Goal: Feedback & Contribution: Contribute content

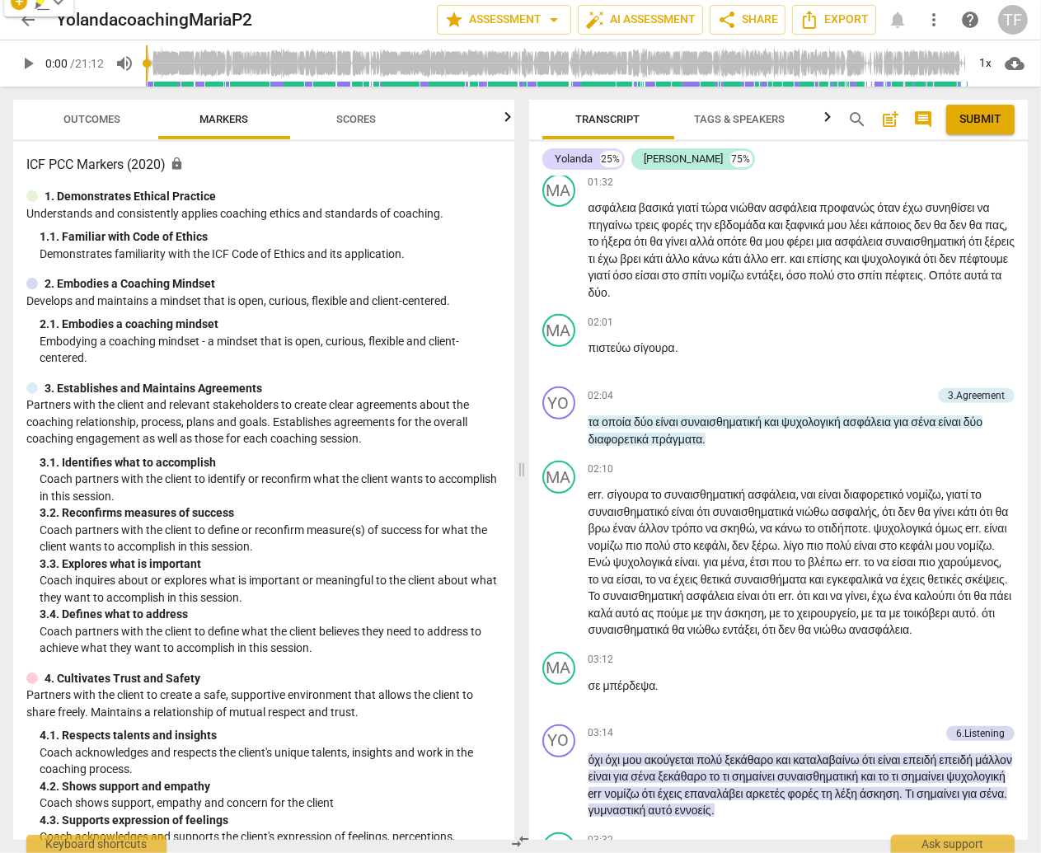
scroll to position [528, 0]
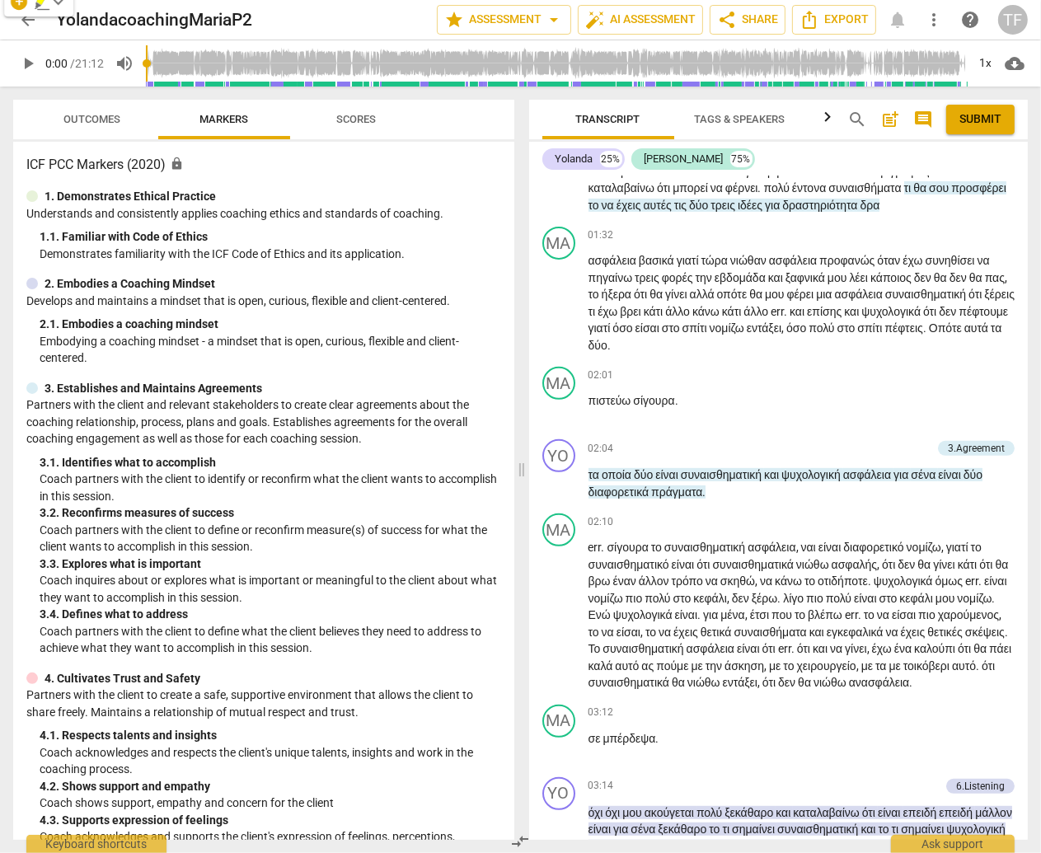
click at [26, 20] on span "arrow_back" at bounding box center [28, 20] width 20 height 20
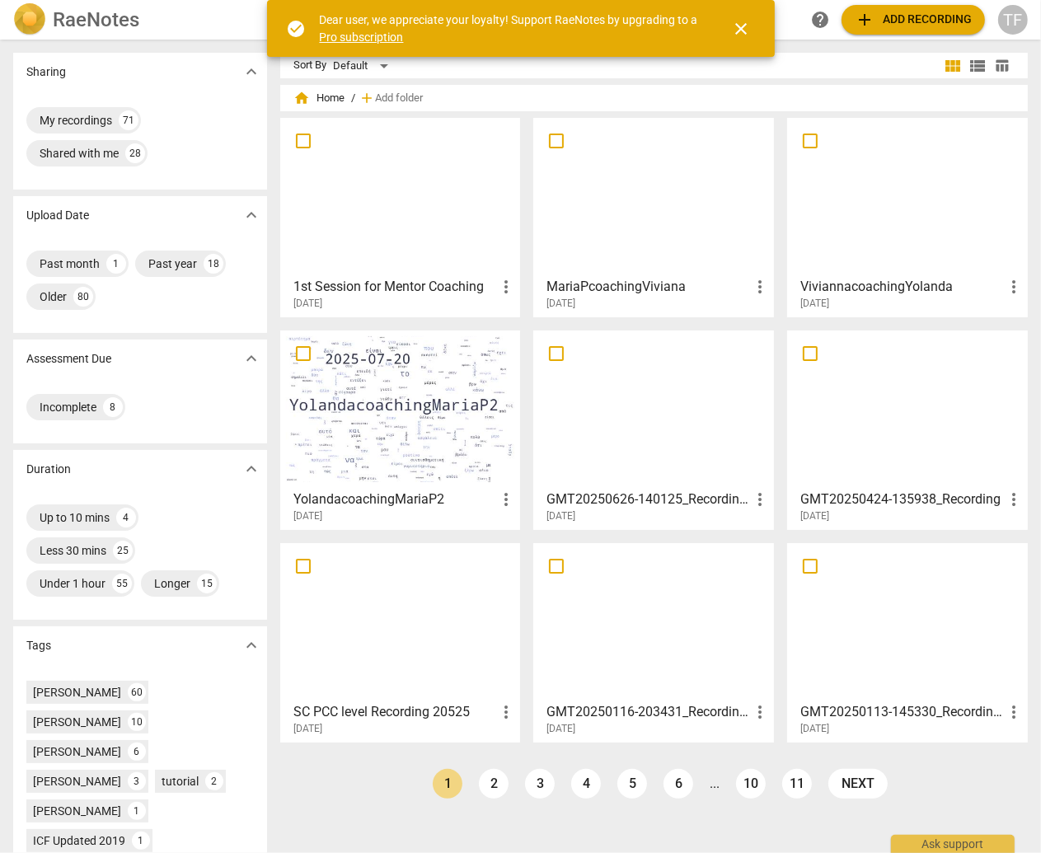
click at [888, 204] on div at bounding box center [907, 197] width 229 height 146
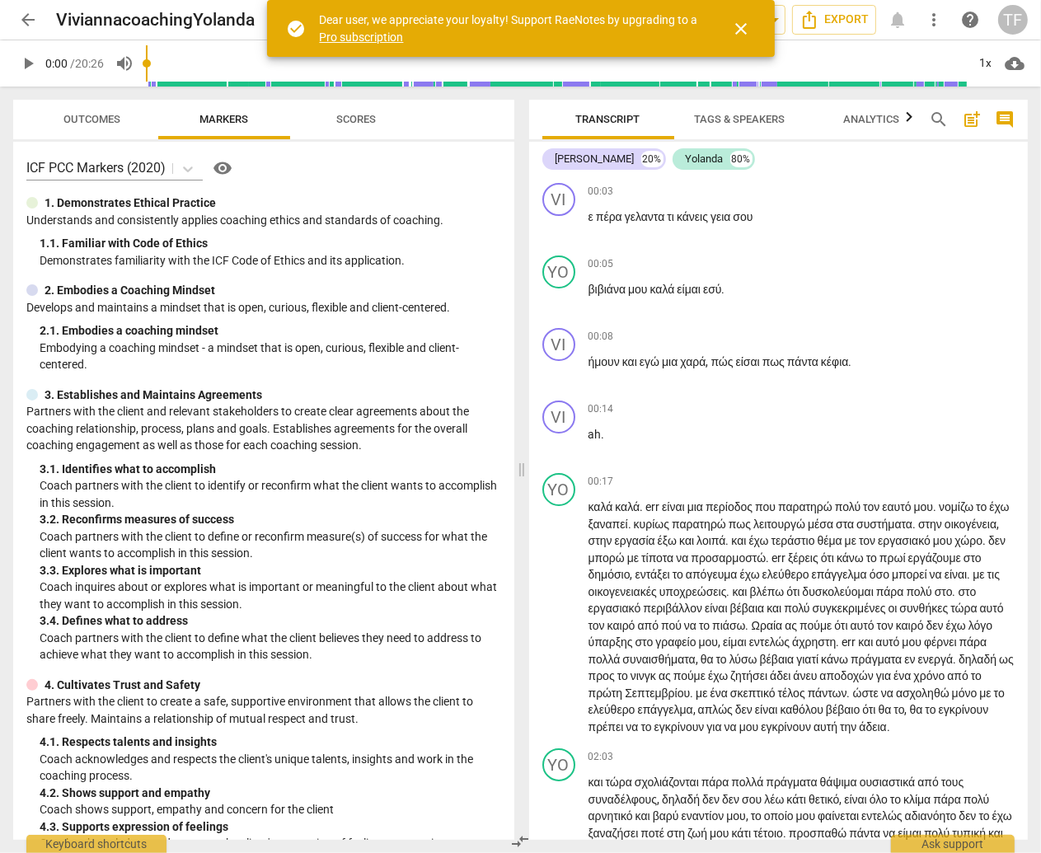
click at [31, 59] on span "play_arrow" at bounding box center [28, 64] width 20 height 20
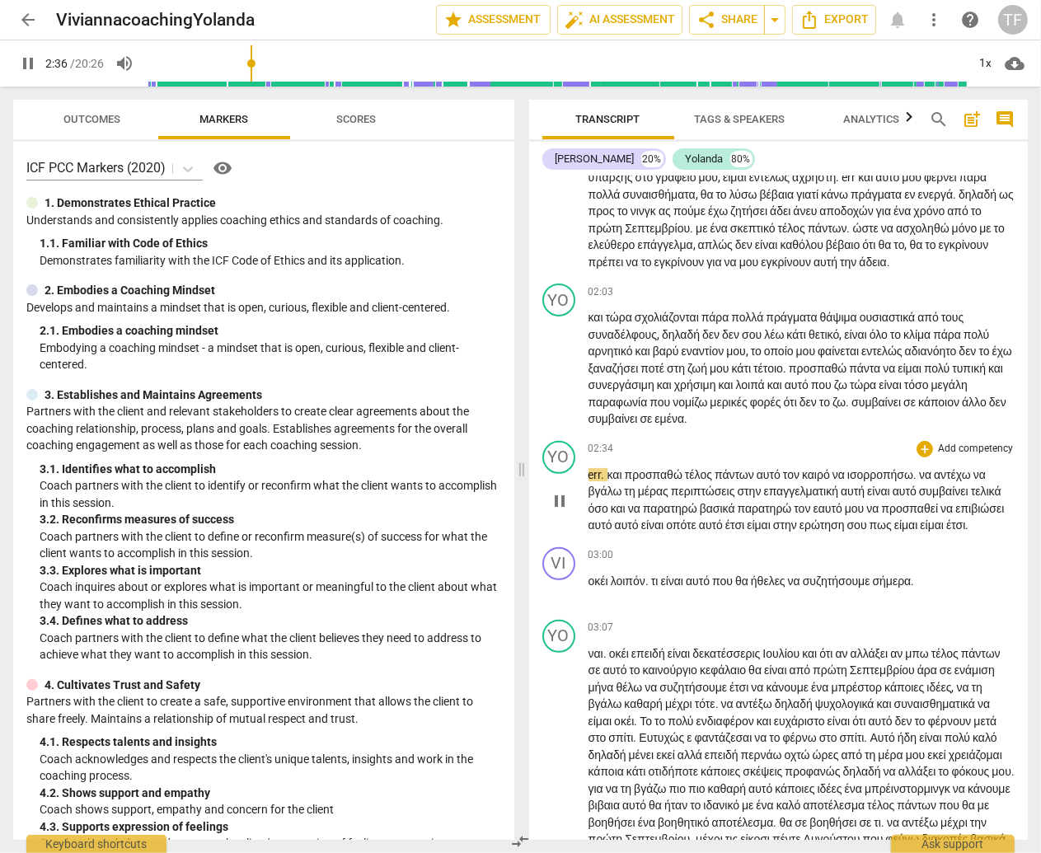
scroll to position [474, 0]
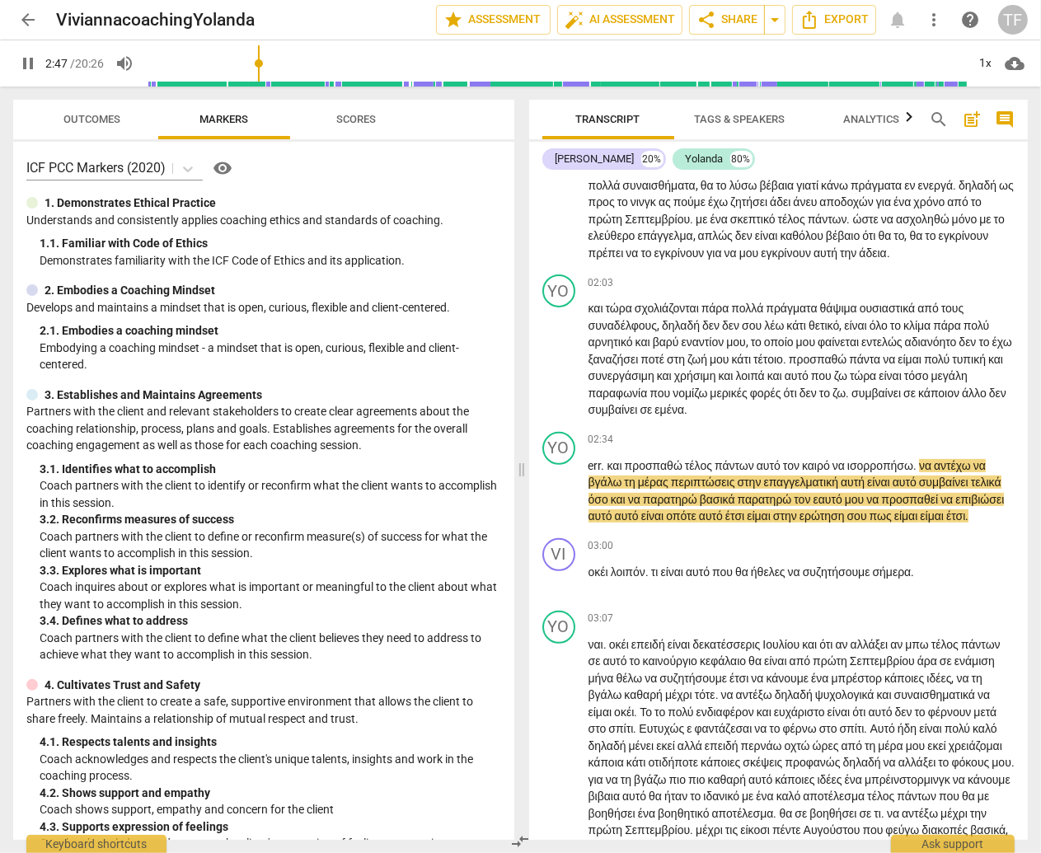
click at [27, 62] on span "pause" at bounding box center [28, 64] width 20 height 20
click at [28, 63] on span "play_arrow" at bounding box center [28, 64] width 20 height 20
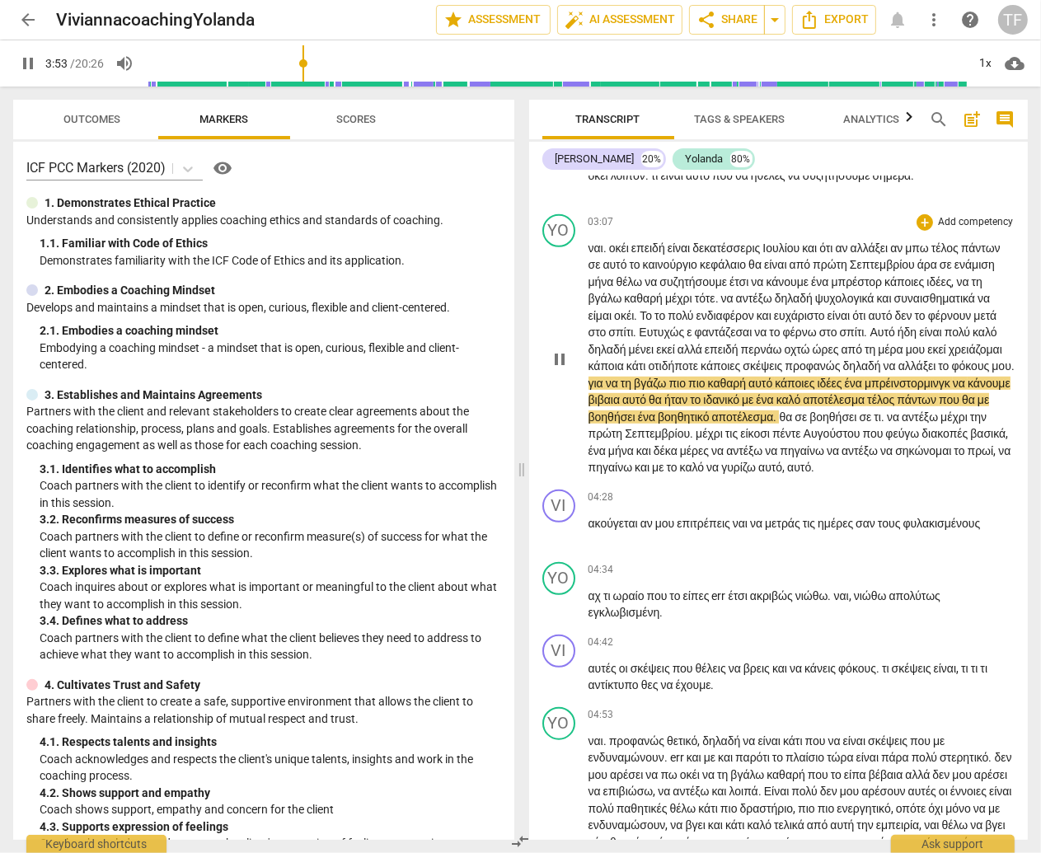
scroll to position [880, 0]
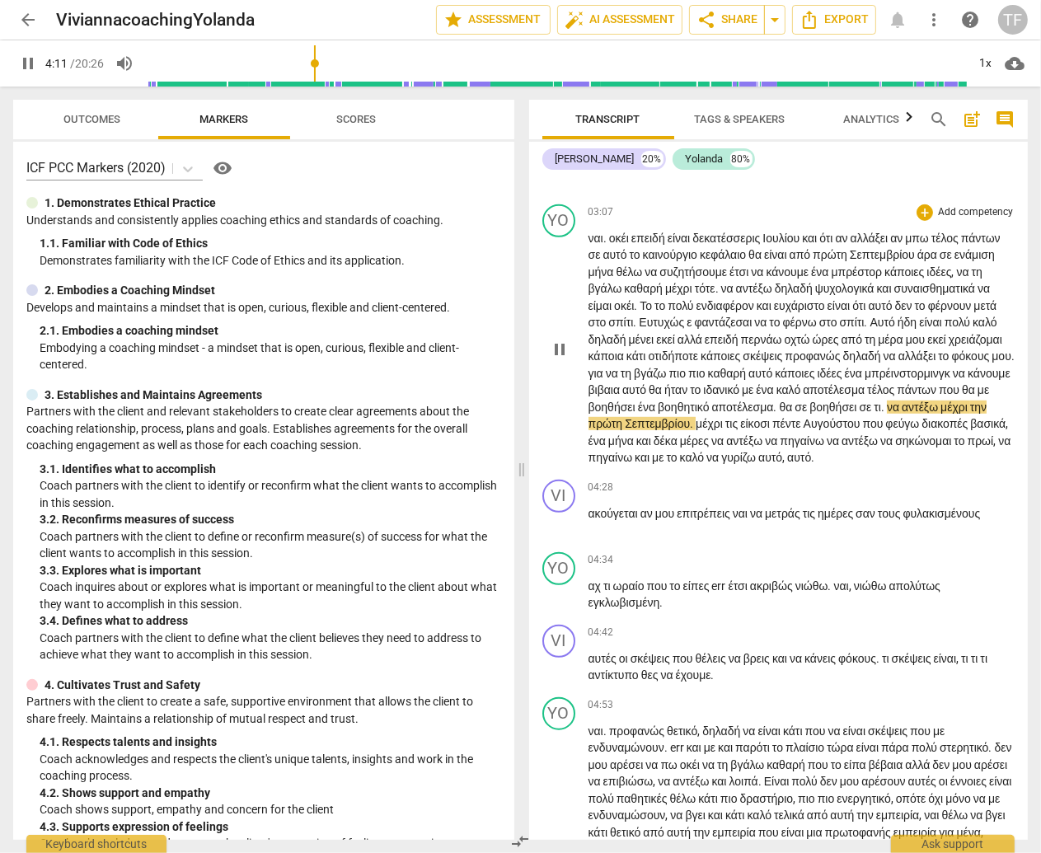
click at [779, 414] on span "θα" at bounding box center [787, 406] width 16 height 13
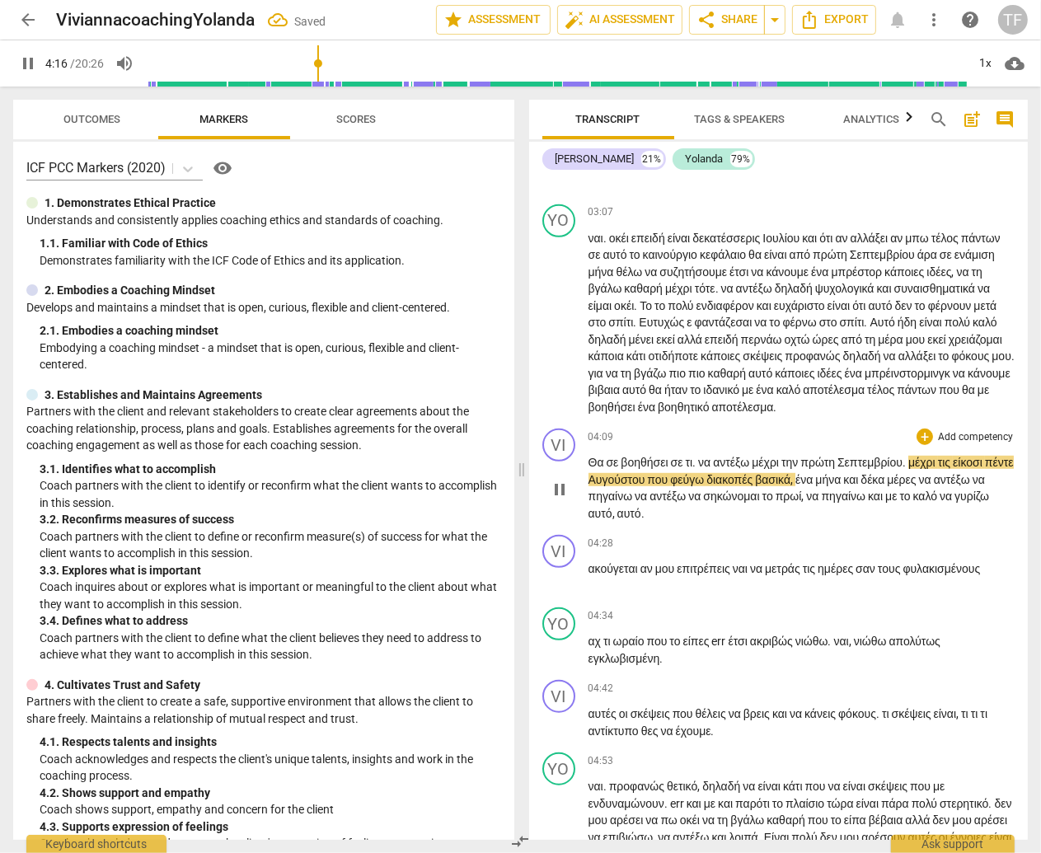
click at [840, 445] on div "04:09 + Add competency keyboard_arrow_right" at bounding box center [801, 436] width 427 height 16
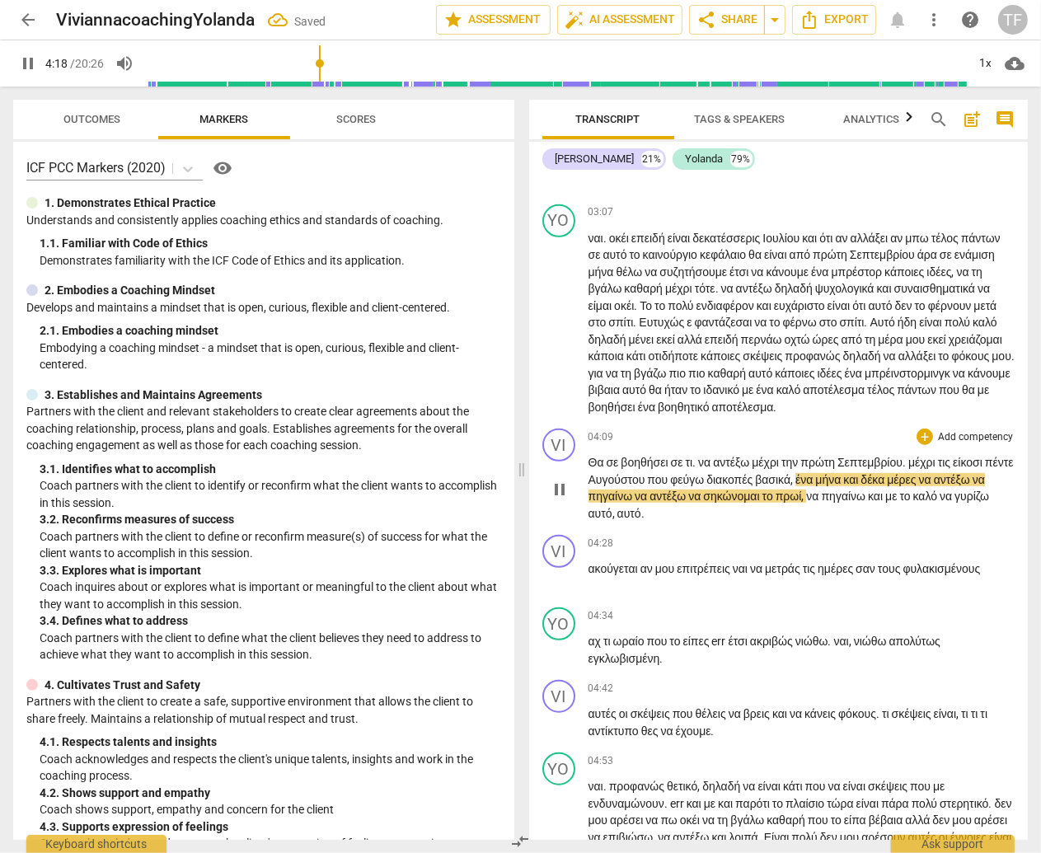
click at [708, 469] on span "να" at bounding box center [705, 462] width 15 height 13
click at [705, 469] on span "να" at bounding box center [705, 462] width 15 height 13
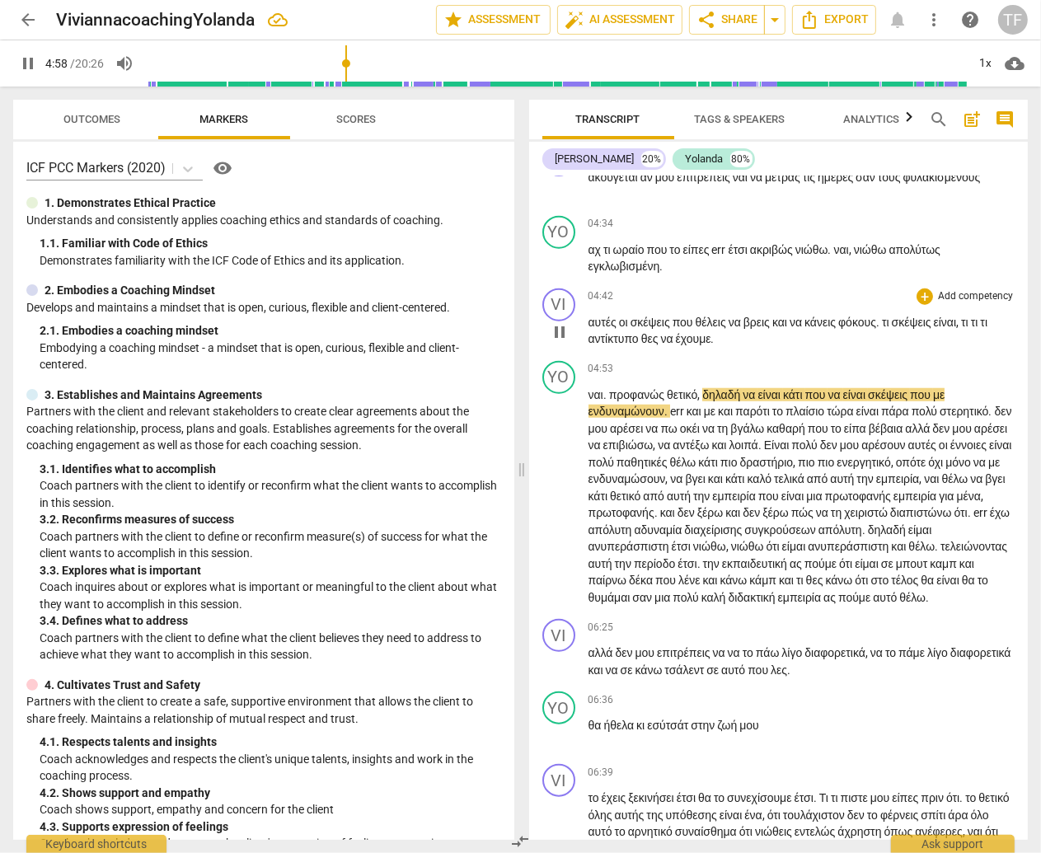
scroll to position [1326, 0]
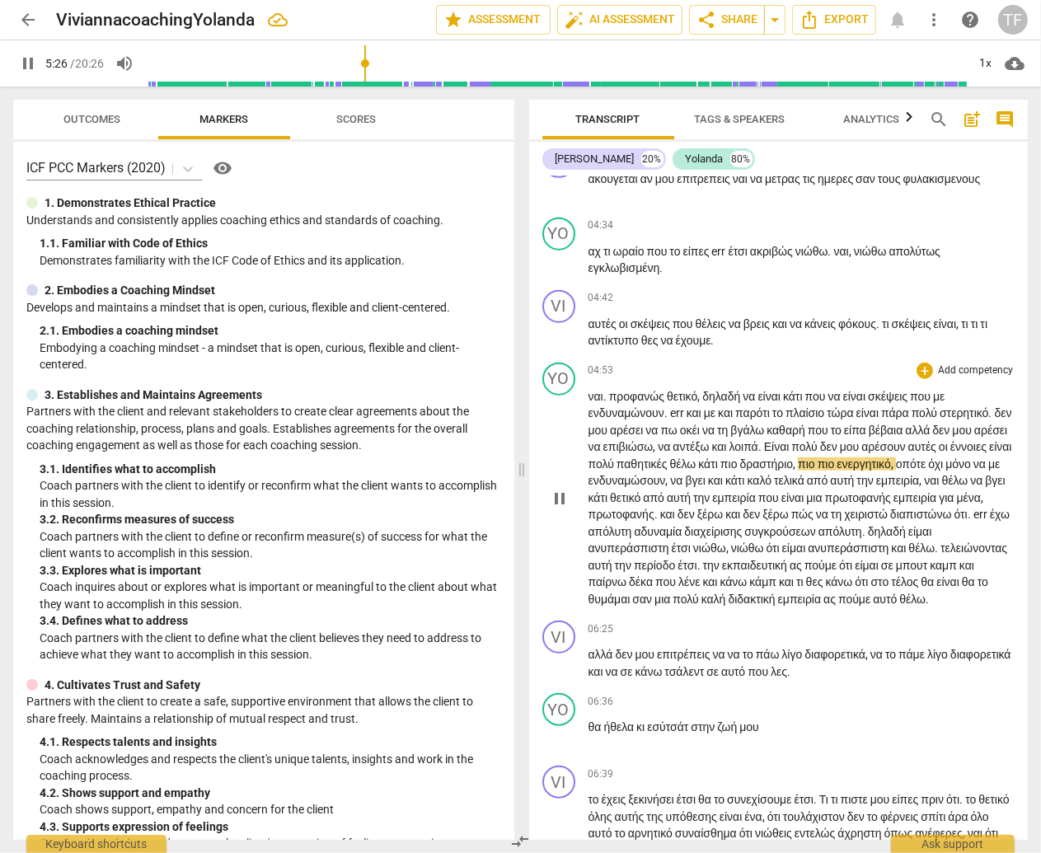
click at [645, 437] on span "αρέσει" at bounding box center [627, 430] width 35 height 13
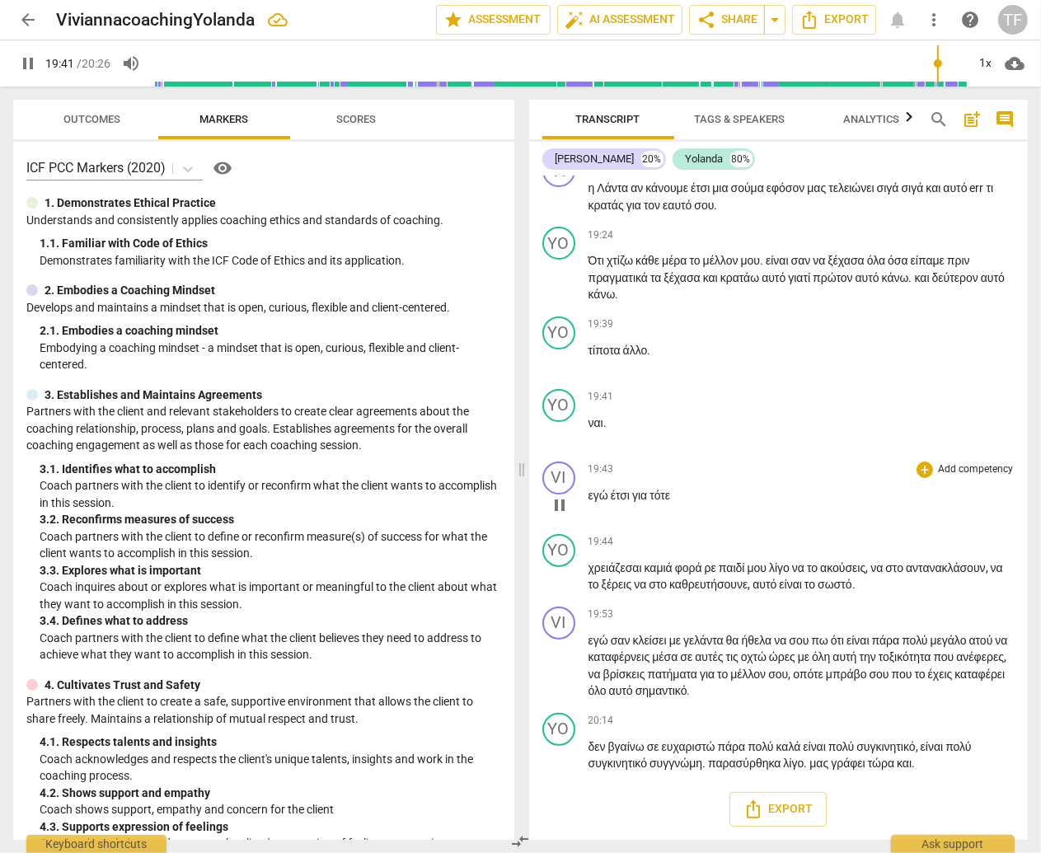
scroll to position [5570, 0]
click at [560, 757] on span "play_arrow" at bounding box center [560, 757] width 20 height 20
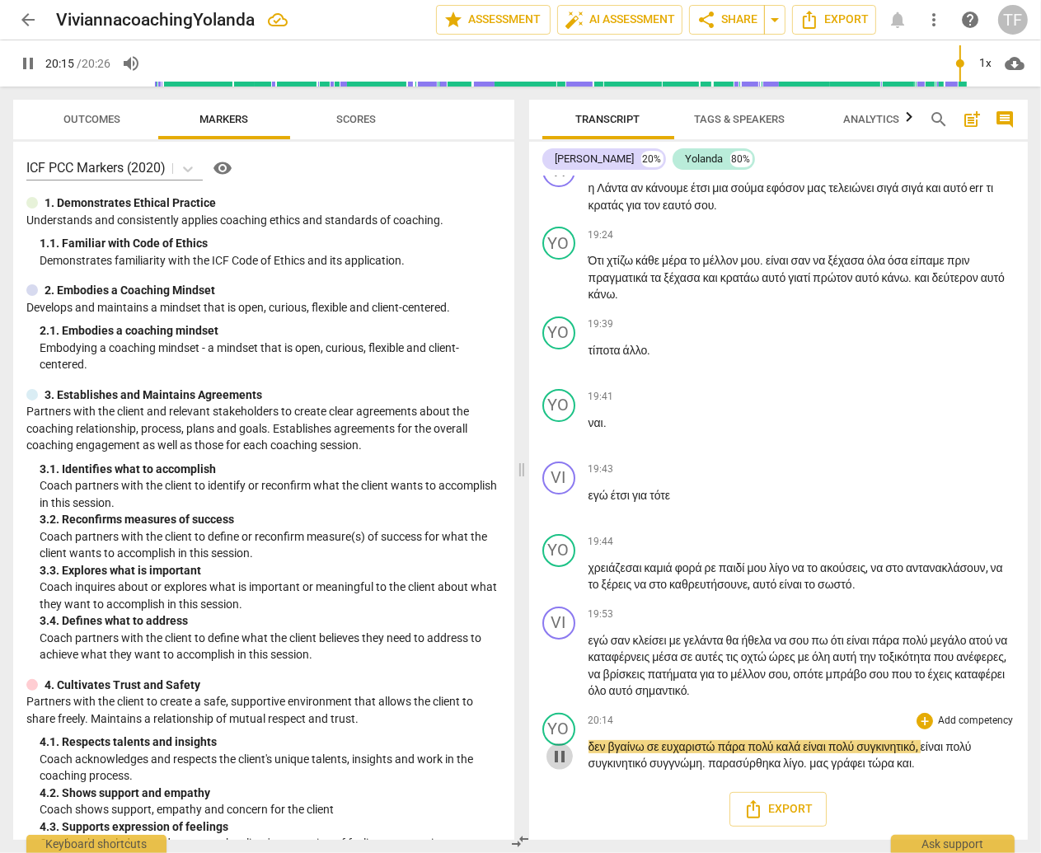
click at [560, 757] on span "pause" at bounding box center [560, 757] width 20 height 20
type input "1216"
click at [30, 16] on span "arrow_back" at bounding box center [28, 20] width 20 height 20
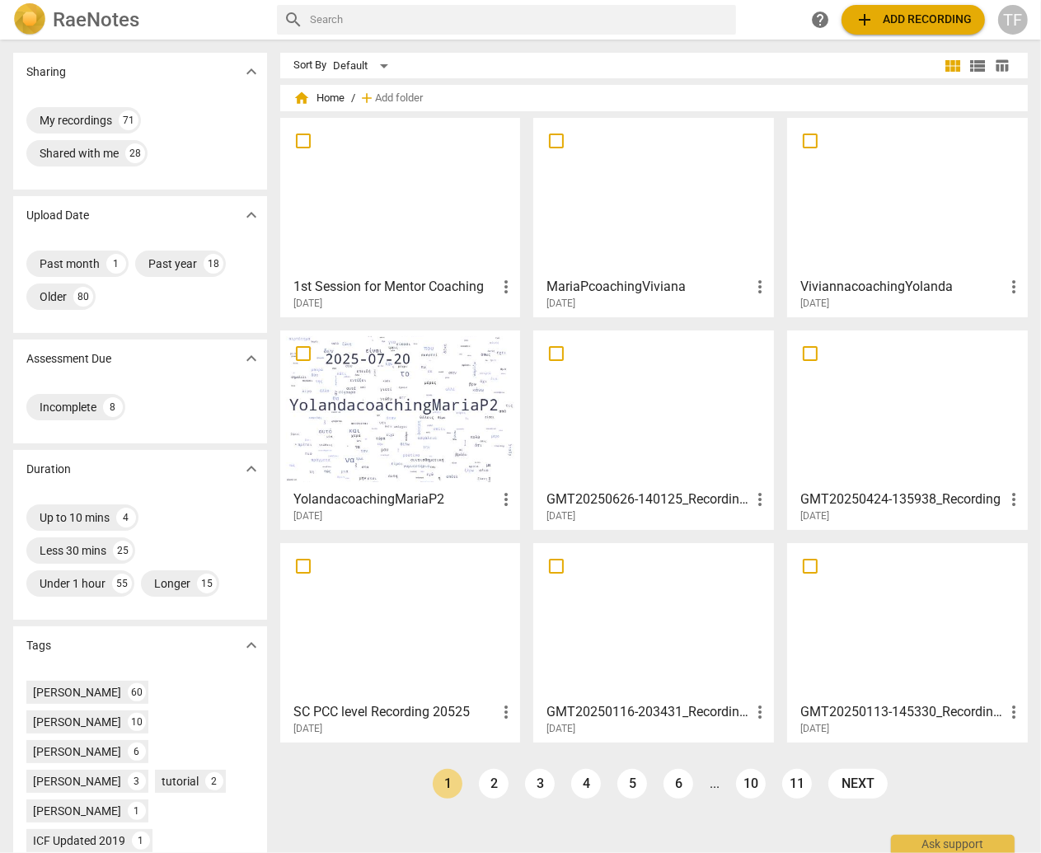
click at [368, 403] on div at bounding box center [400, 409] width 229 height 146
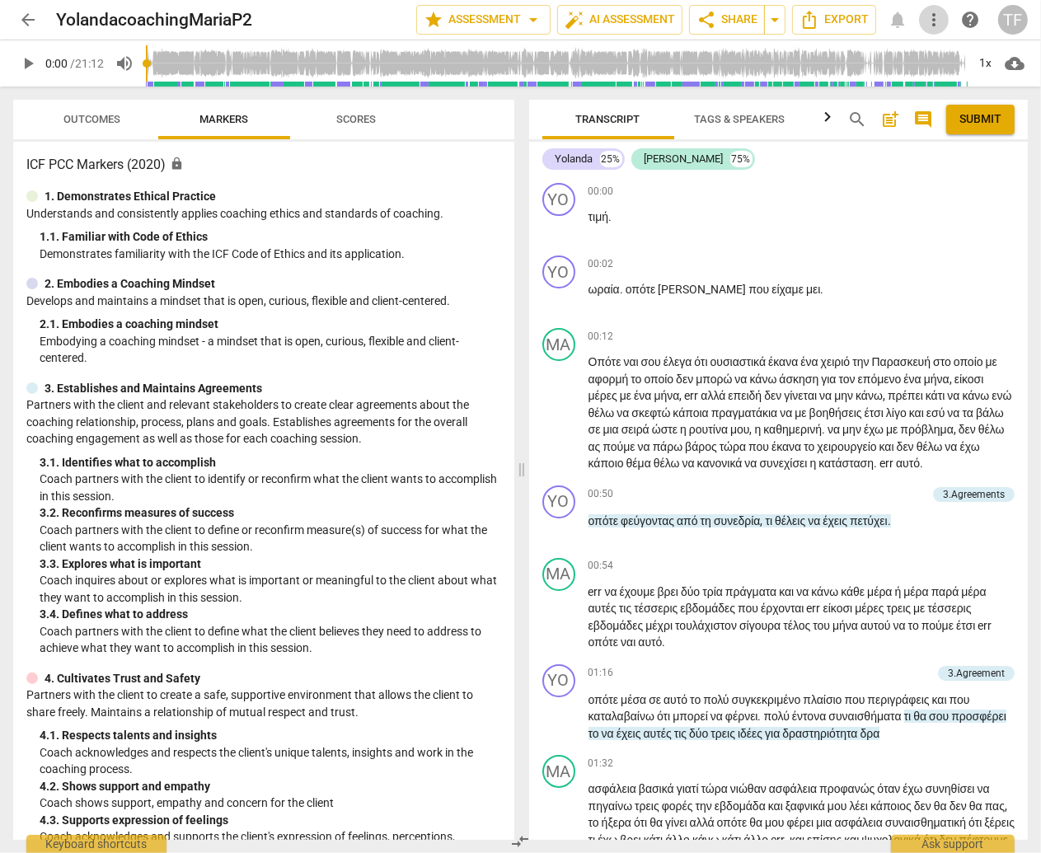
click at [934, 21] on span "more_vert" at bounding box center [934, 20] width 20 height 20
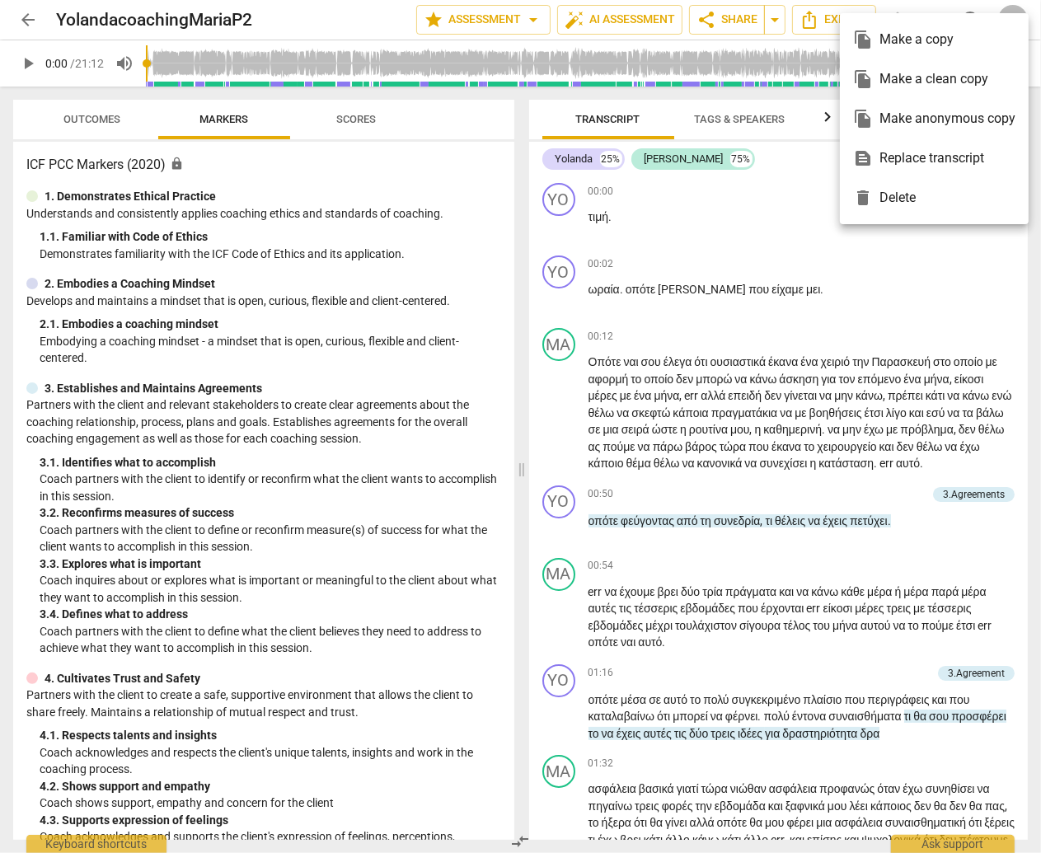
drag, startPoint x: 828, startPoint y: 244, endPoint x: 752, endPoint y: 173, distance: 103.8
click at [825, 241] on div at bounding box center [520, 426] width 1041 height 853
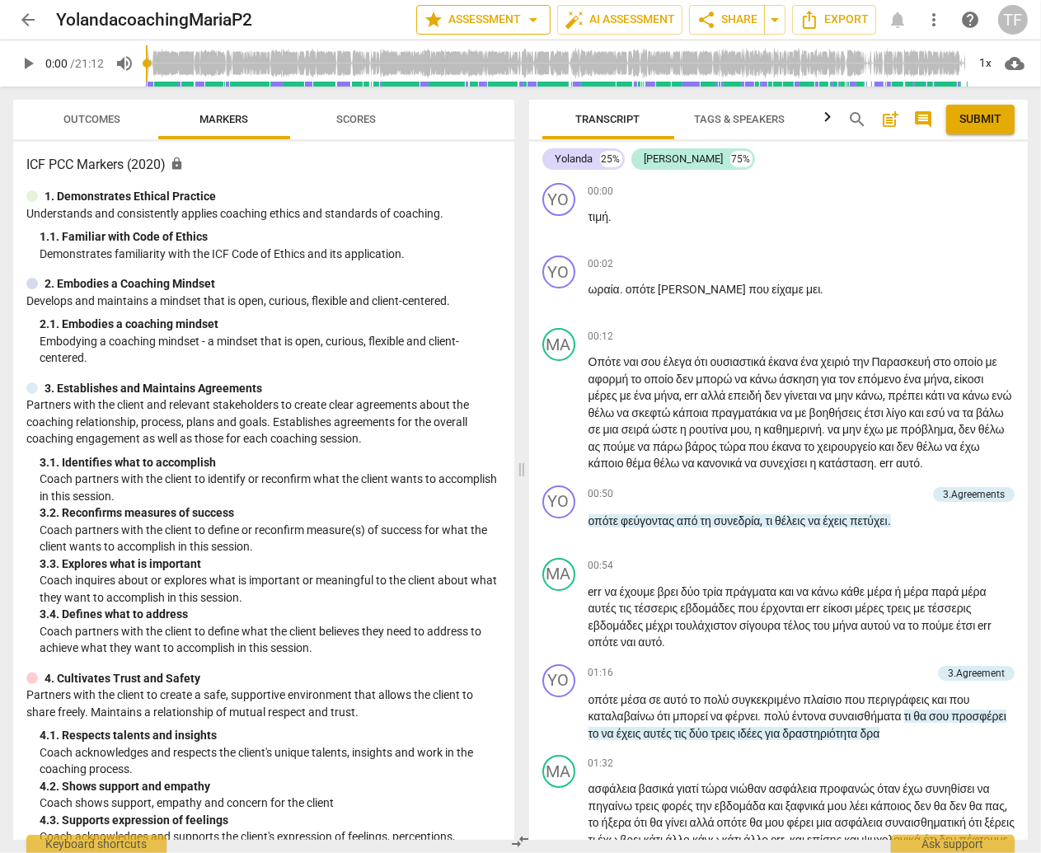
click at [534, 20] on span "arrow_drop_down" at bounding box center [533, 20] width 20 height 20
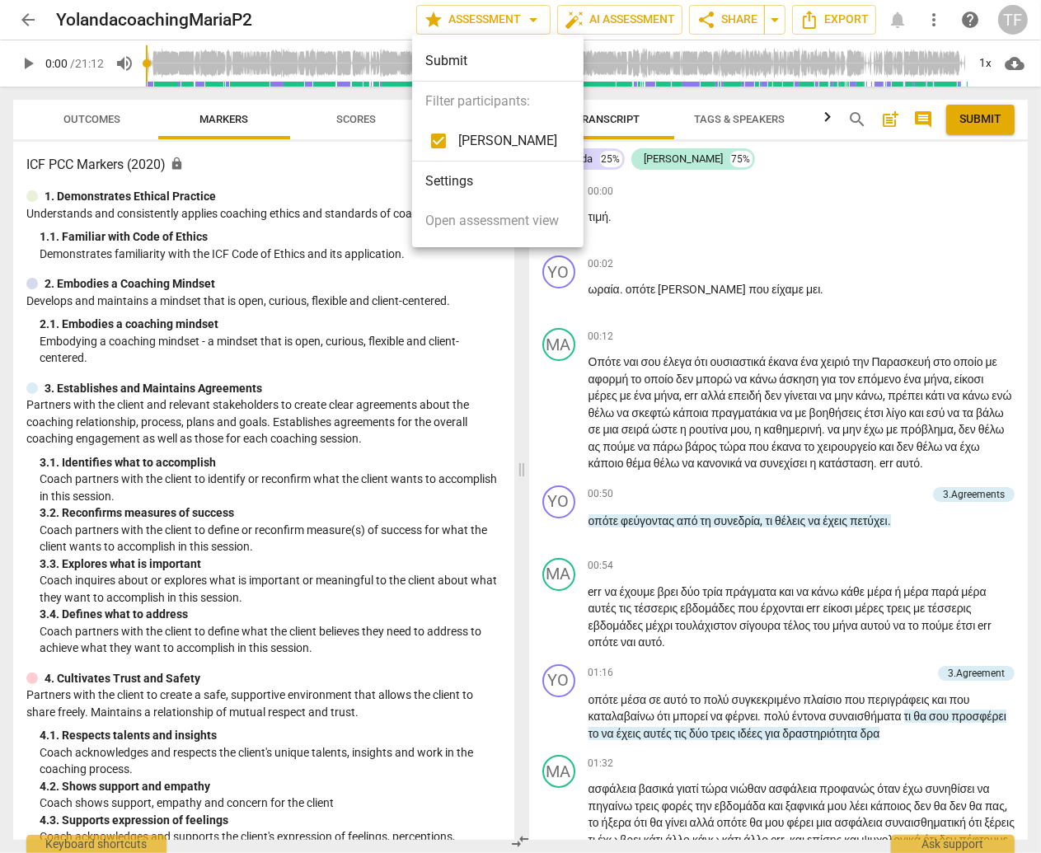
click at [774, 21] on div at bounding box center [520, 426] width 1041 height 853
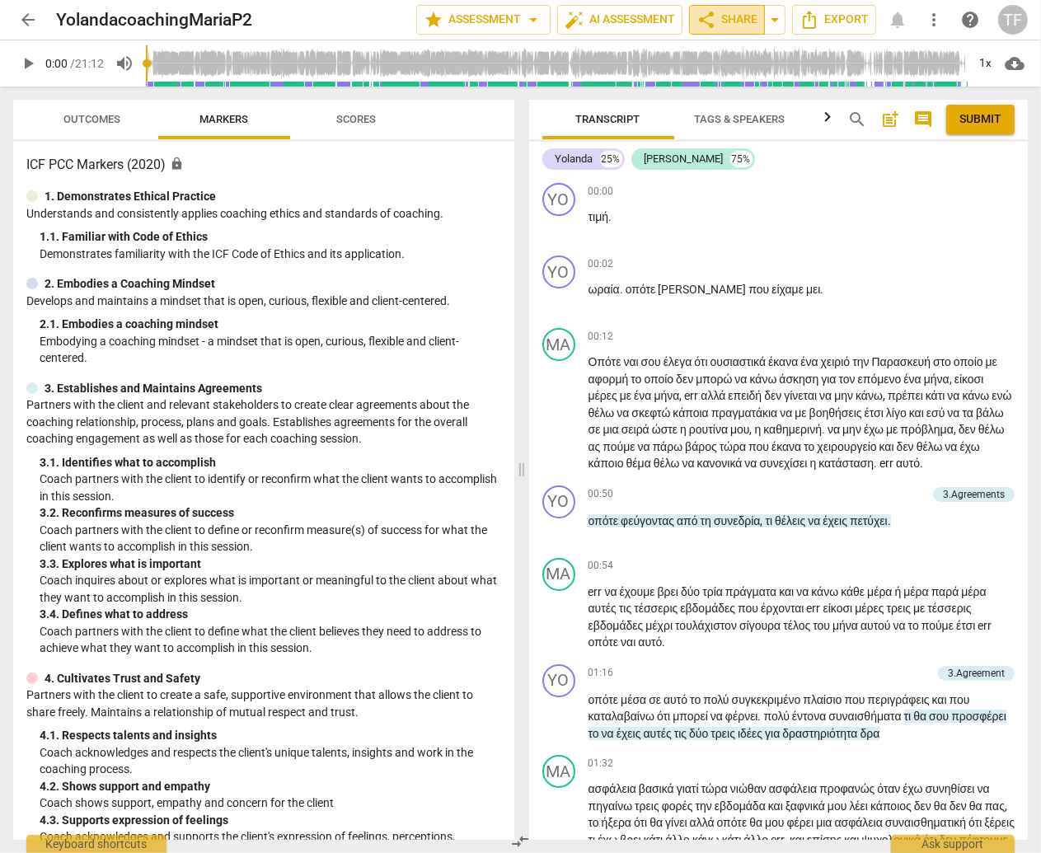
click at [740, 20] on span "share Share" at bounding box center [726, 20] width 61 height 20
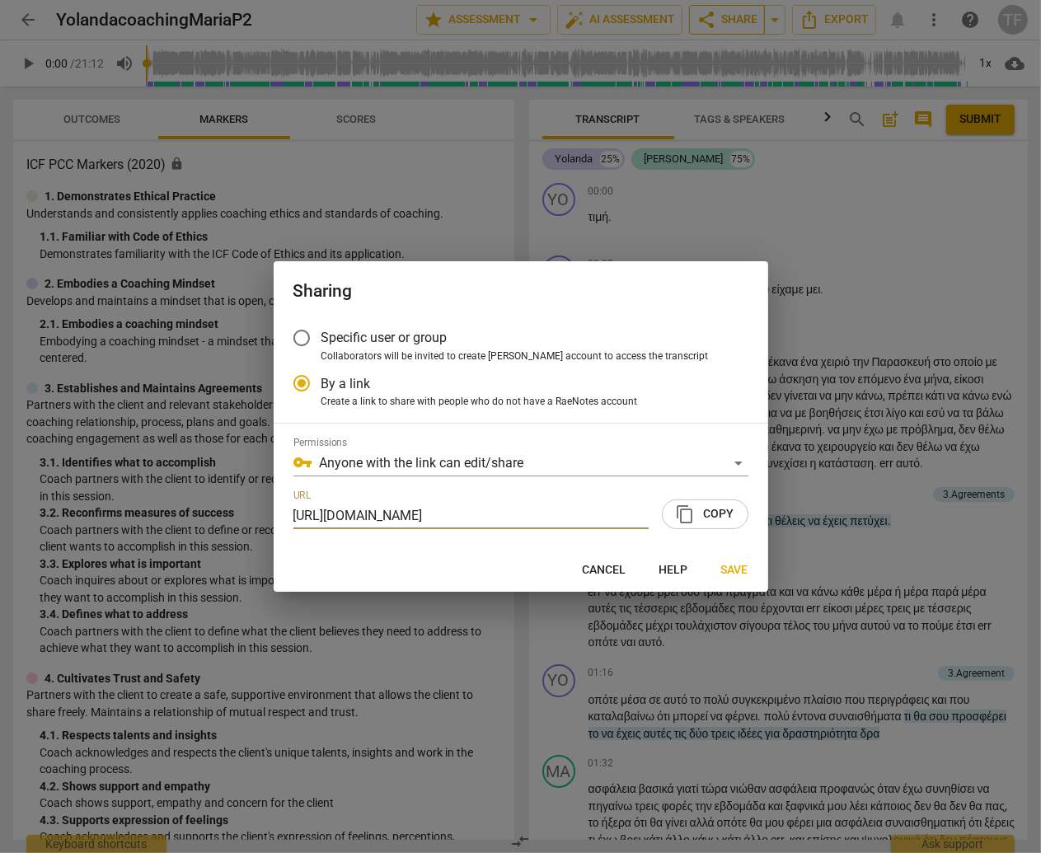
radio input "false"
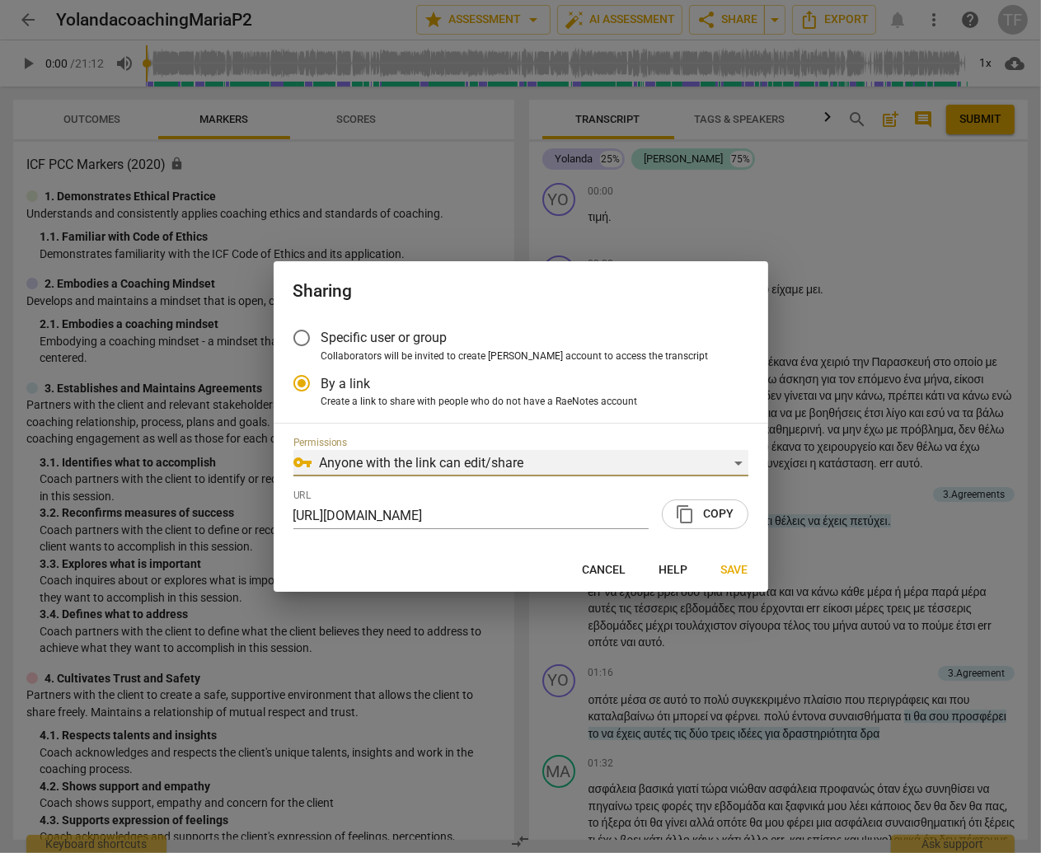
click at [744, 460] on div "vpn_key Anyone with the link can edit/share" at bounding box center [520, 463] width 455 height 26
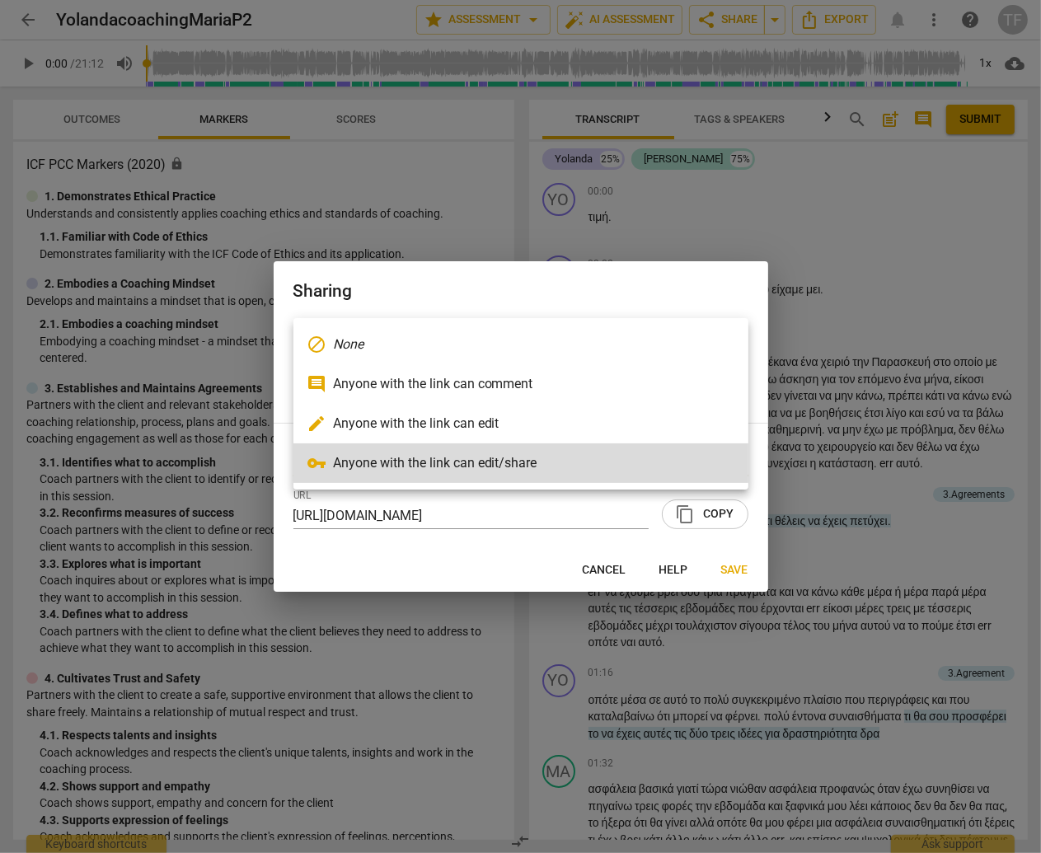
click at [770, 447] on div at bounding box center [520, 426] width 1041 height 853
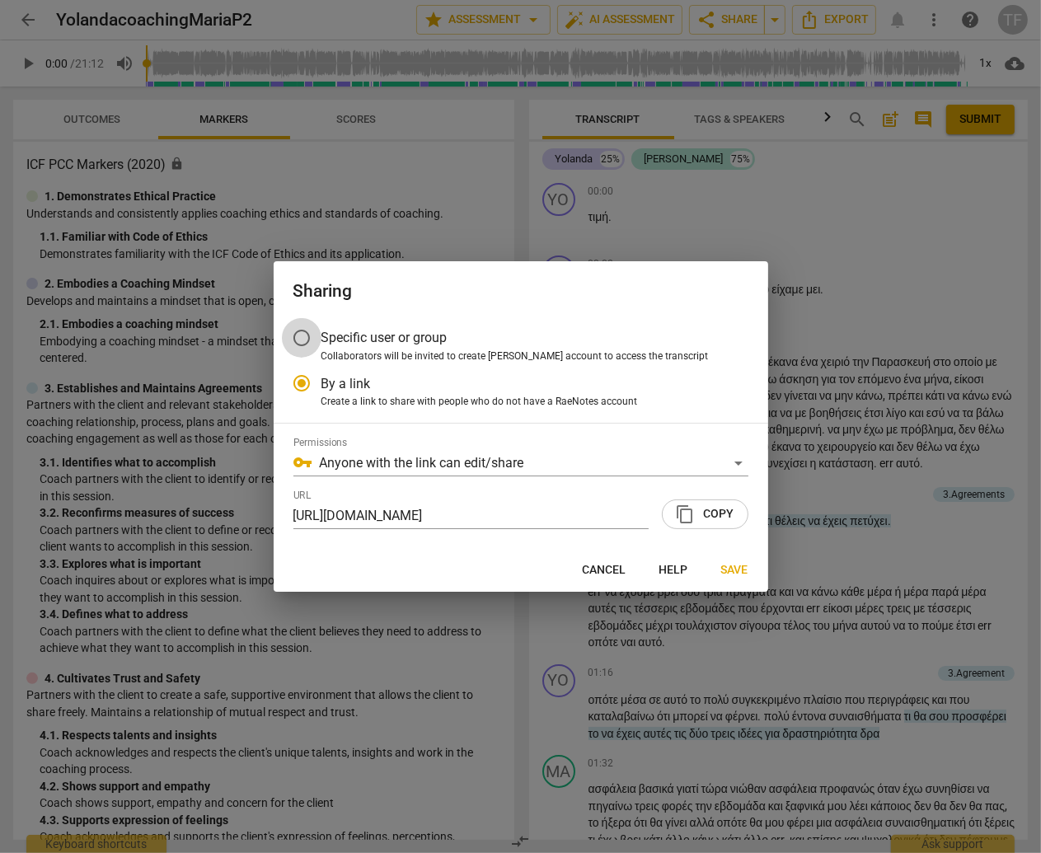
click at [303, 339] on input "Specific user or group" at bounding box center [302, 338] width 40 height 40
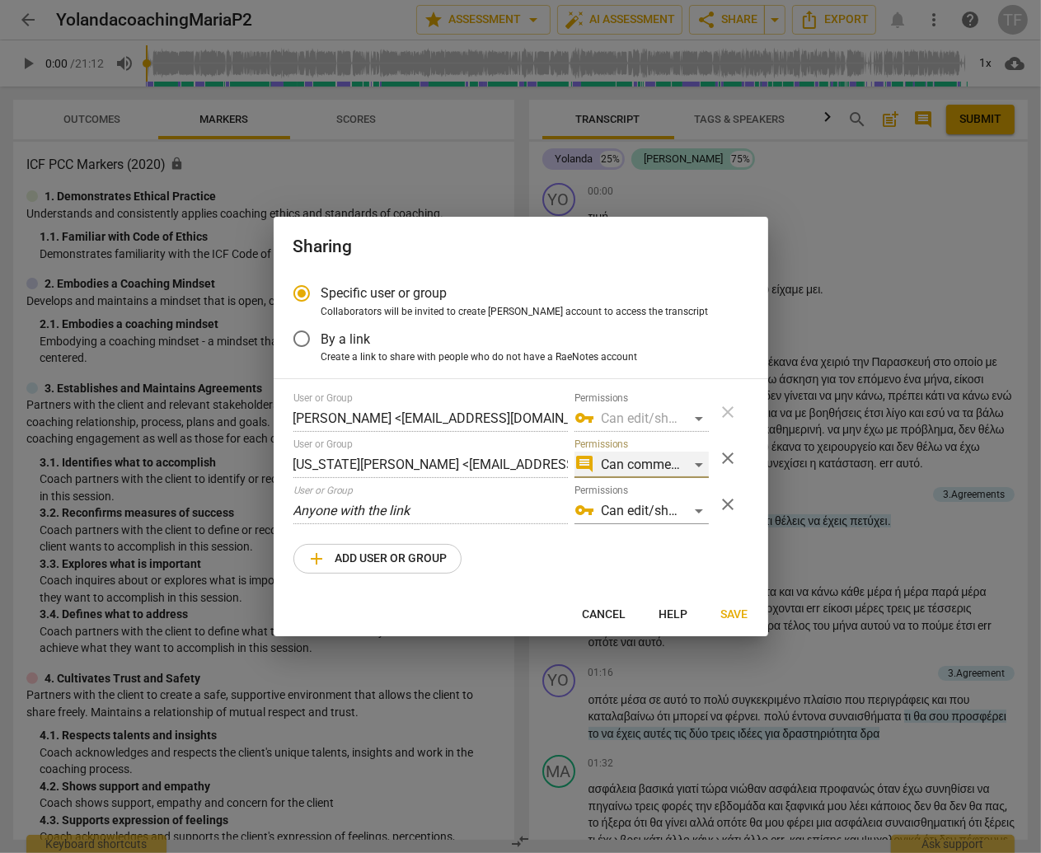
click at [698, 464] on div "comment Can comment" at bounding box center [641, 465] width 134 height 26
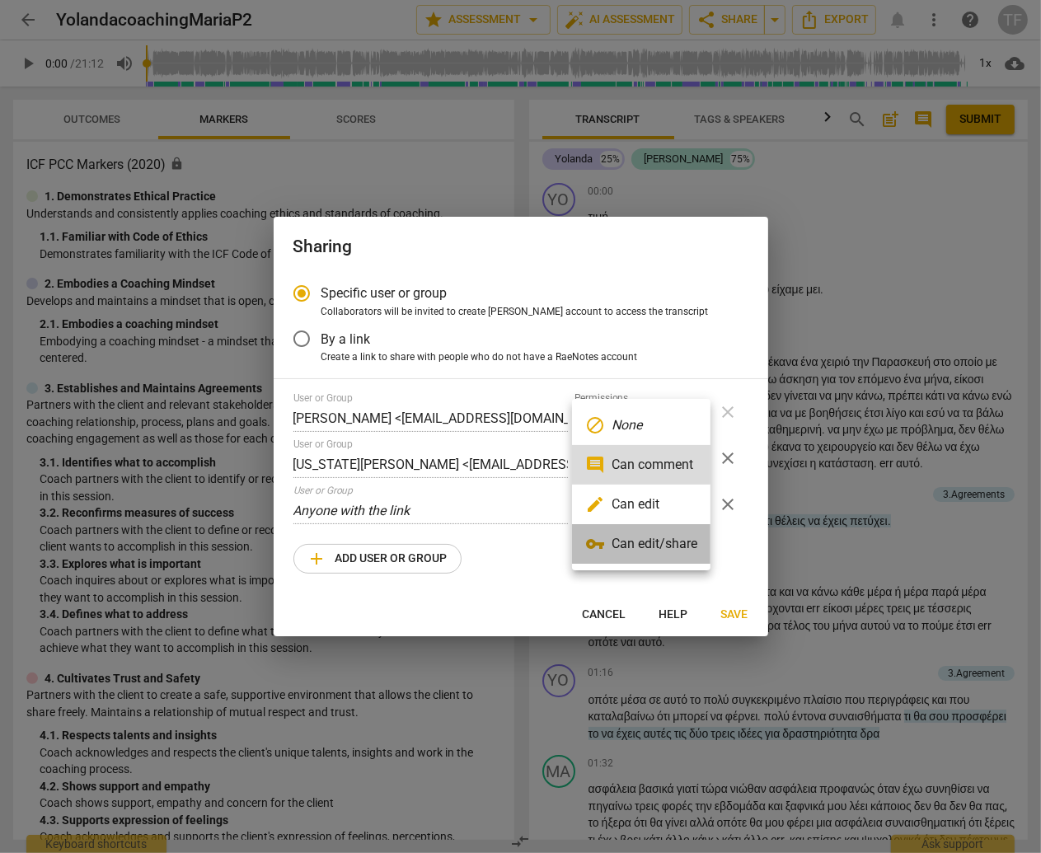
click at [684, 543] on li "vpn_key Can edit/share" at bounding box center [641, 544] width 138 height 40
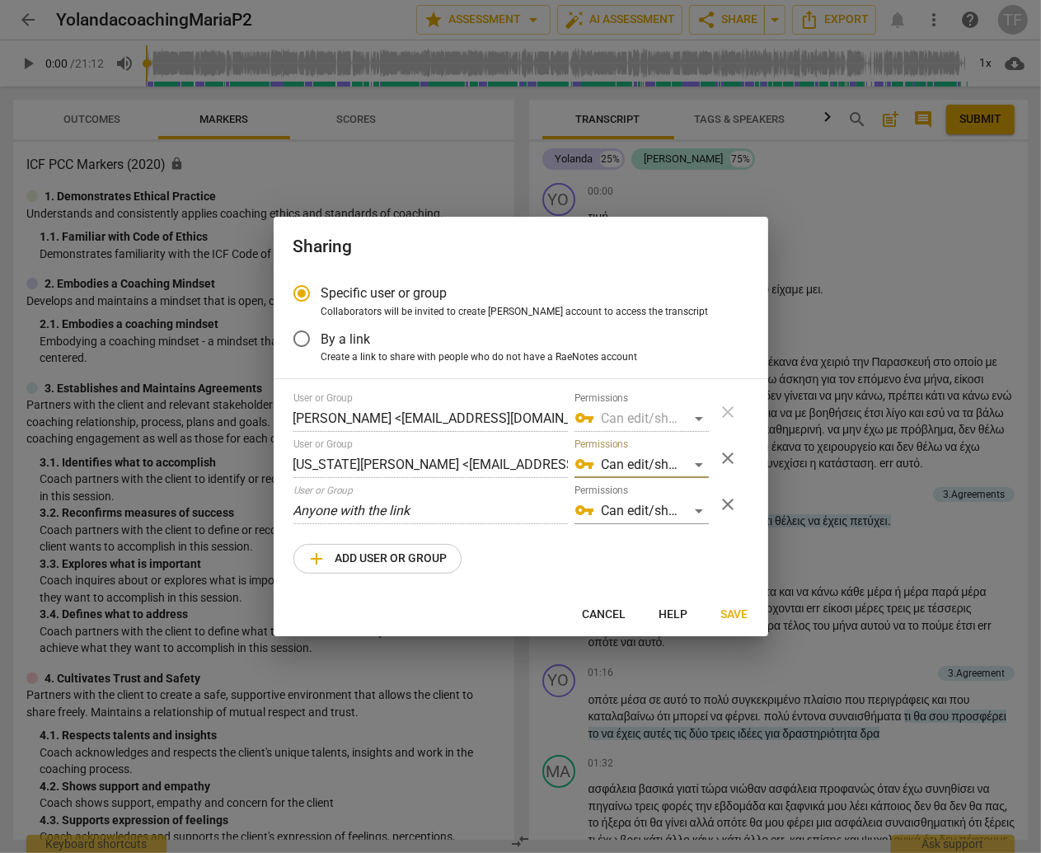
click at [734, 613] on span "Save" at bounding box center [734, 614] width 27 height 16
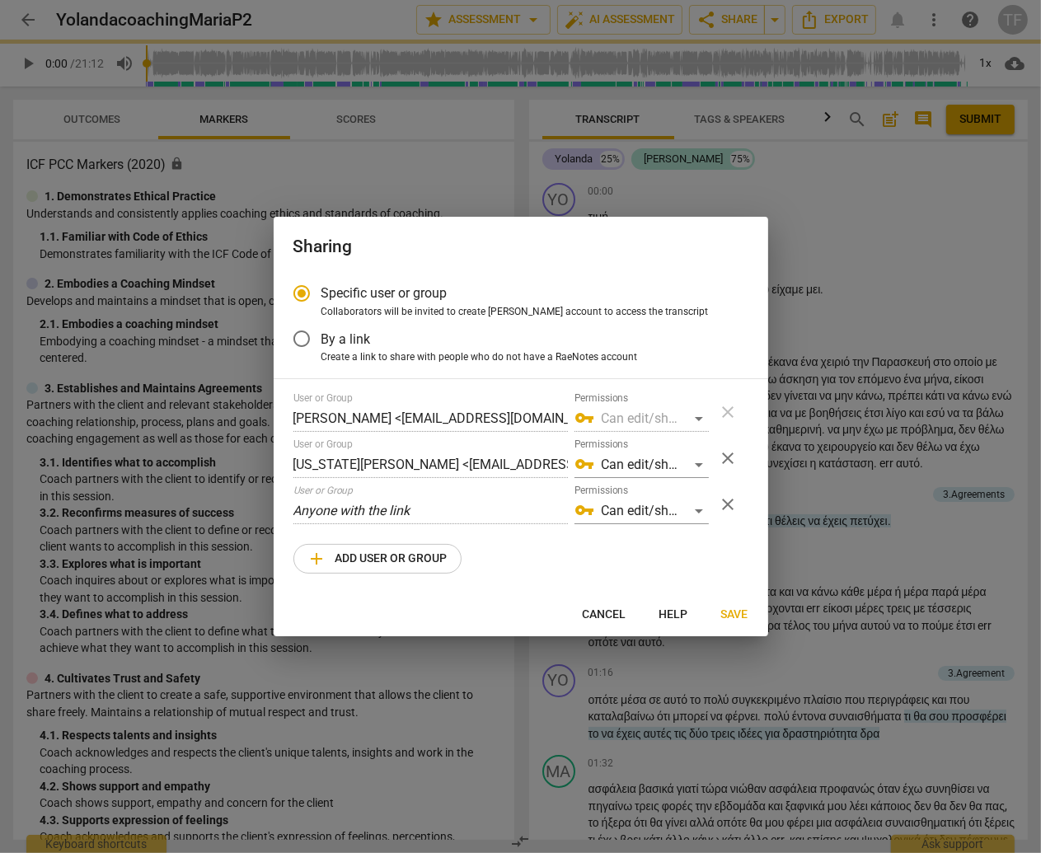
radio input "false"
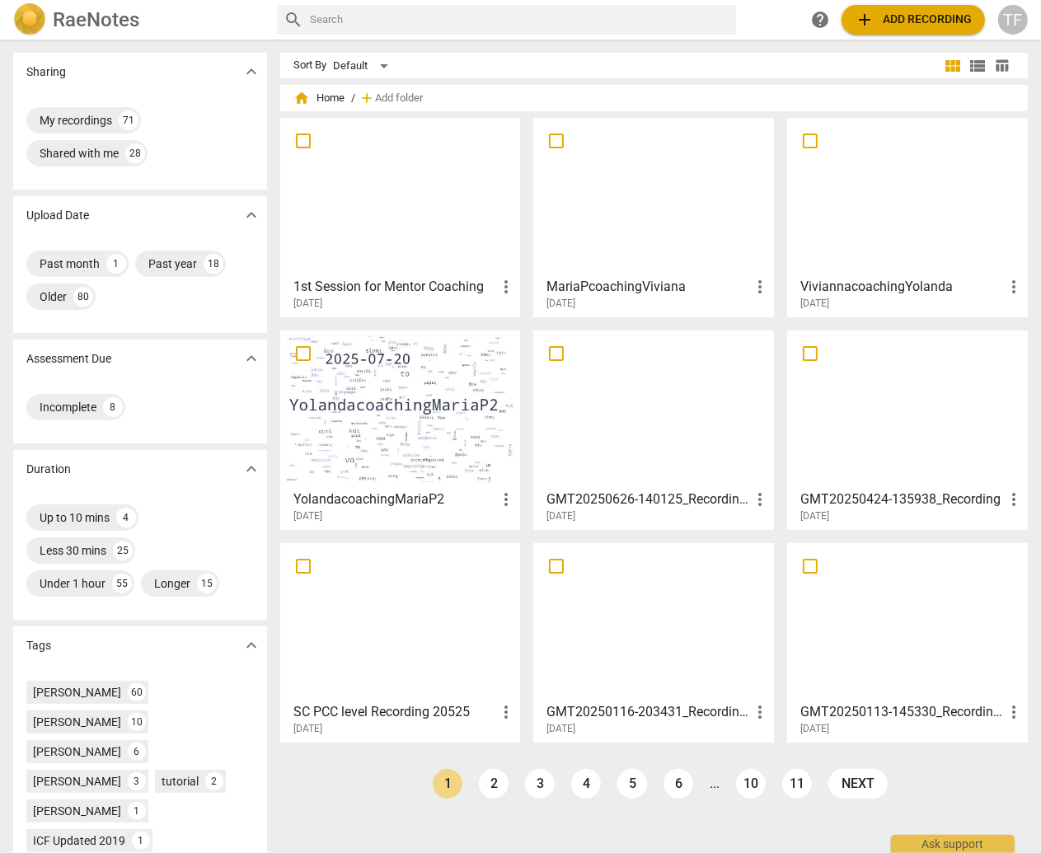
click at [881, 227] on div at bounding box center [907, 197] width 229 height 146
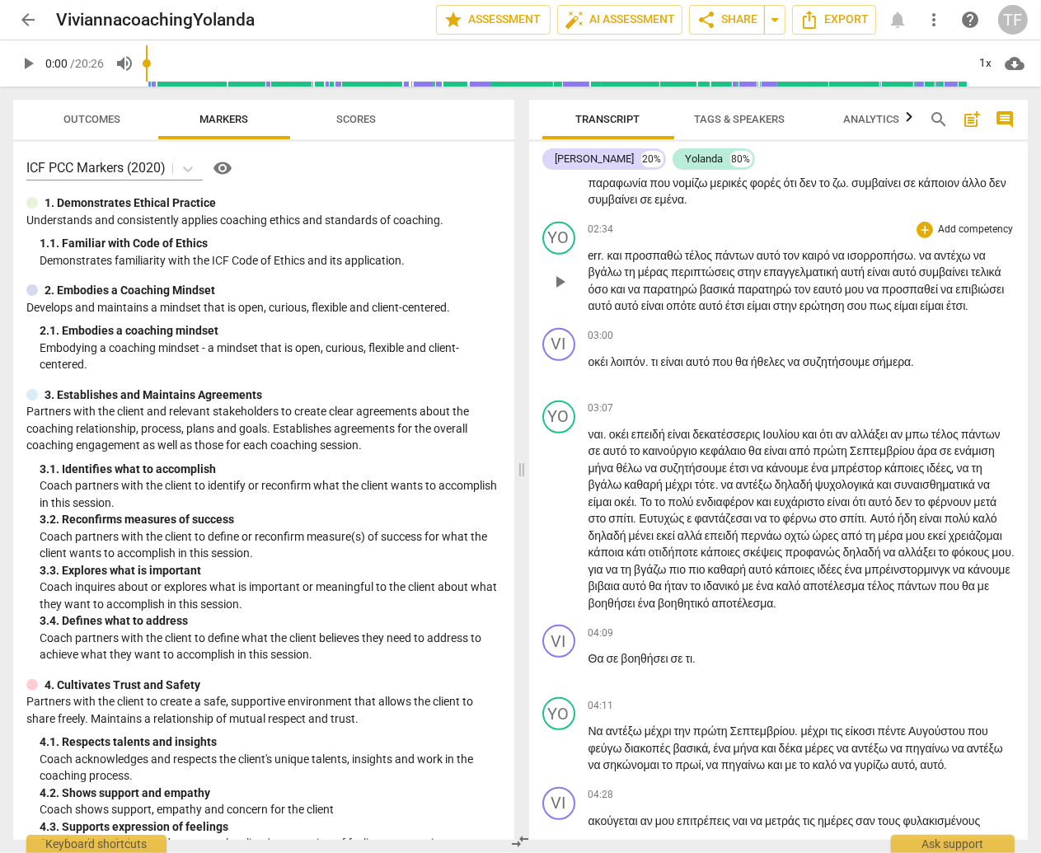
scroll to position [686, 0]
click at [923, 343] on div "+" at bounding box center [924, 334] width 16 height 16
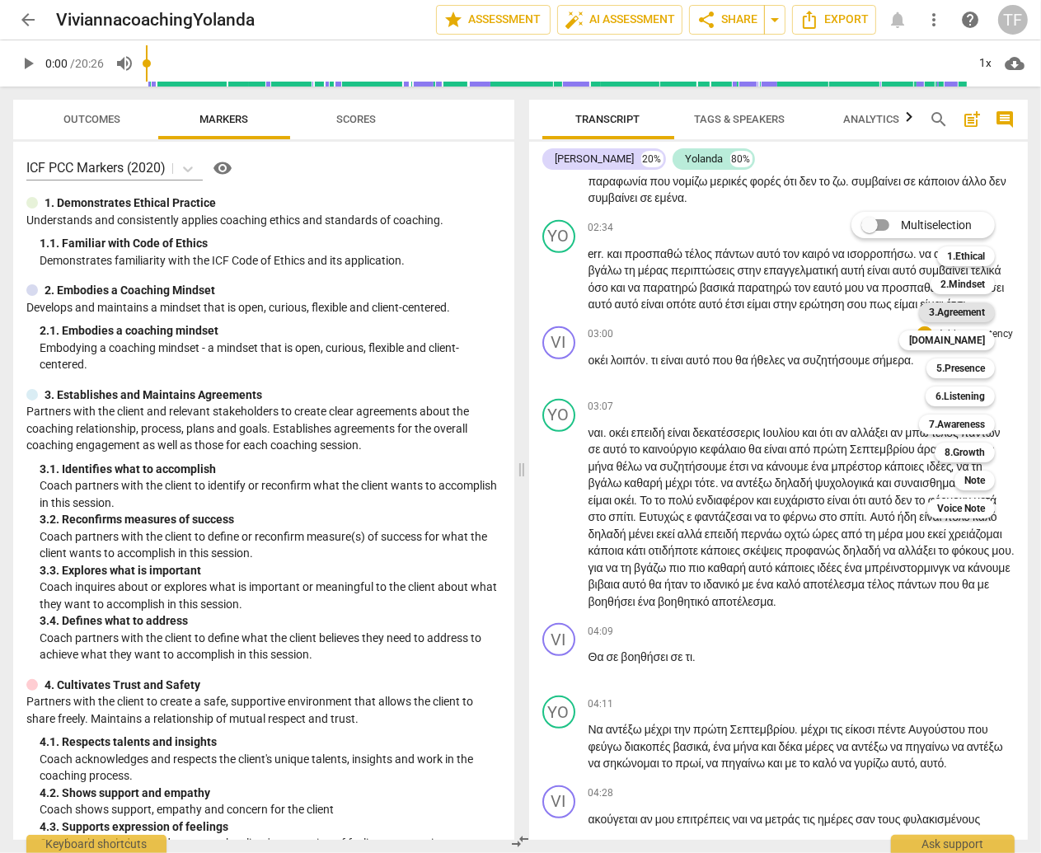
click at [951, 316] on b "3.Agreement" at bounding box center [957, 312] width 56 height 20
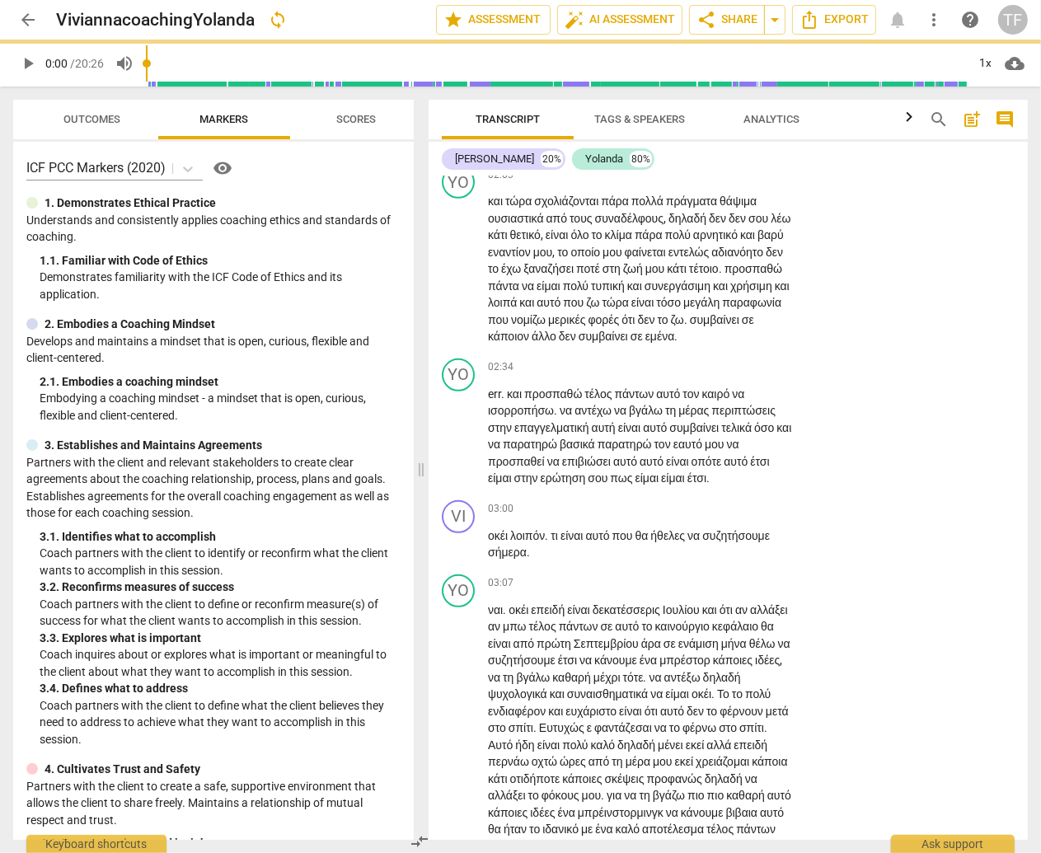
scroll to position [806, 0]
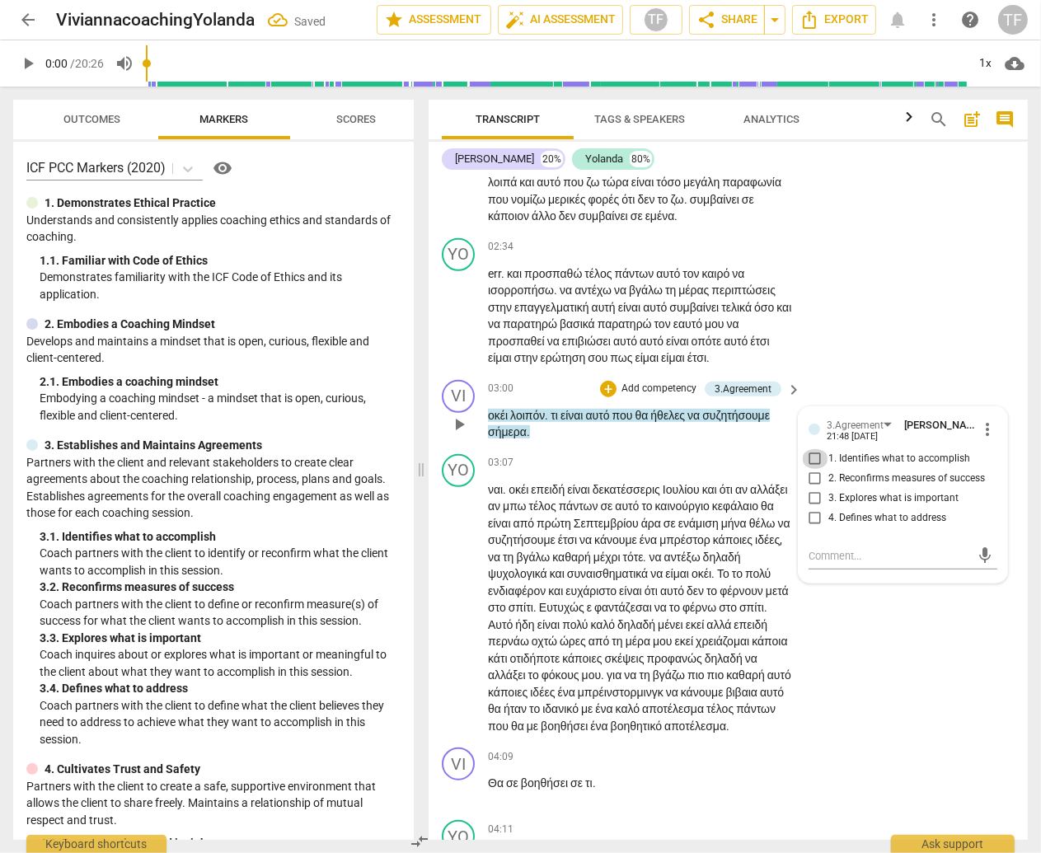
click at [810, 469] on input "1. Identifies what to accomplish" at bounding box center [815, 459] width 26 height 20
checkbox input "true"
click at [846, 373] on div "YO play_arrow pause 02:34 + Add competency keyboard_arrow_right err . και προσπ…" at bounding box center [727, 303] width 599 height 142
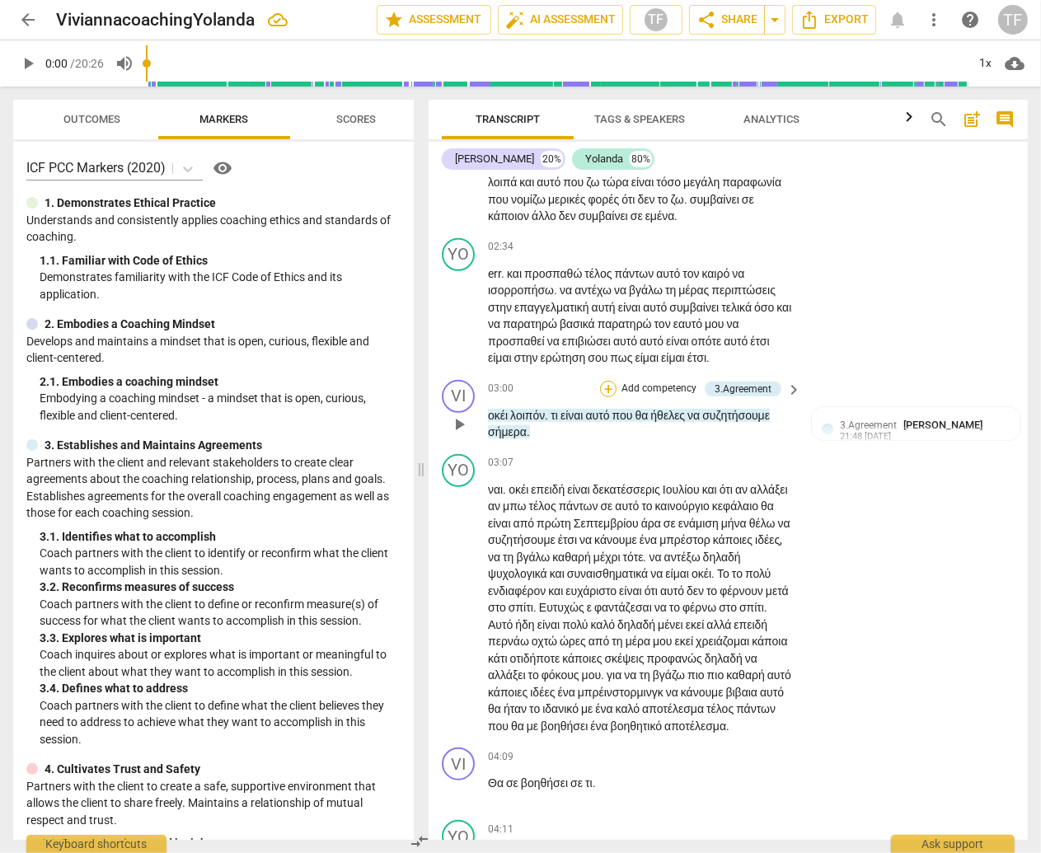
click at [607, 397] on div "+" at bounding box center [608, 389] width 16 height 16
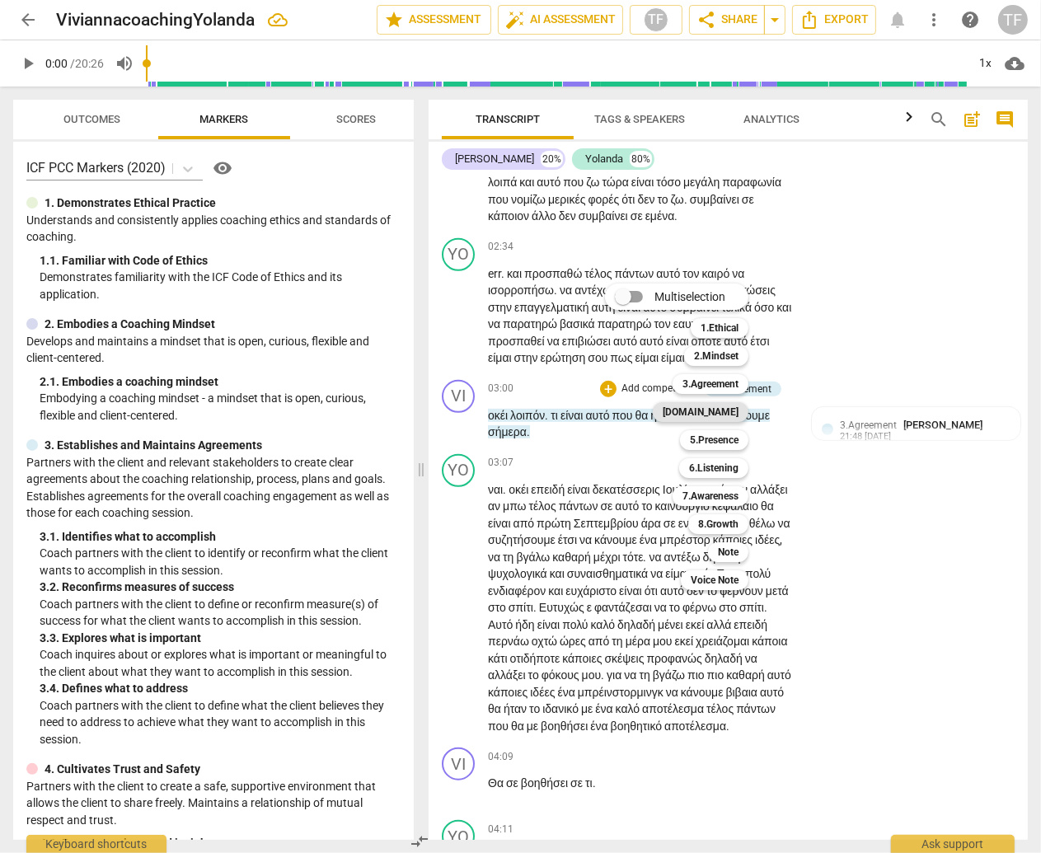
click at [731, 410] on b "[DOMAIN_NAME]" at bounding box center [701, 412] width 76 height 20
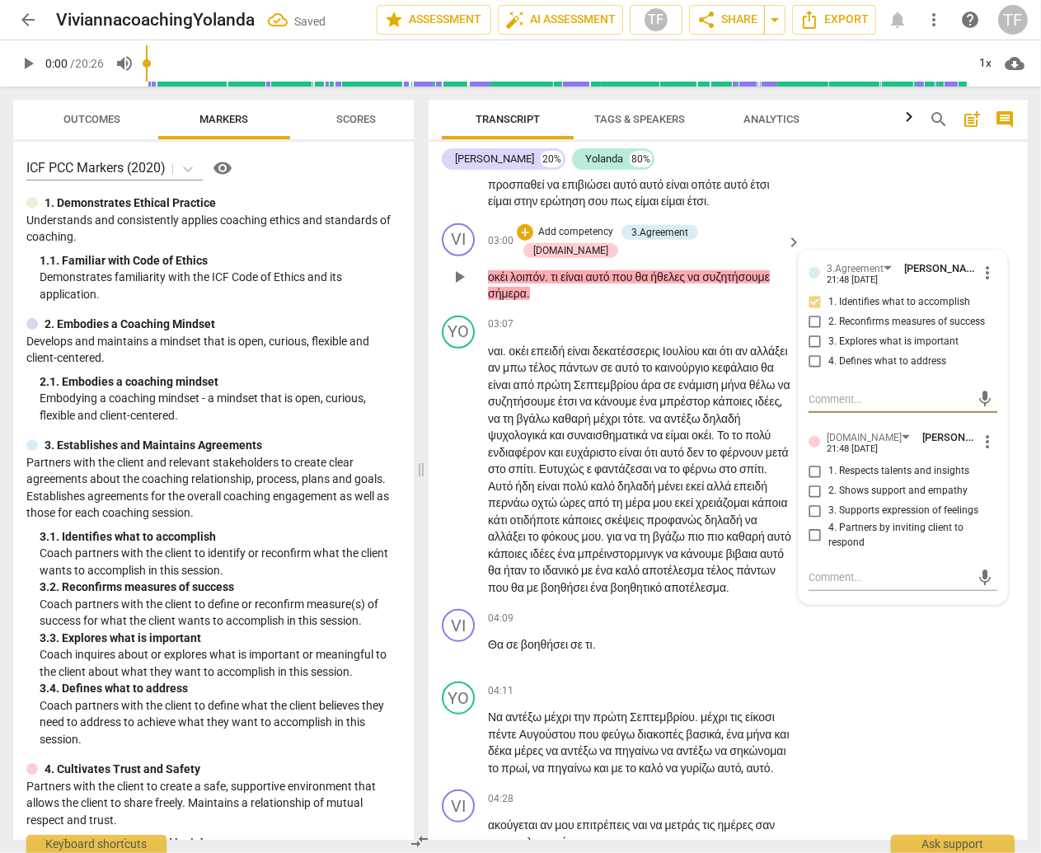
scroll to position [972, 0]
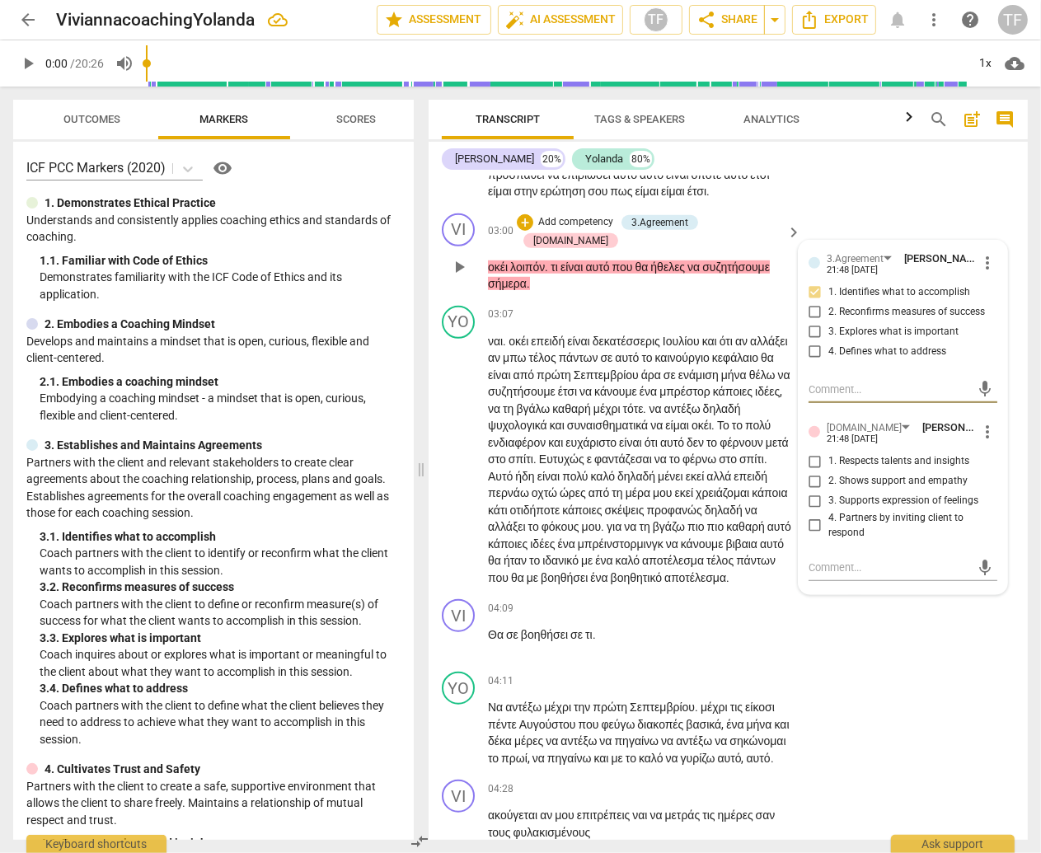
click at [814, 491] on input "2. Shows support and empathy" at bounding box center [815, 481] width 26 height 20
checkbox input "true"
click at [836, 575] on textarea at bounding box center [889, 568] width 162 height 16
type textarea "I"
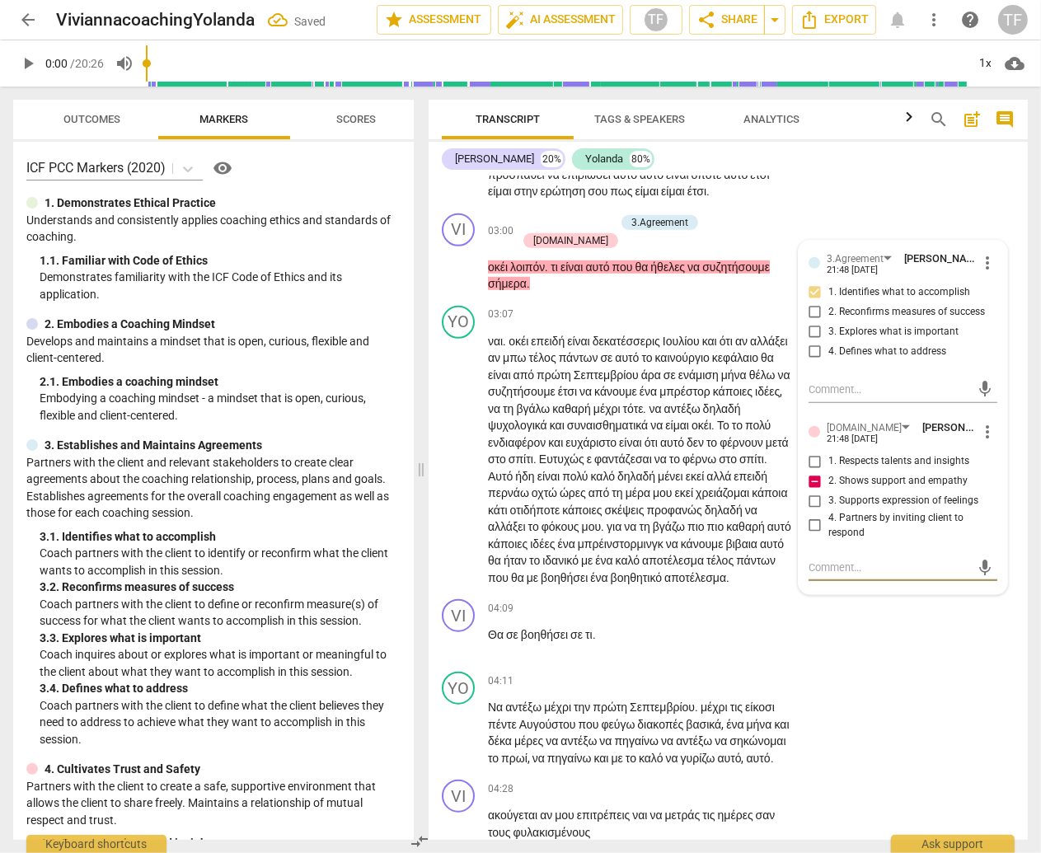
type textarea "I"
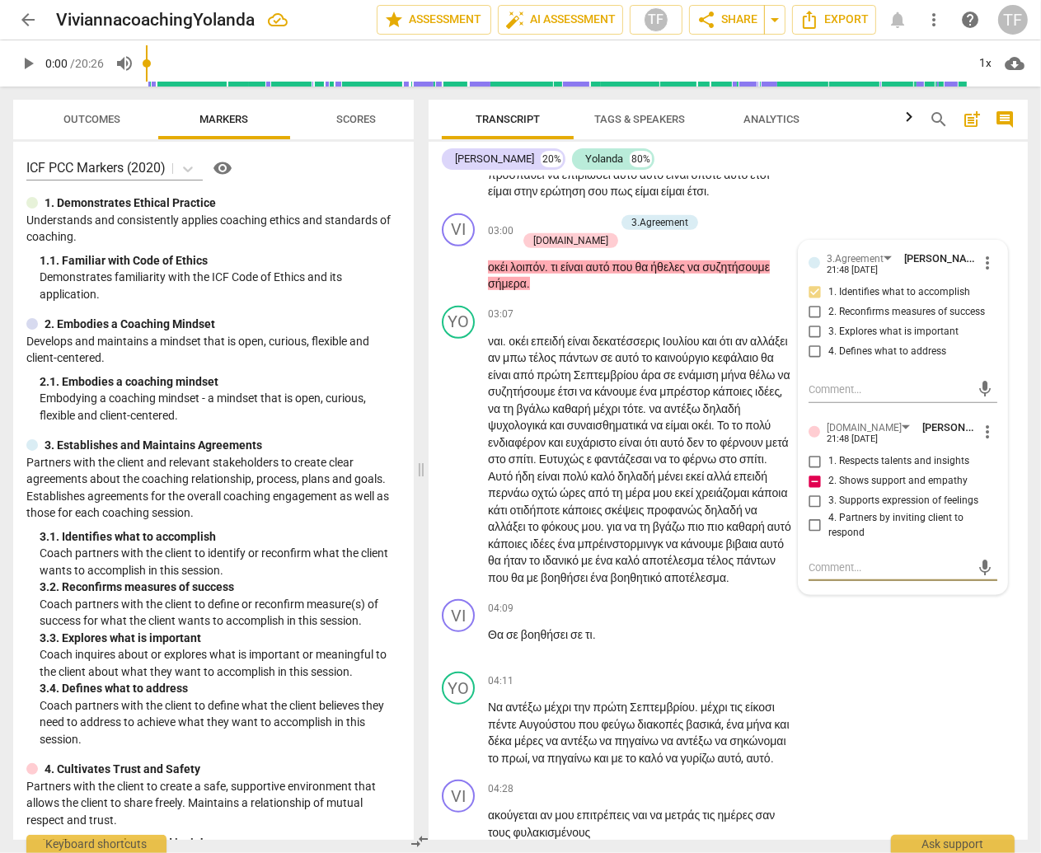
type textarea "S"
type textarea "Su"
type textarea "Sug"
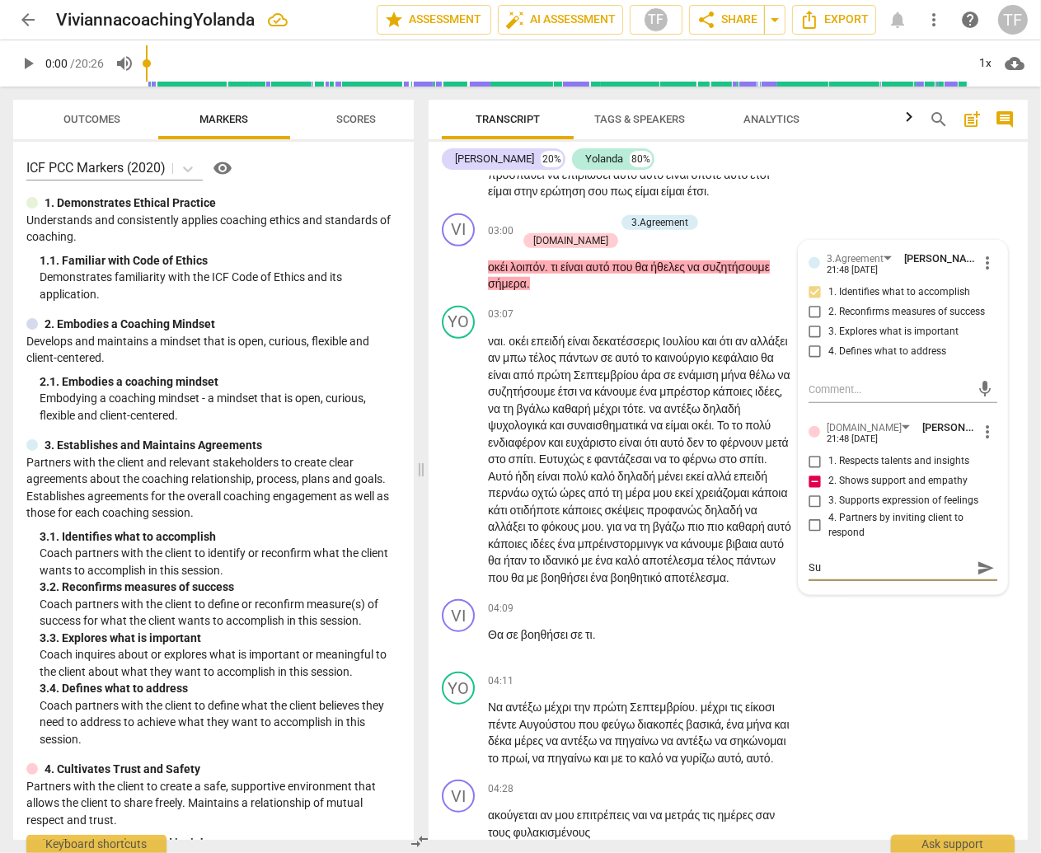
type textarea "Sug"
type textarea "[PERSON_NAME]"
type textarea "Sugge"
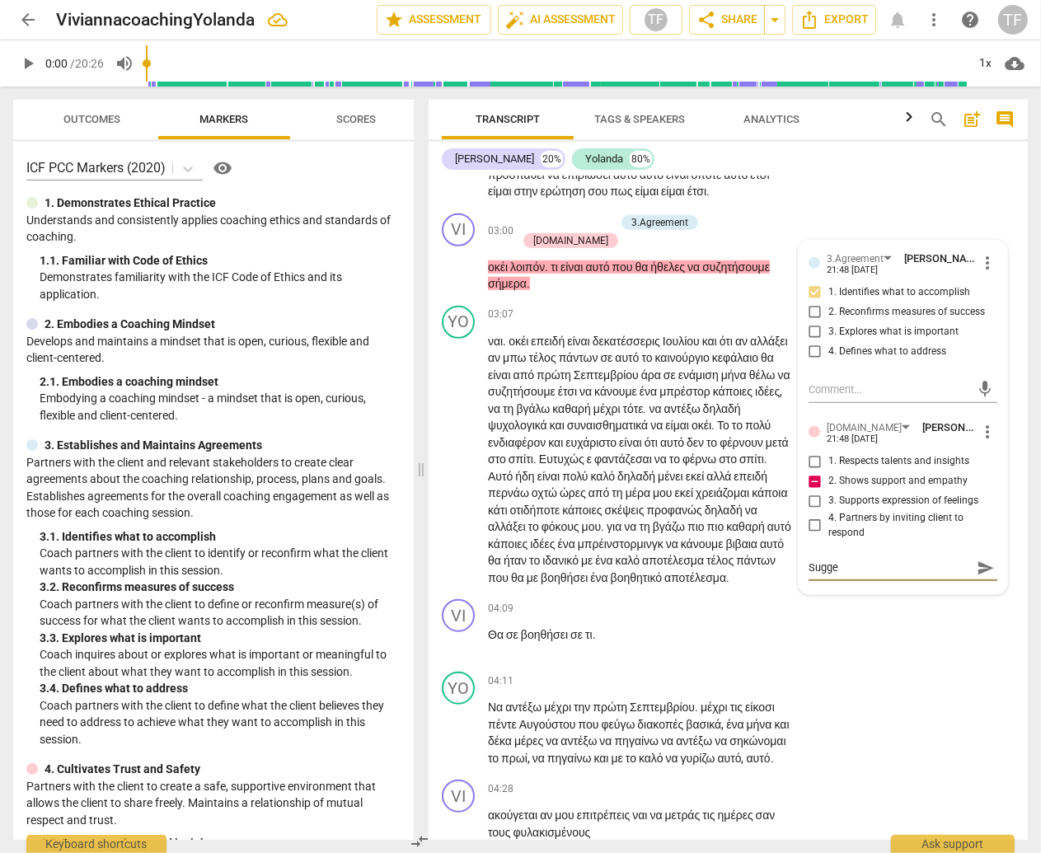
type textarea "Sugges"
type textarea "Suggest"
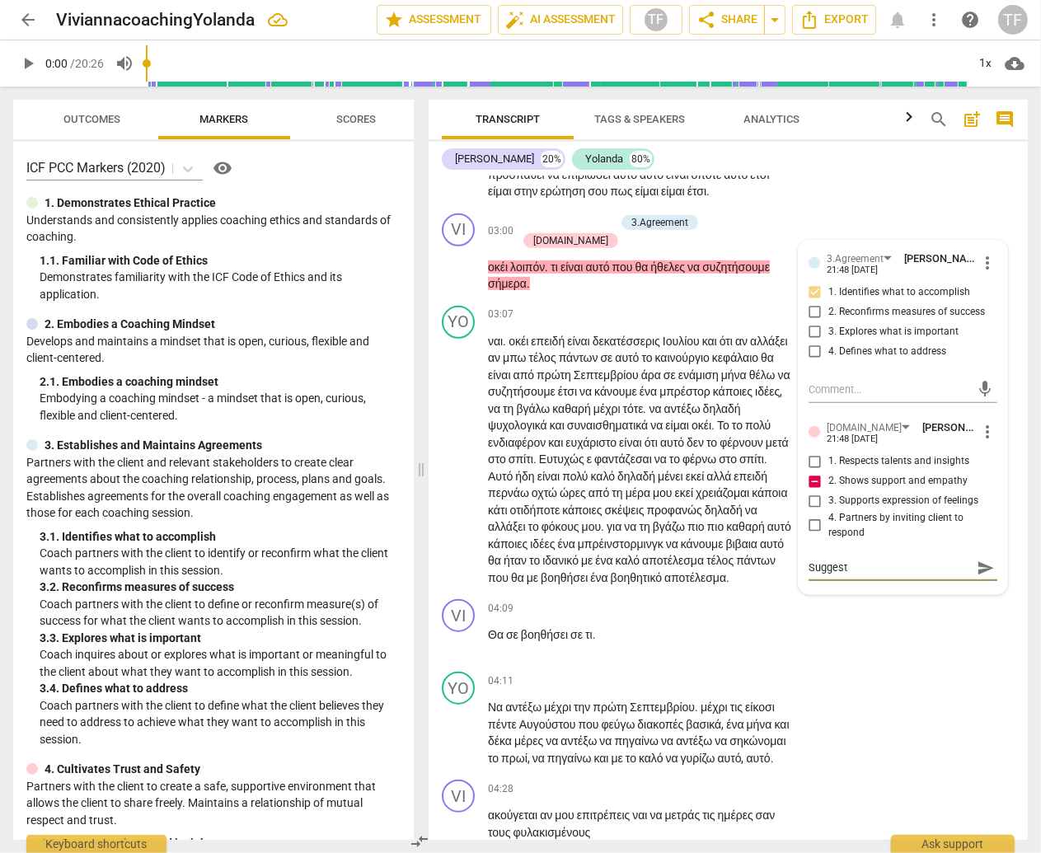
type textarea "Suggest"
type textarea "Suggest t"
type textarea "Suggest th"
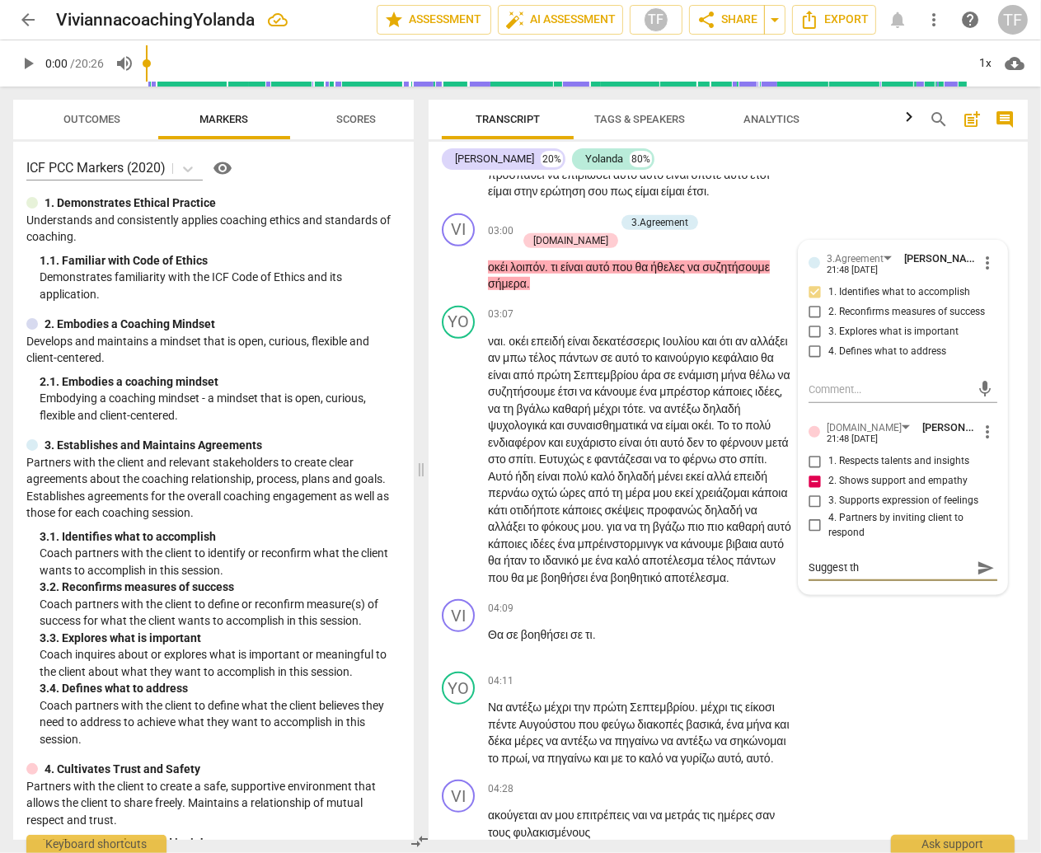
type textarea "Suggest the"
type textarea "Suggest the c"
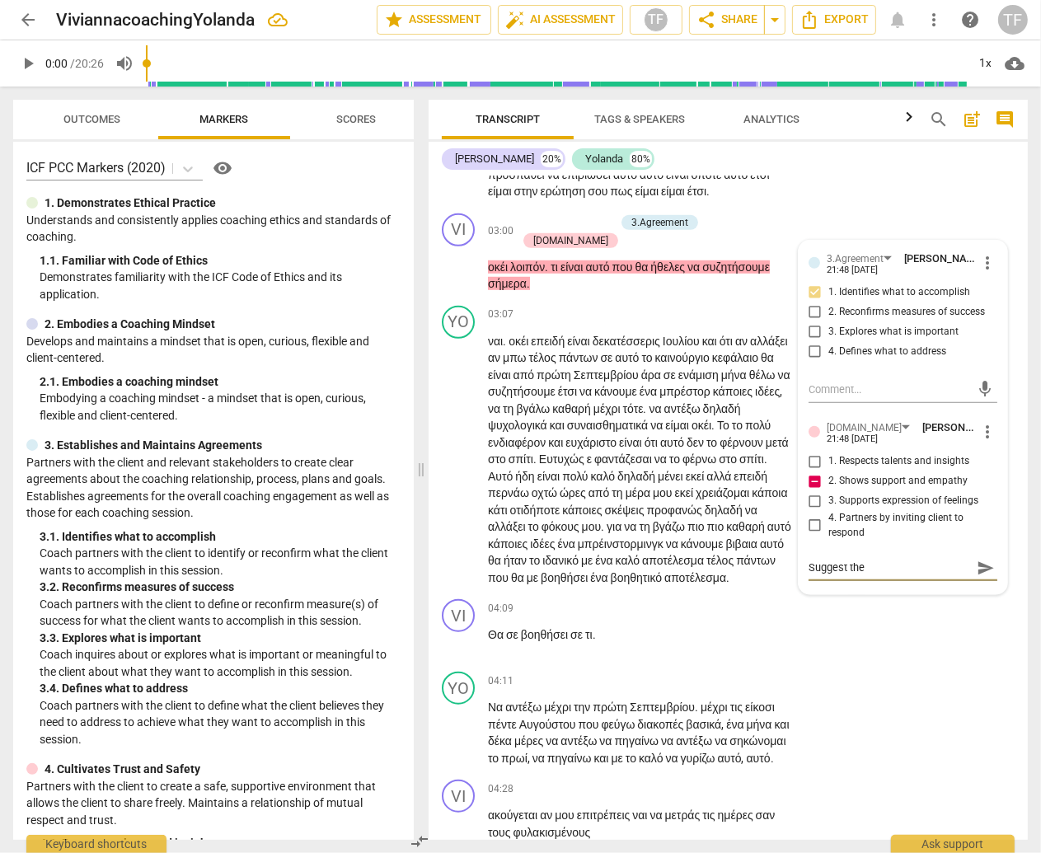
type textarea "Suggest the c"
type textarea "Suggest the co"
type textarea "Suggest the coa"
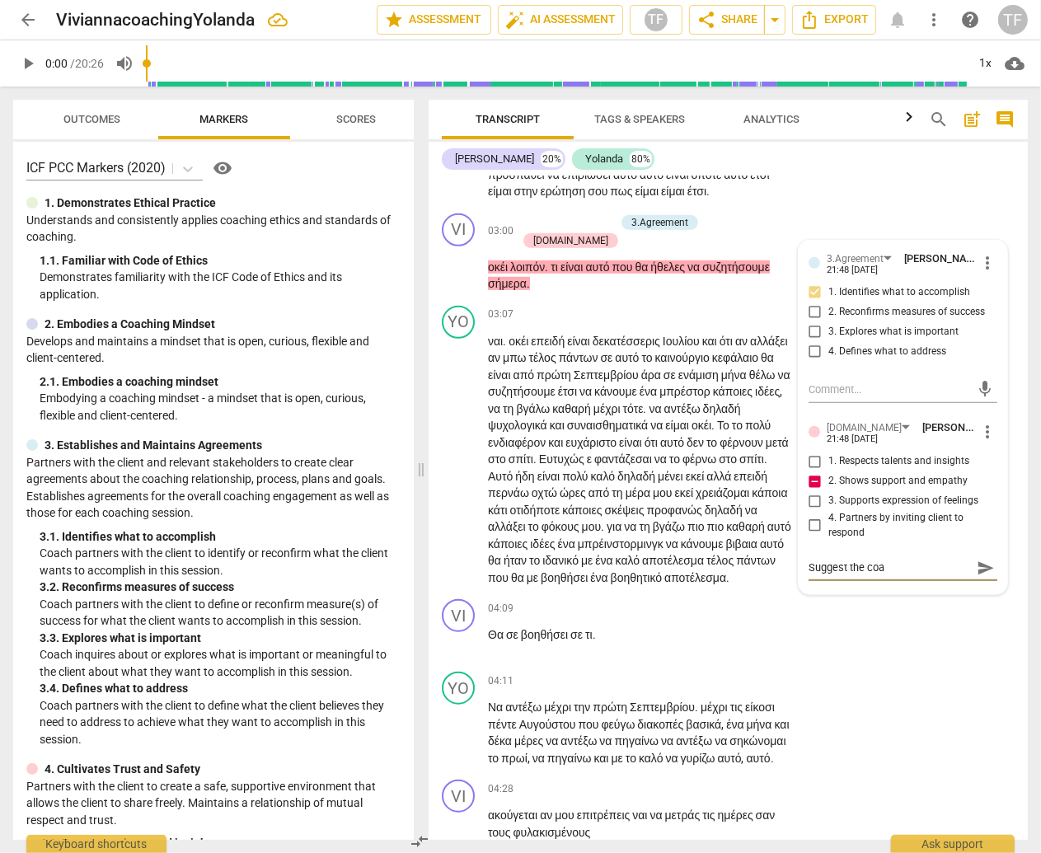
type textarea "Suggest the coac"
type textarea "Suggest the coach"
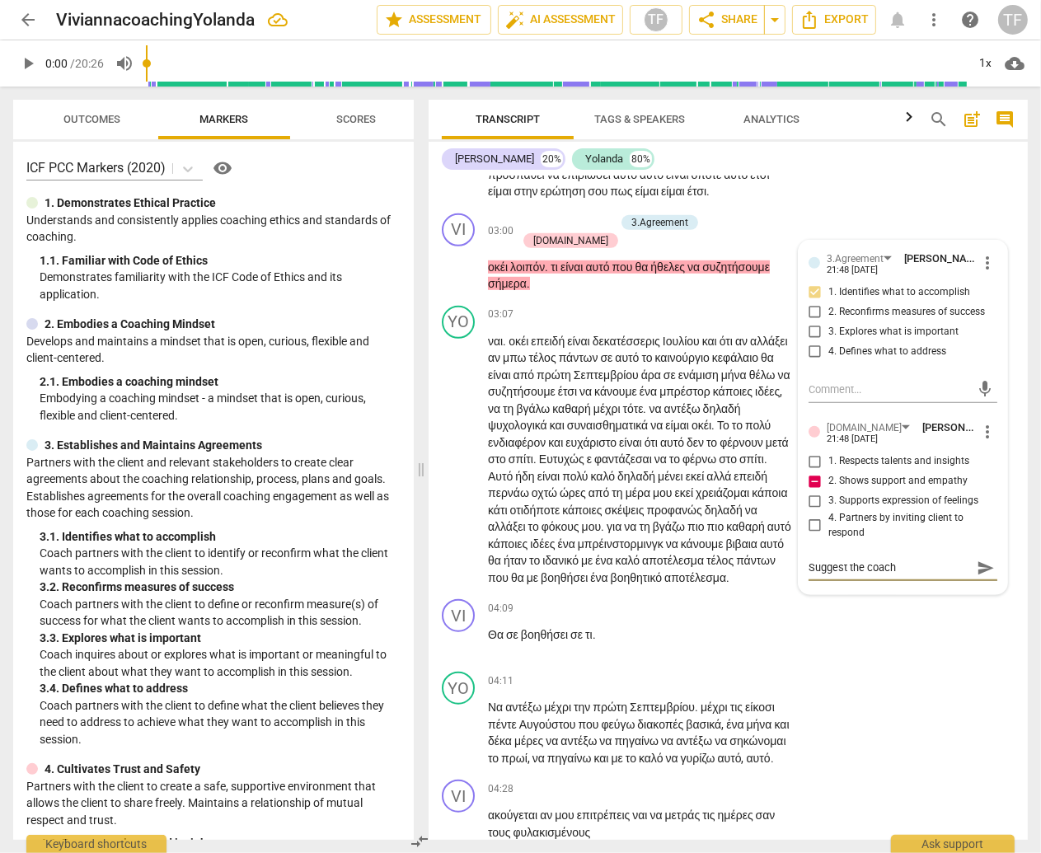
type textarea "Suggest the coach"
type textarea "Suggest the coach t"
type textarea "Suggest the coach ta"
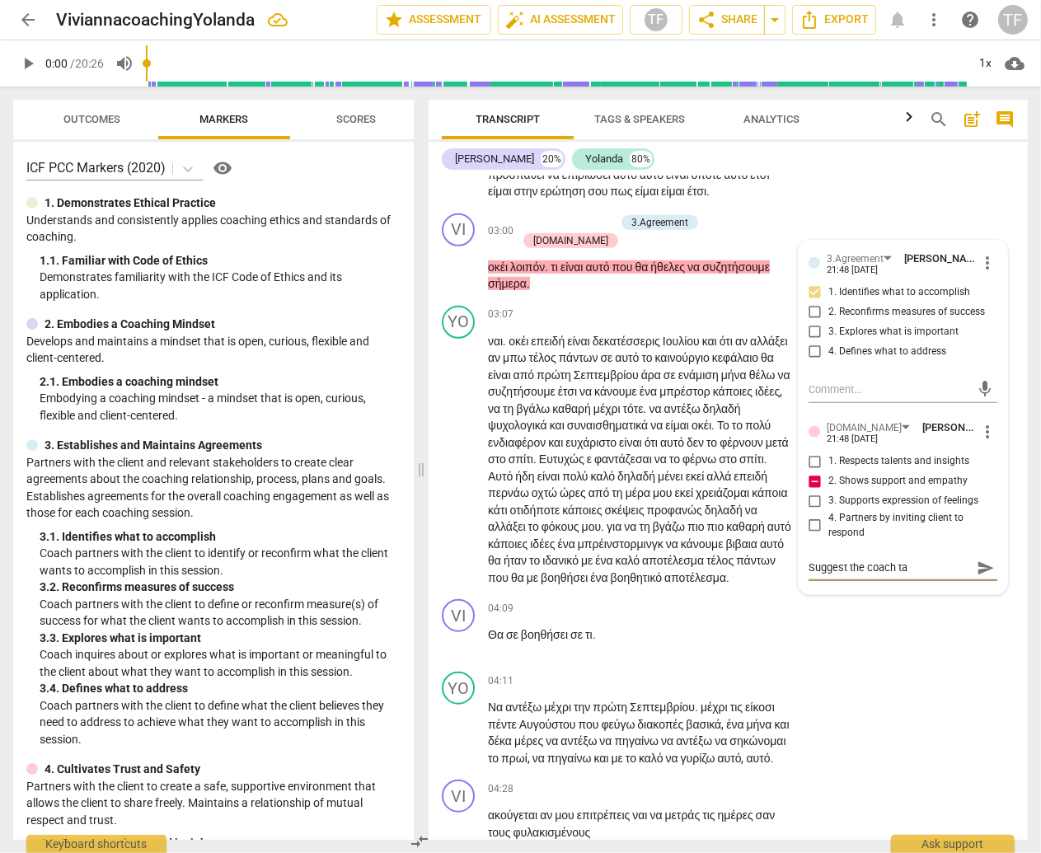
type textarea "Suggest the coach tak"
type textarea "Suggest the coach take"
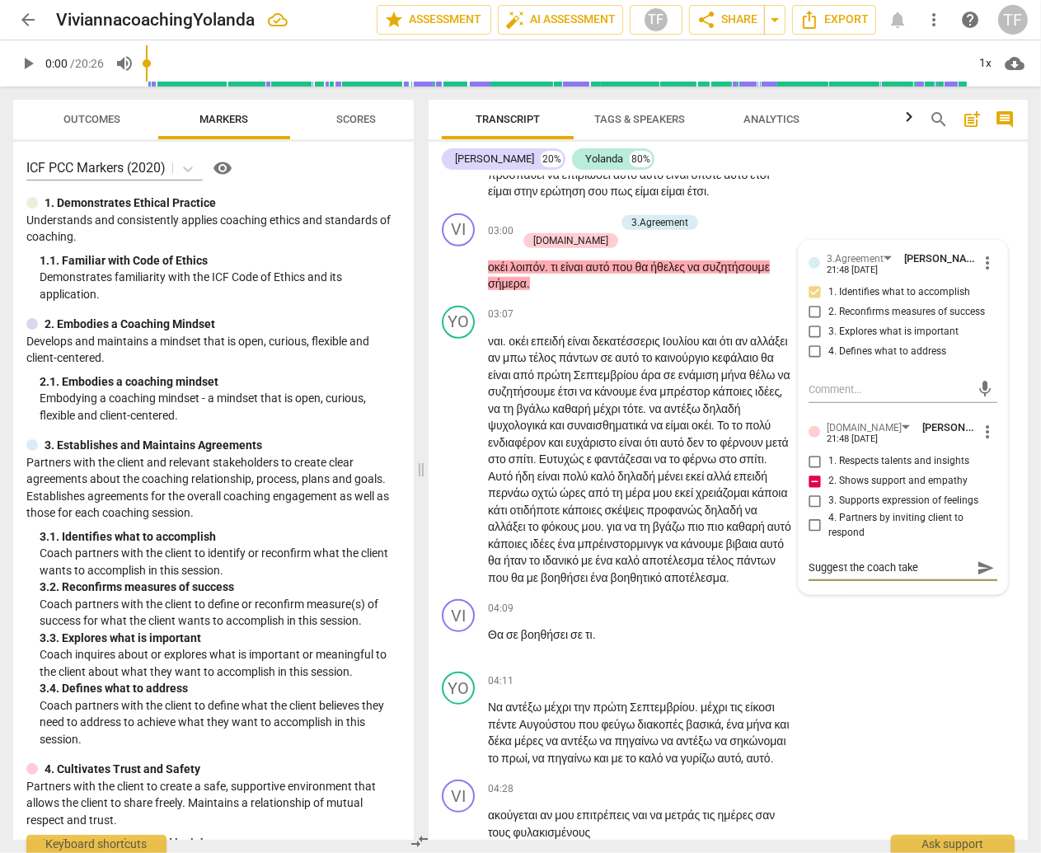
type textarea "Suggest the coach take"
type textarea "Suggest the coach take a"
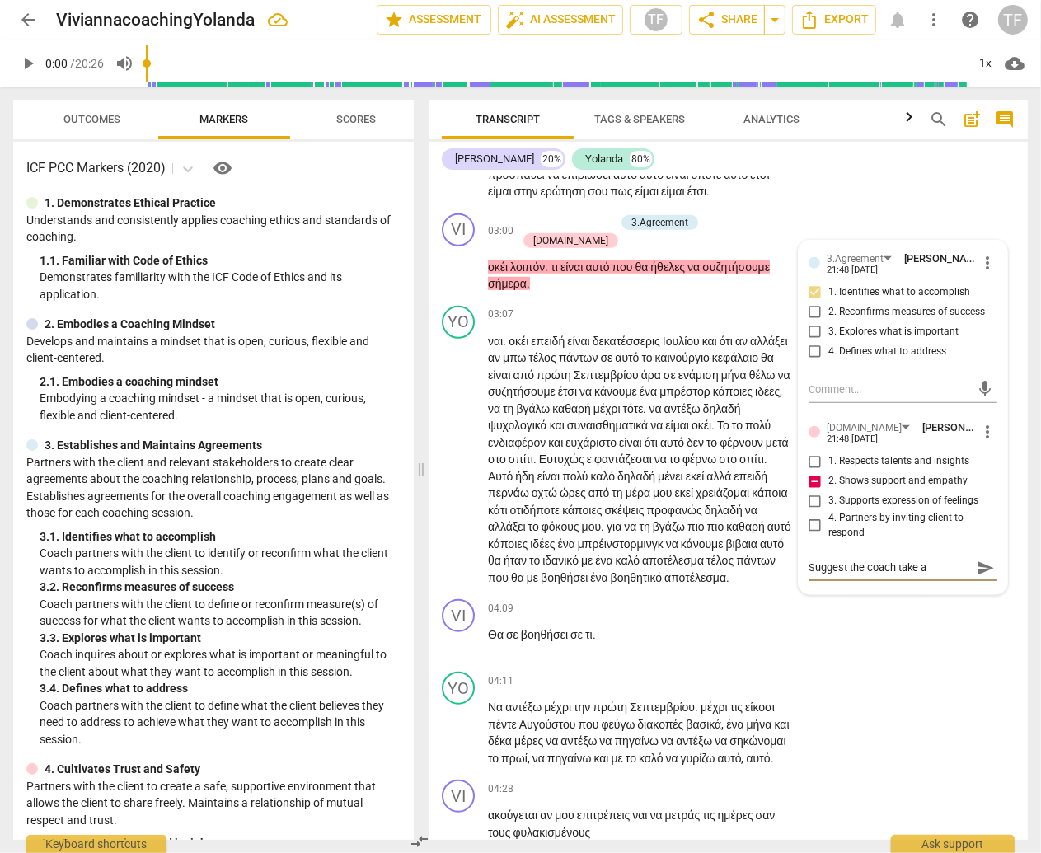
type textarea "Suggest the coach take a m"
type textarea "Suggest the coach take a mo"
type textarea "Suggest the coach take a mom"
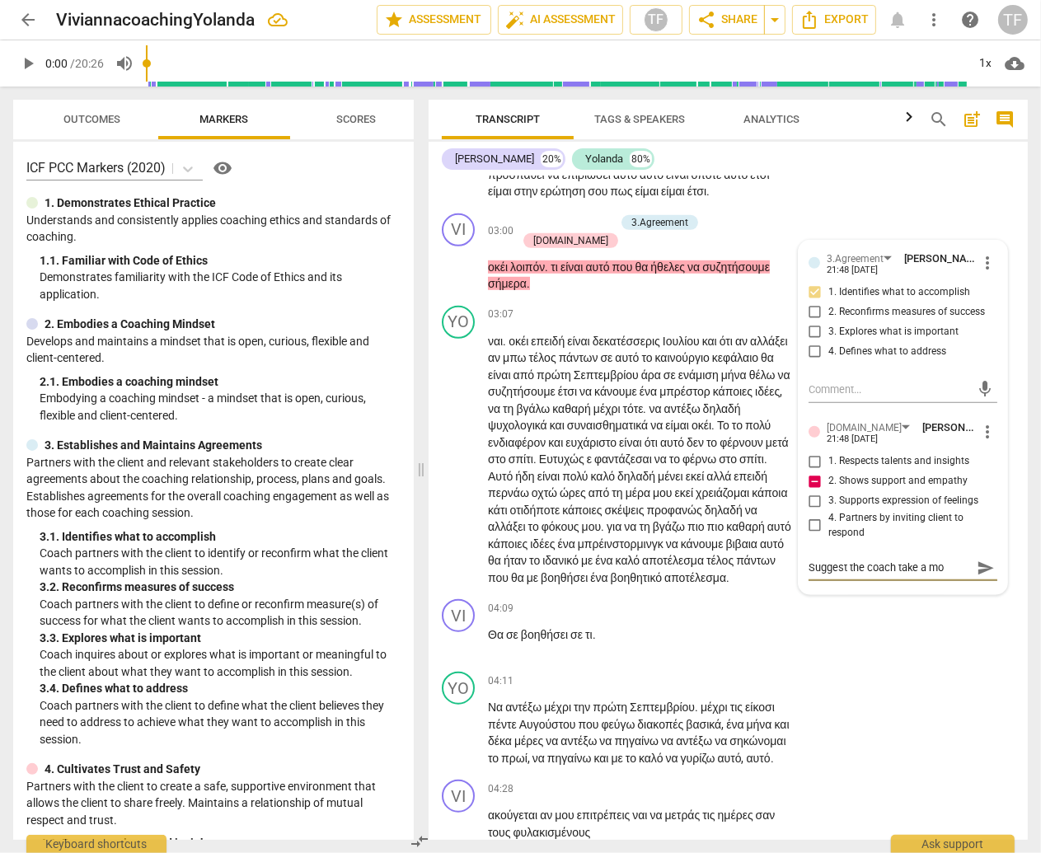
type textarea "Suggest the coach take a mom"
type textarea "Suggest the coach take a mome"
type textarea "Suggest the coach take a momen"
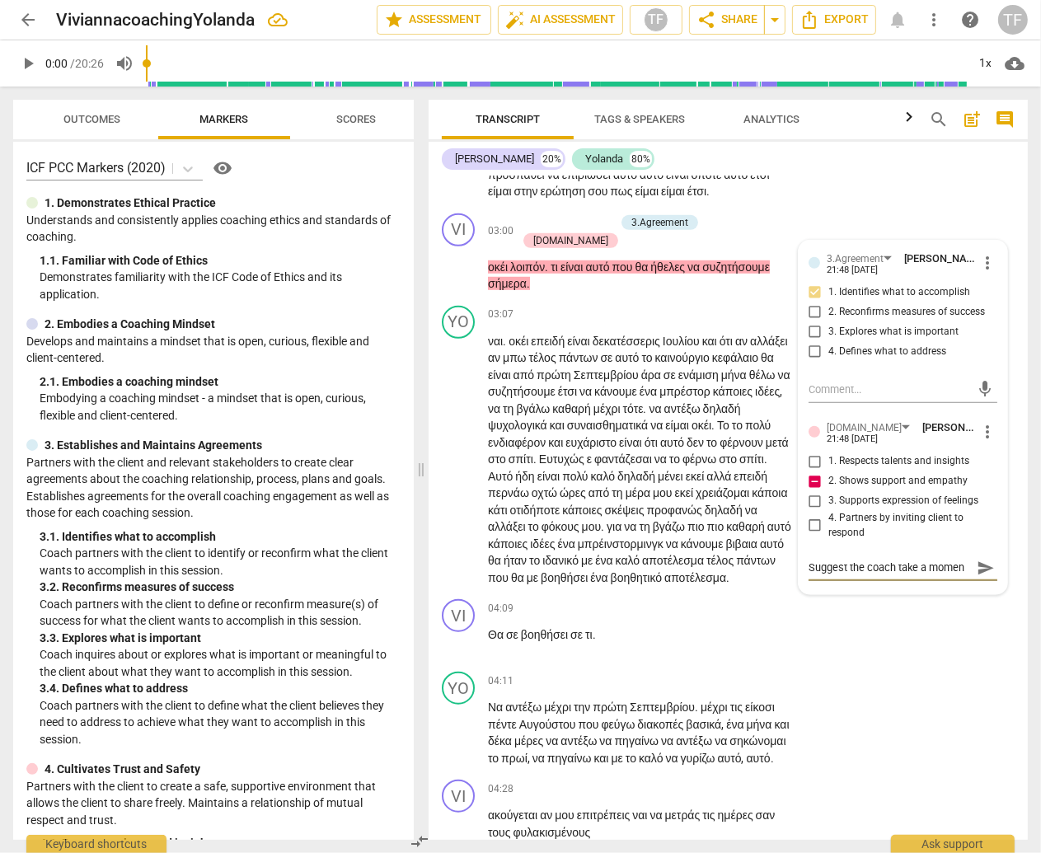
type textarea "Suggest the coach take a moment"
type textarea "Suggest the coach take a moment t"
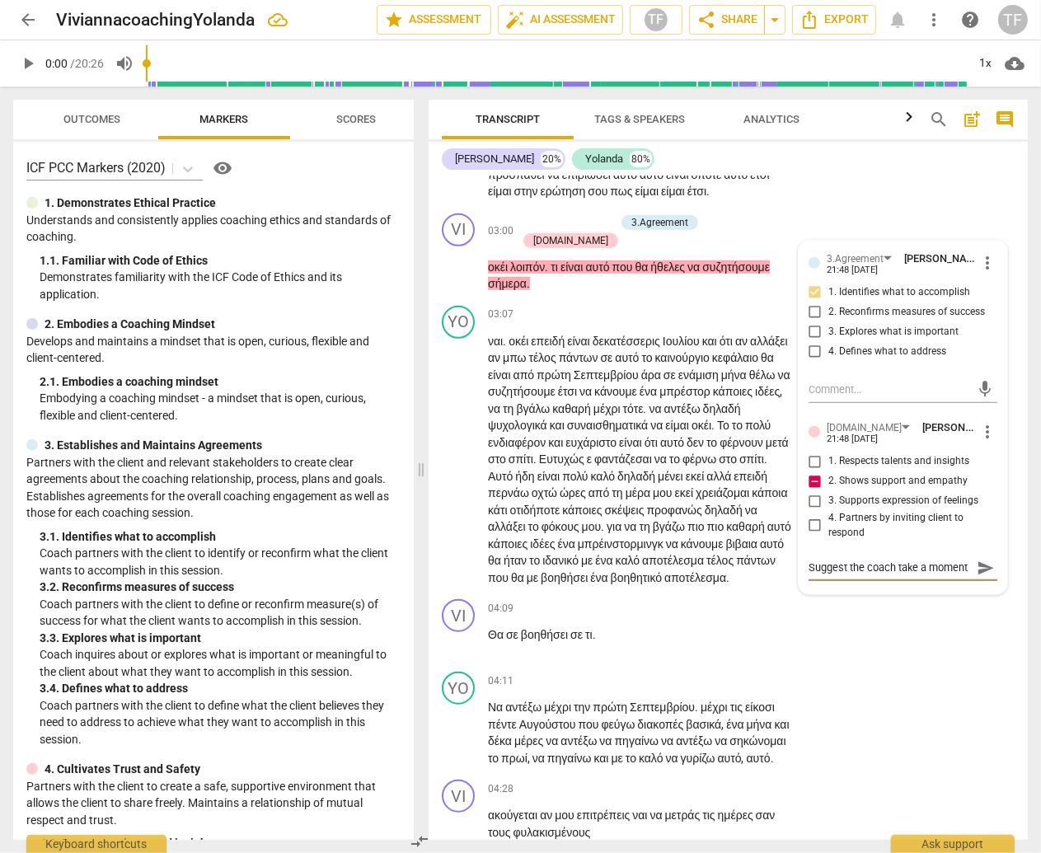
type textarea "Suggest the coach take a moment t"
type textarea "Suggest the coach take a moment to"
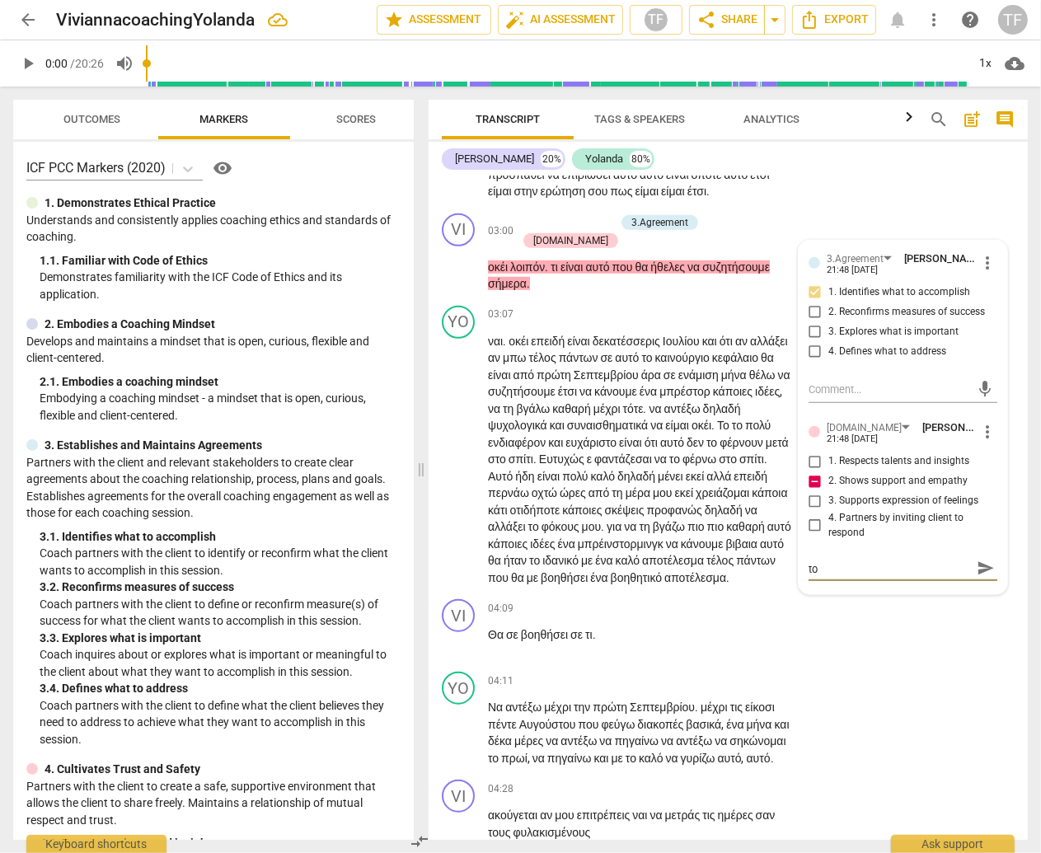
type textarea "Suggest the coach take a moment to"
type textarea "Suggest the coach take a moment to s"
type textarea "Suggest the coach take a moment to"
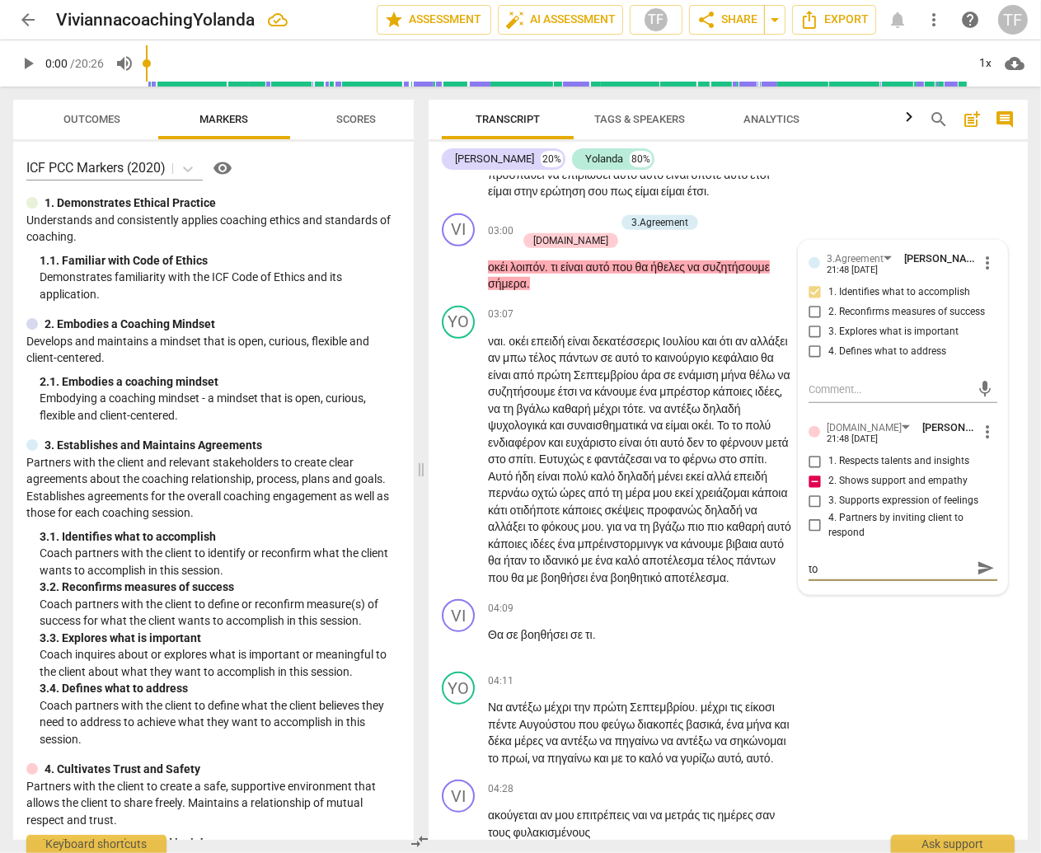
type textarea "Suggest the coach take a moment to e"
type textarea "Suggest the coach take a moment to ex"
type textarea "Suggest the coach take a moment to exp"
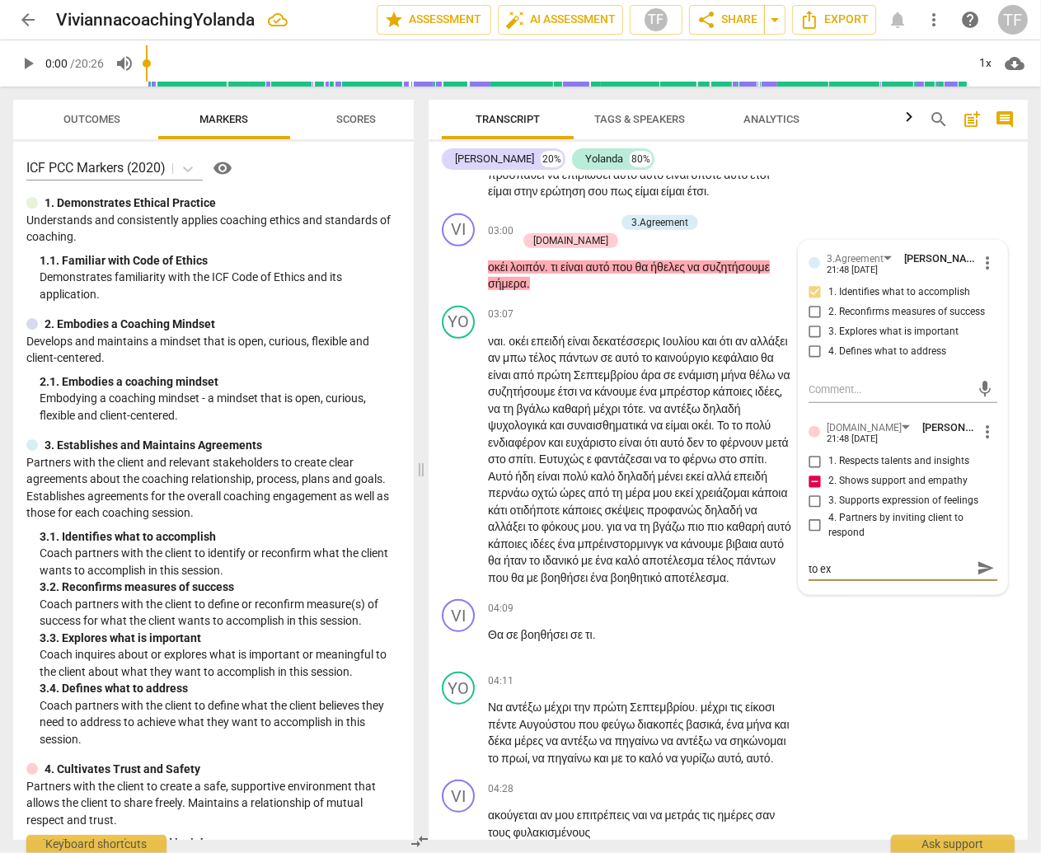
type textarea "Suggest the coach take a moment to exp"
type textarea "Suggest the coach take a moment to expr"
type textarea "Suggest the coach take a moment to expre"
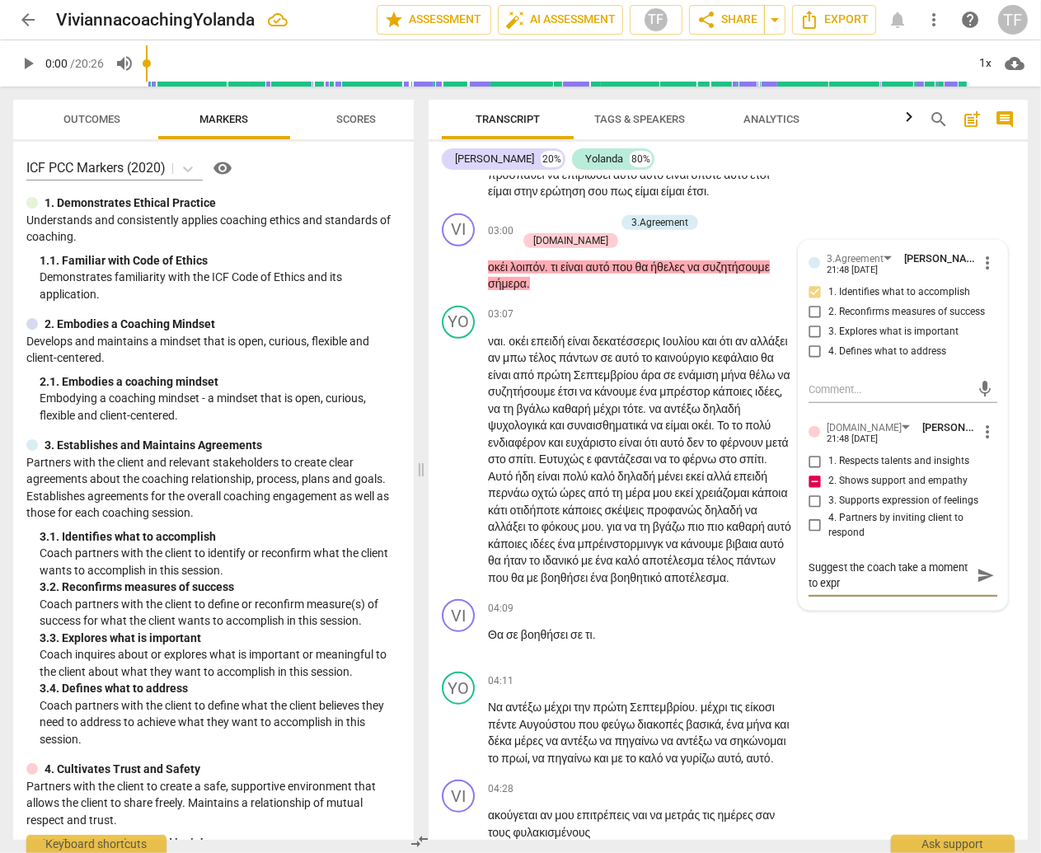
type textarea "Suggest the coach take a moment to expre"
type textarea "Suggest the coach take a moment to expres"
type textarea "Suggest the coach take a moment to express"
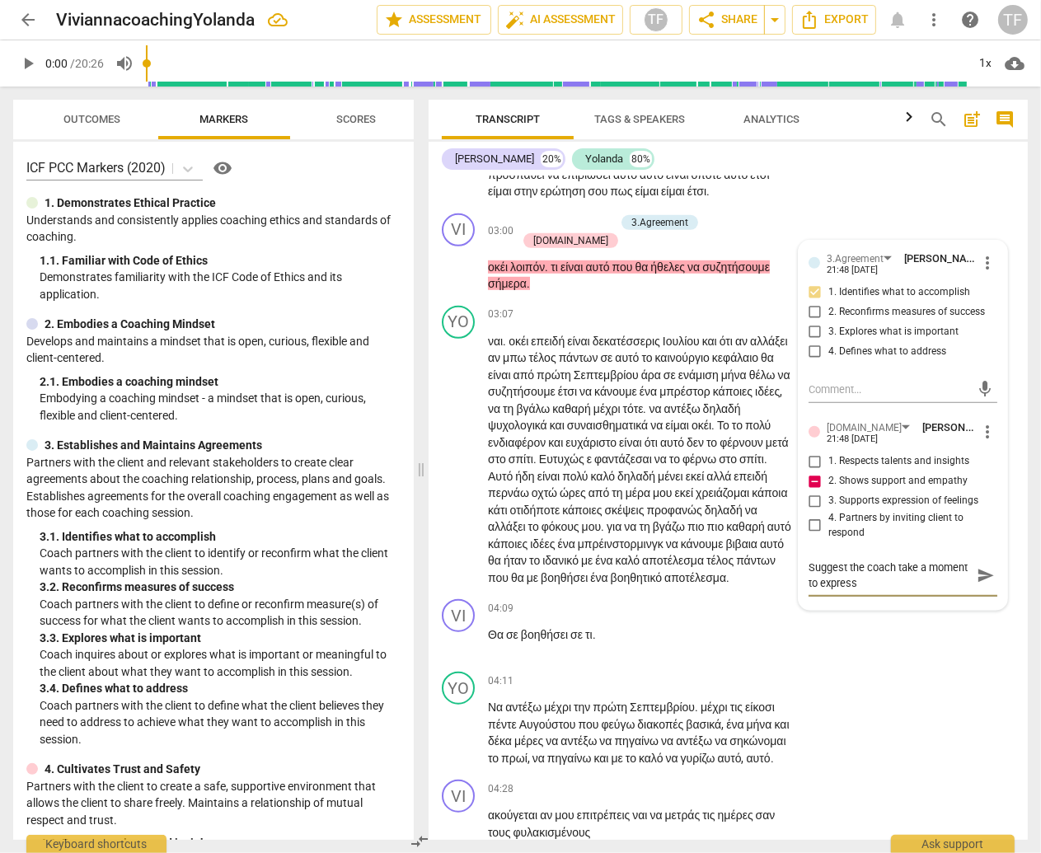
type textarea "Suggest the coach take a moment to express"
type textarea "Suggest the coach take a moment to express a"
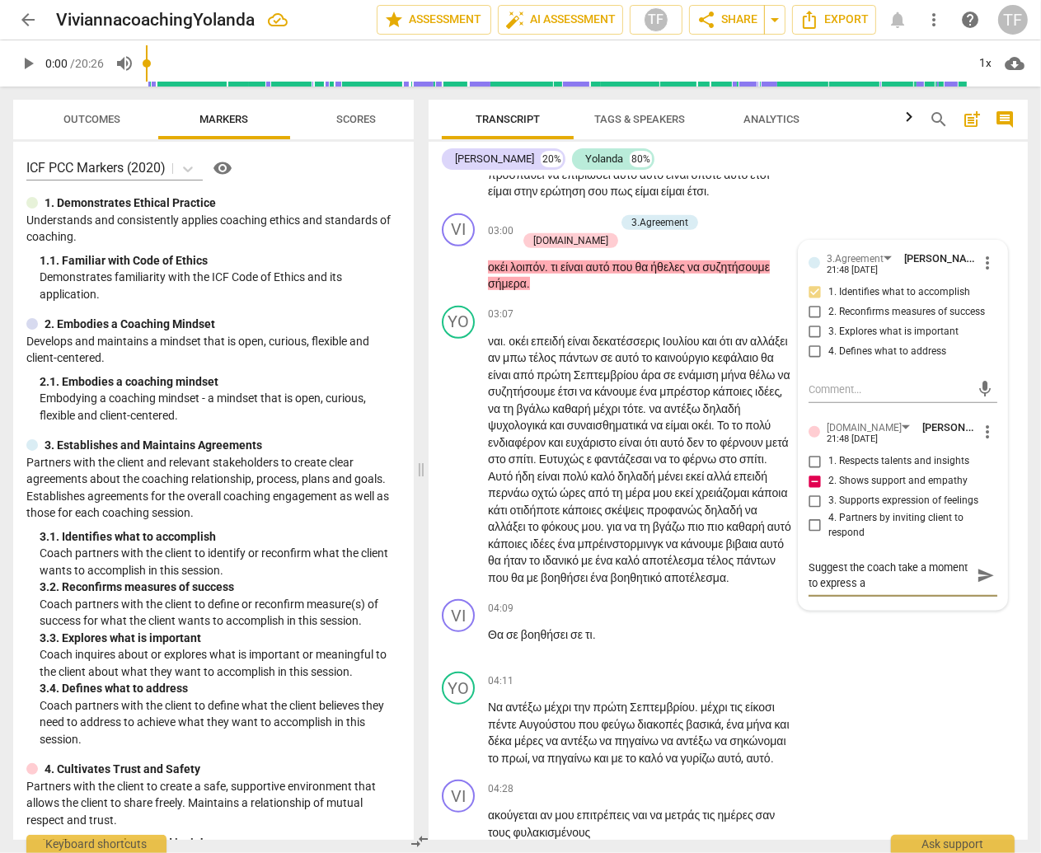
type textarea "Suggest the coach take a moment to express a"
type textarea "Suggest the coach take a moment to express"
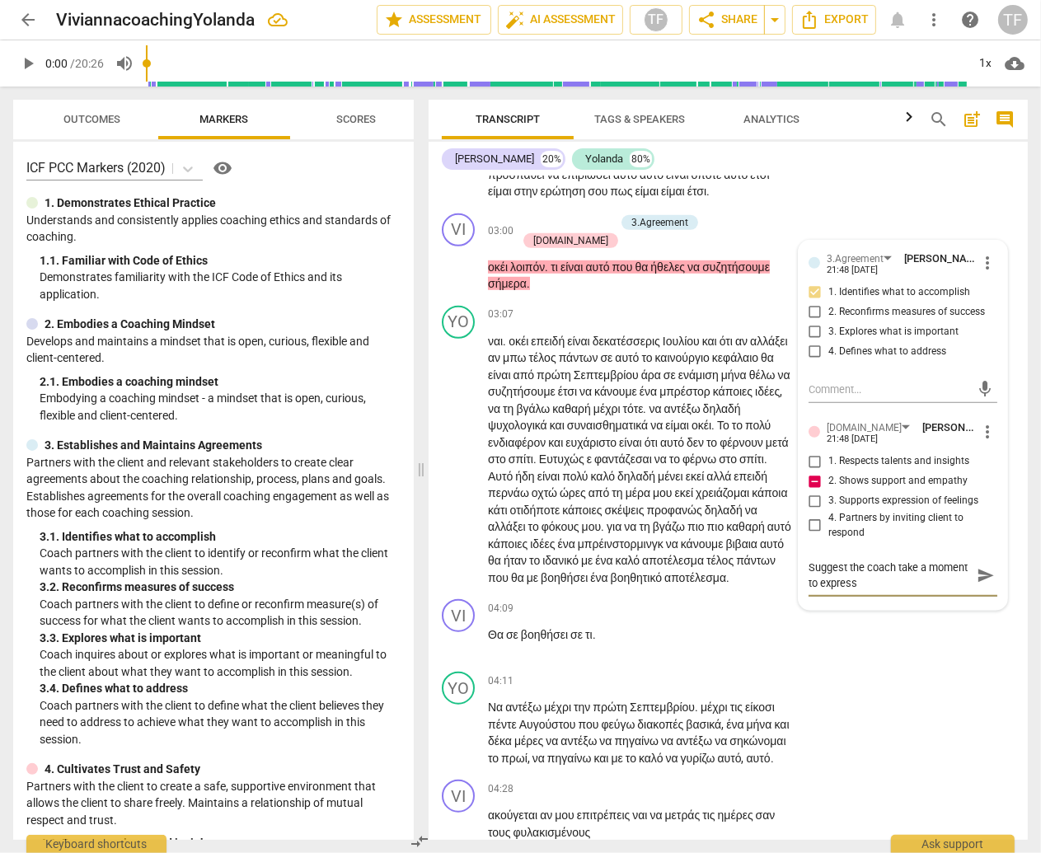
type textarea "Suggest the coach take a moment to express e"
type textarea "Suggest the coach take a moment to express em"
type textarea "Suggest the coach take a moment to express emp"
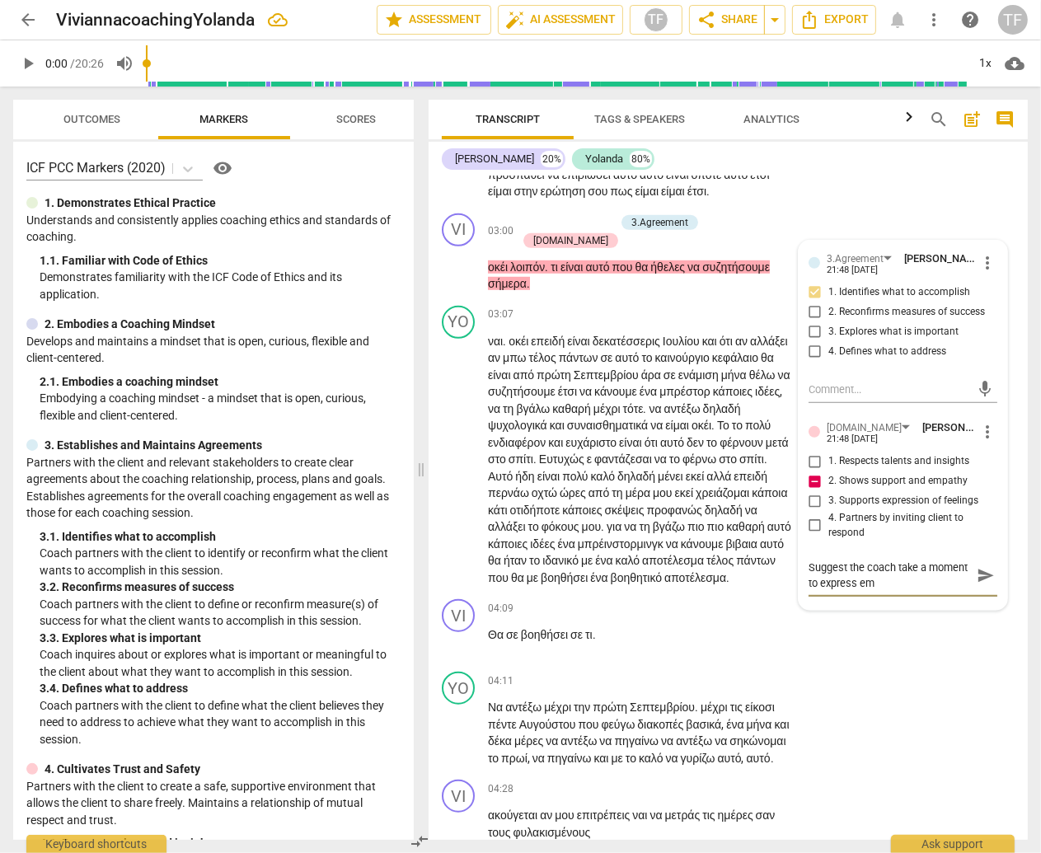
type textarea "Suggest the coach take a moment to express emp"
type textarea "Suggest the coach take a moment to express empa"
type textarea "Suggest the coach take a moment to express empay"
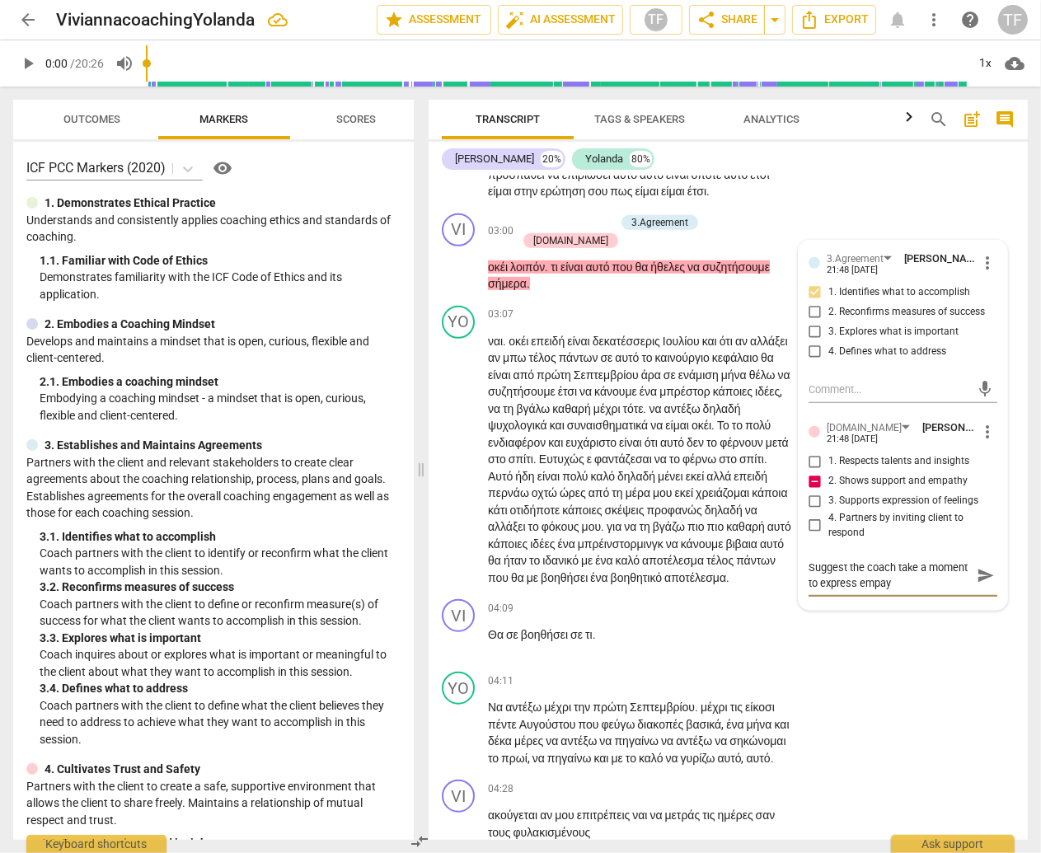
type textarea "Suggest the coach take a moment to express empayt"
type textarea "Suggest the coach take a moment to express empayth"
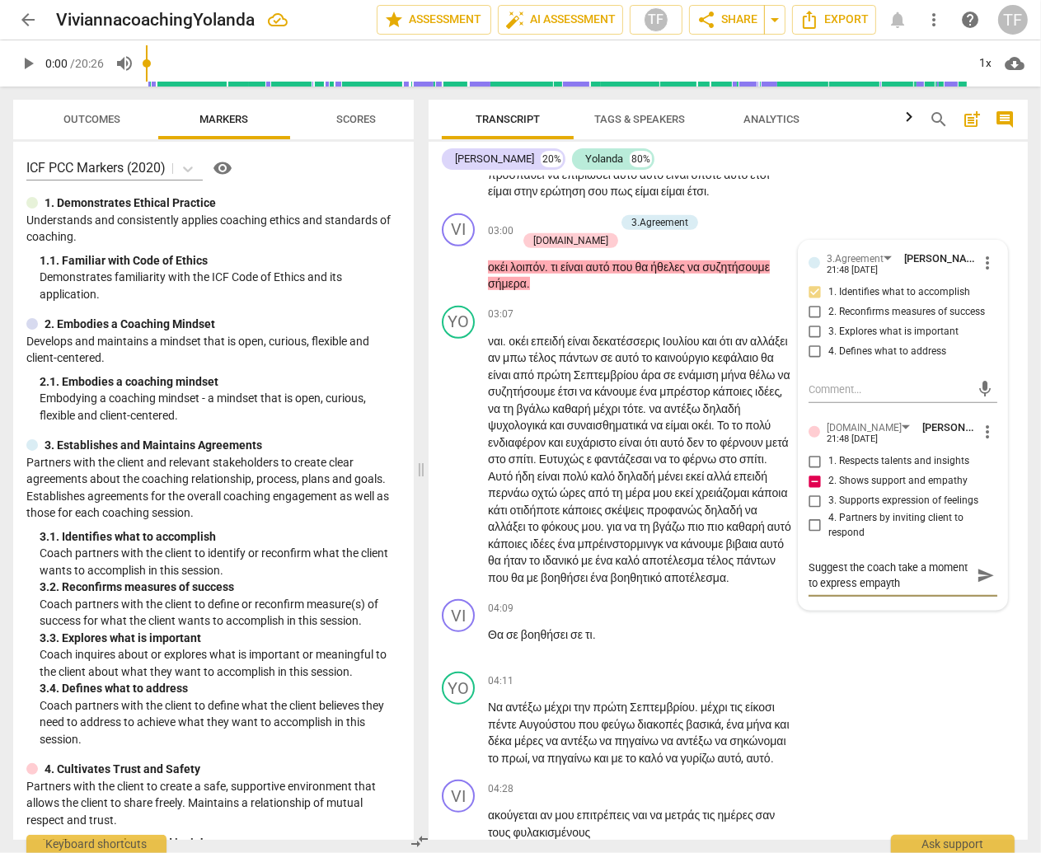
type textarea "Suggest the coach take a moment to express empayth"
type textarea "Suggest the coach take a moment to express empayt"
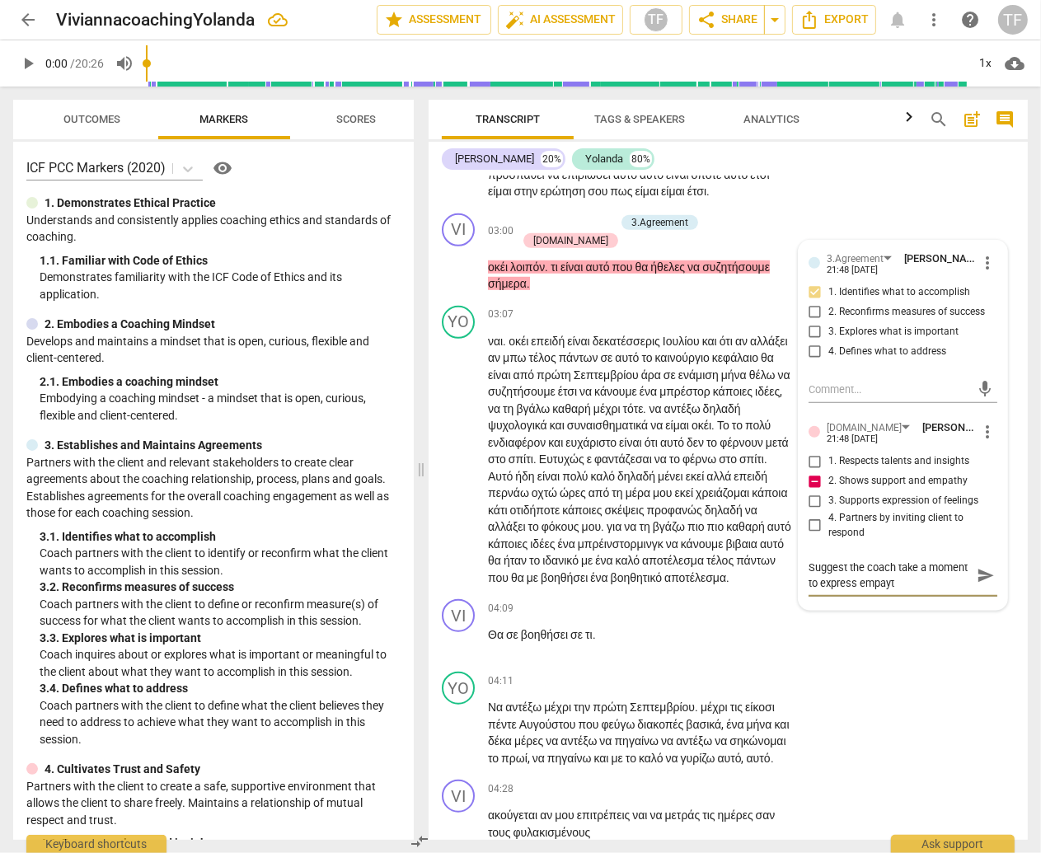
type textarea "Suggest the coach take a moment to express empay"
type textarea "Suggest the coach take a moment to express empa"
type textarea "Suggest the coach take a moment to express empat"
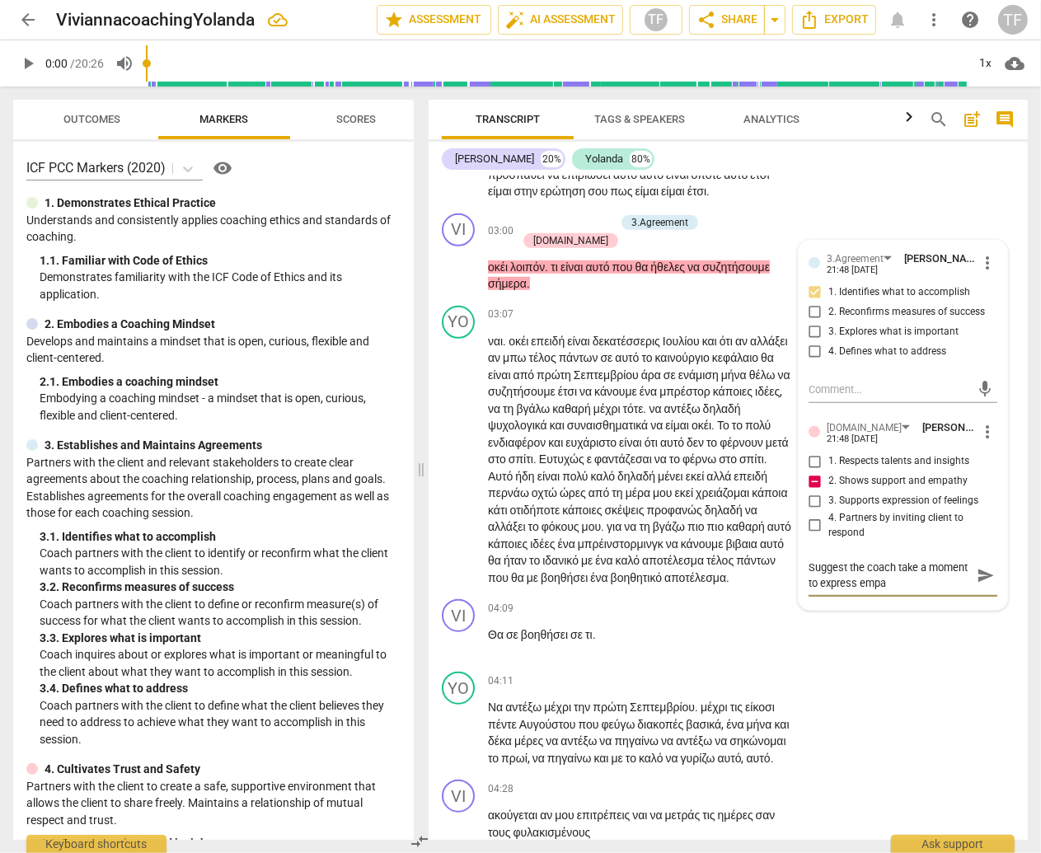
type textarea "Suggest the coach take a moment to express empat"
type textarea "Suggest the coach take a moment to express empath"
type textarea "Suggest the coach take a moment to express empathy"
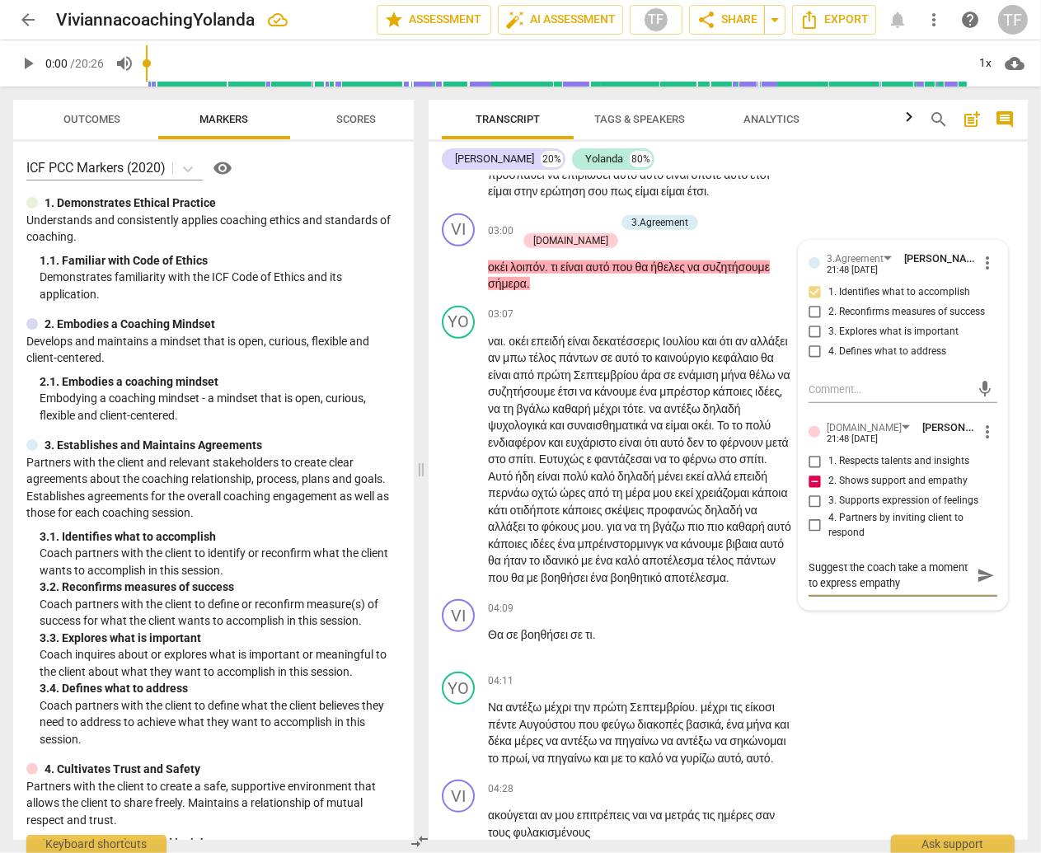
type textarea "Suggest the coach take a moment to express empathy"
type textarea "Suggest the coach take a moment to express empathy w"
type textarea "Suggest the coach take a moment to express empathy wi"
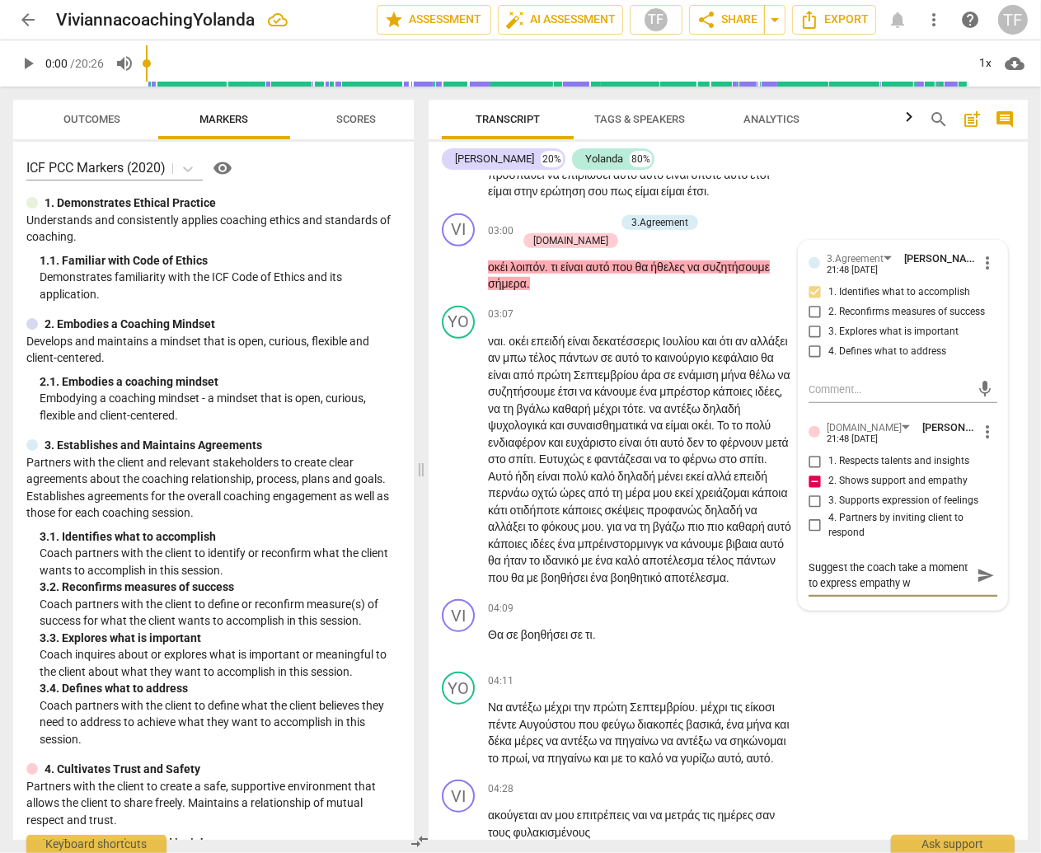
type textarea "Suggest the coach take a moment to express empathy wi"
type textarea "Suggest the coach take a moment to express empathy wit"
type textarea "Suggest the coach take a moment to express empathy with"
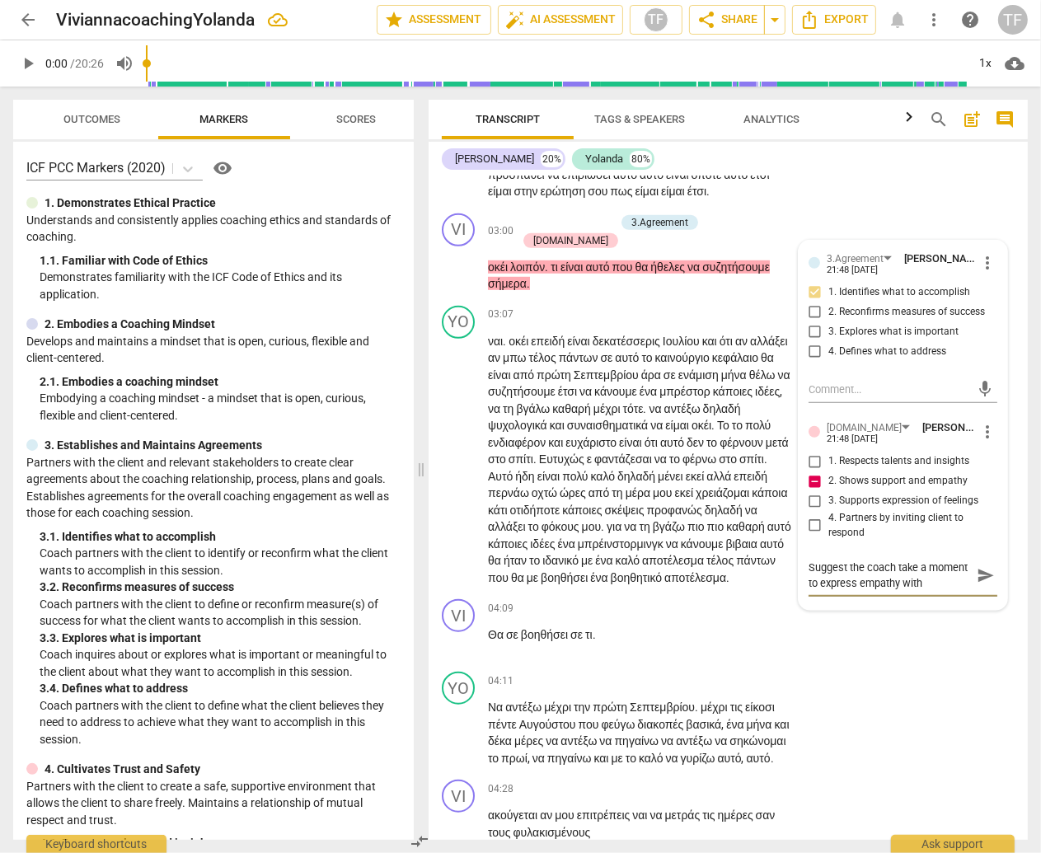
type textarea "Suggest the coach take a moment to express empathy with"
type textarea "Suggest the coach take a moment to express empathy with w"
type textarea "Suggest the coach take a moment to express empathy with wa"
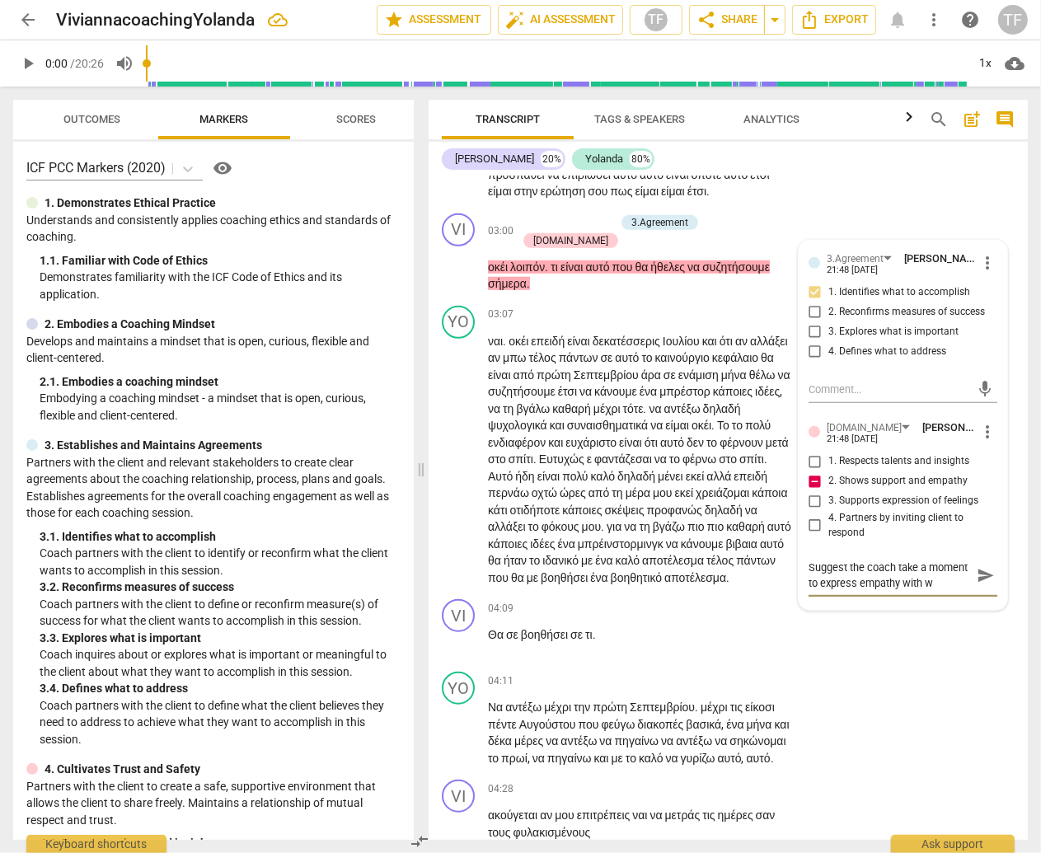
type textarea "Suggest the coach take a moment to express empathy with wa"
type textarea "Suggest the coach take a moment to express empathy with w"
type textarea "Suggest the coach take a moment to express empathy with wh"
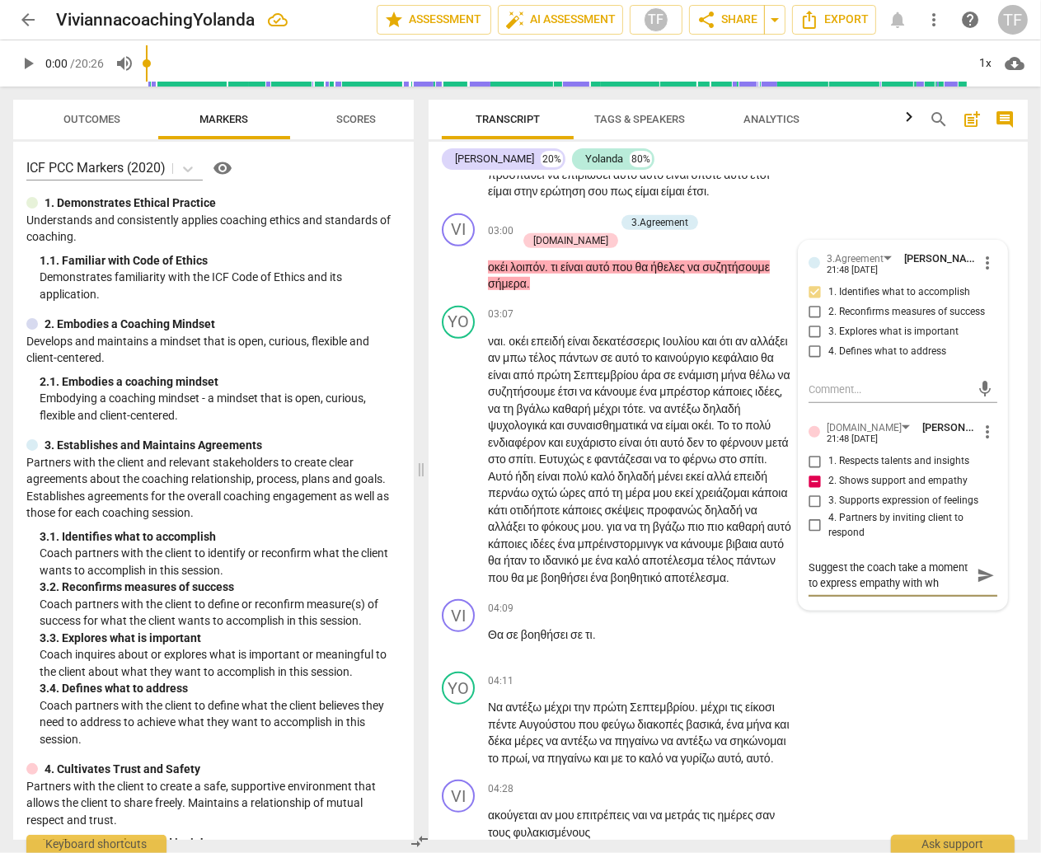
type textarea "Suggest the coach take a moment to express empathy with wha"
type textarea "Suggest the coach take a moment to express empathy with what"
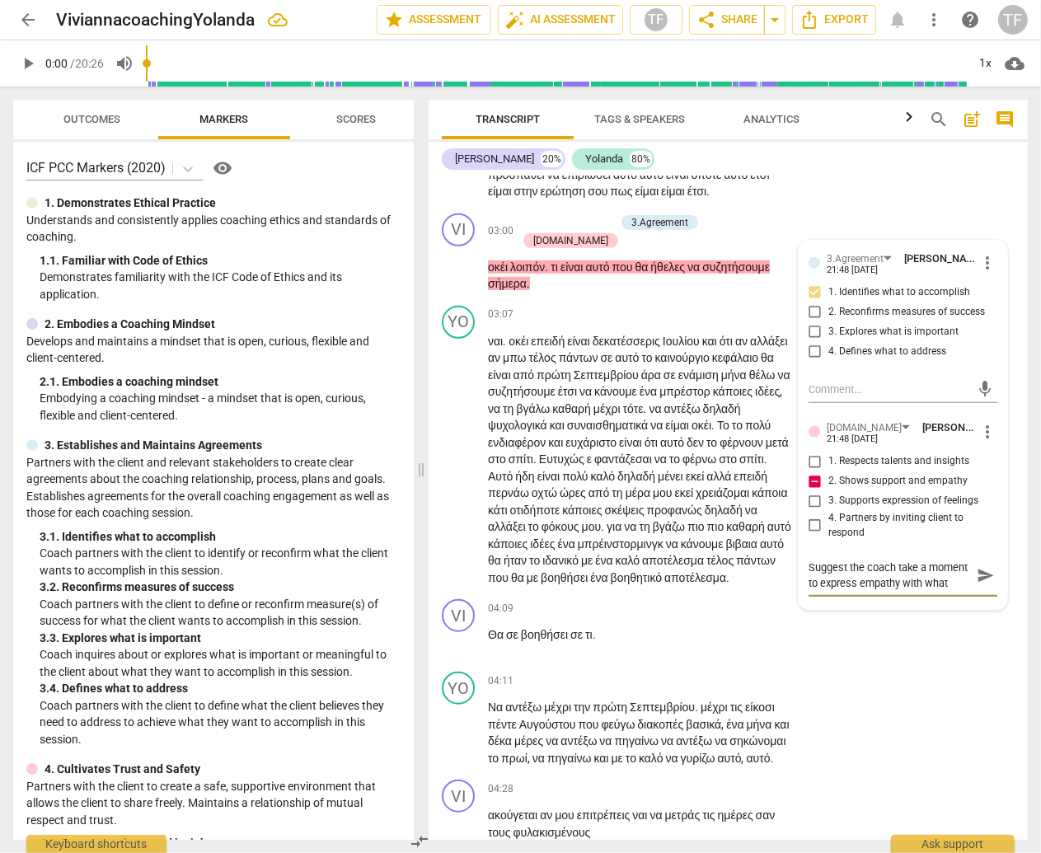
type textarea "Suggest the coach take a moment to express empathy with what"
type textarea "Suggest the coach take a moment to express empathy with what t"
type textarea "Suggest the coach take a moment to express empathy with what th"
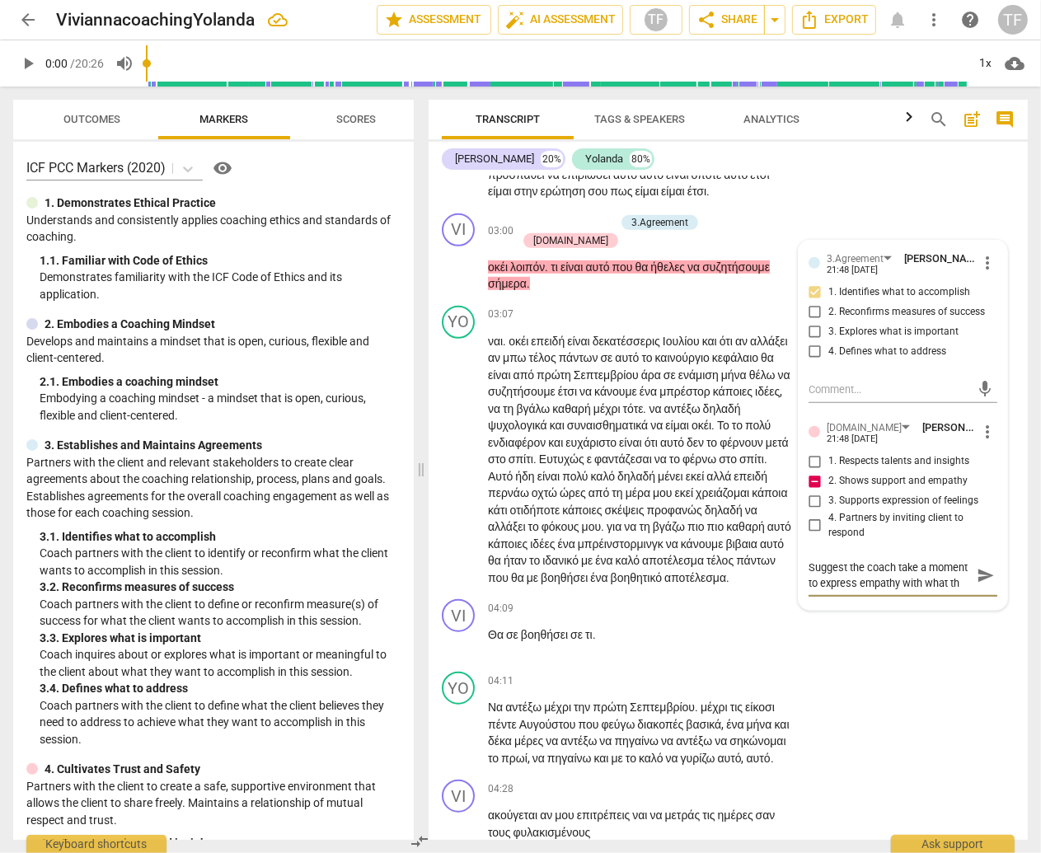
type textarea "Suggest the coach take a moment to express empathy with what the"
type textarea "Suggest the coach take a moment to express empathy with what the c"
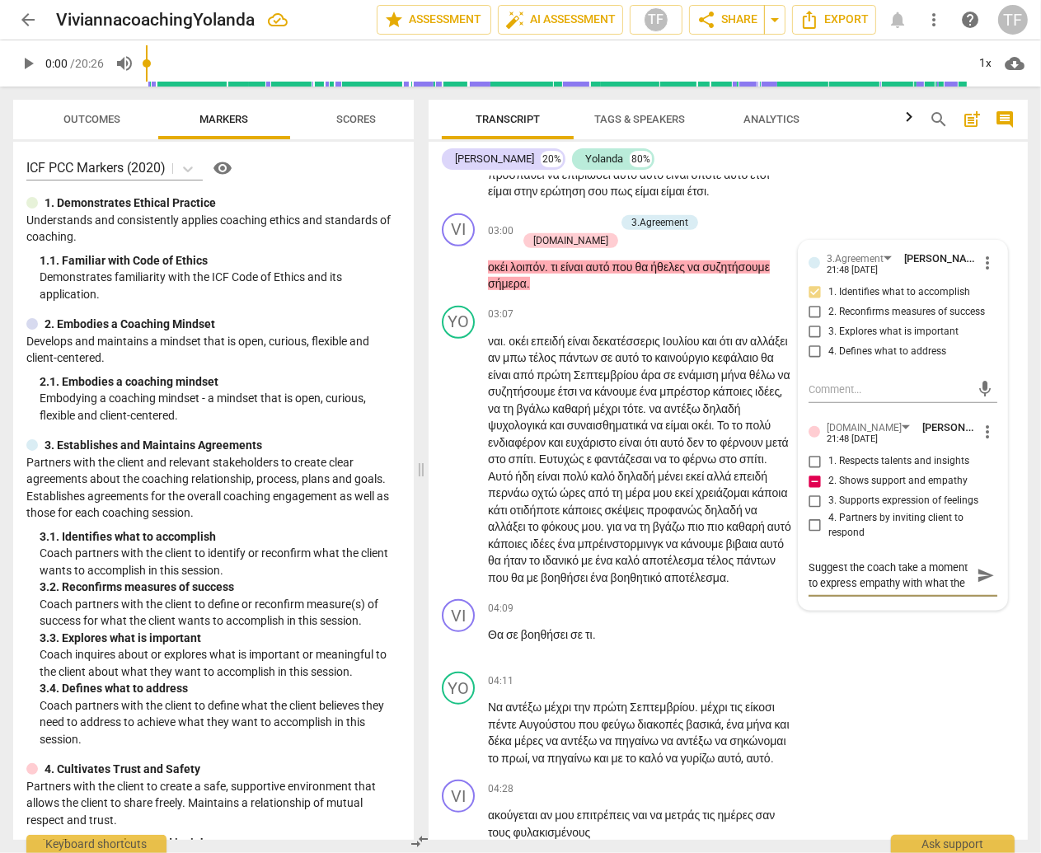
scroll to position [14, 0]
type textarea "Suggest the coach take a moment to express empathy with what the cl"
type textarea "Suggest the coach take a moment to express empathy with what the cli"
type textarea "Suggest the coach take a moment to express empathy with what the clie"
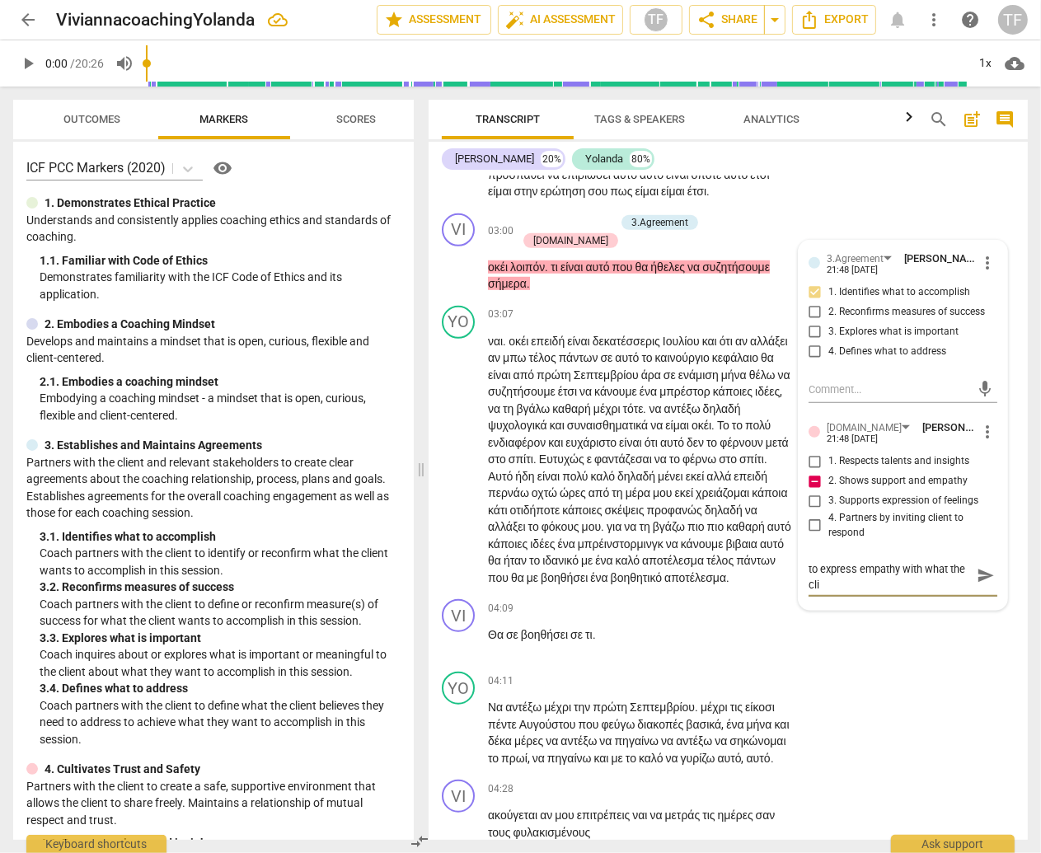
type textarea "Suggest the coach take a moment to express empathy with what the clie"
type textarea "Suggest the coach take a moment to express empathy with what the clien"
type textarea "Suggest the coach take a moment to express empathy with what the client"
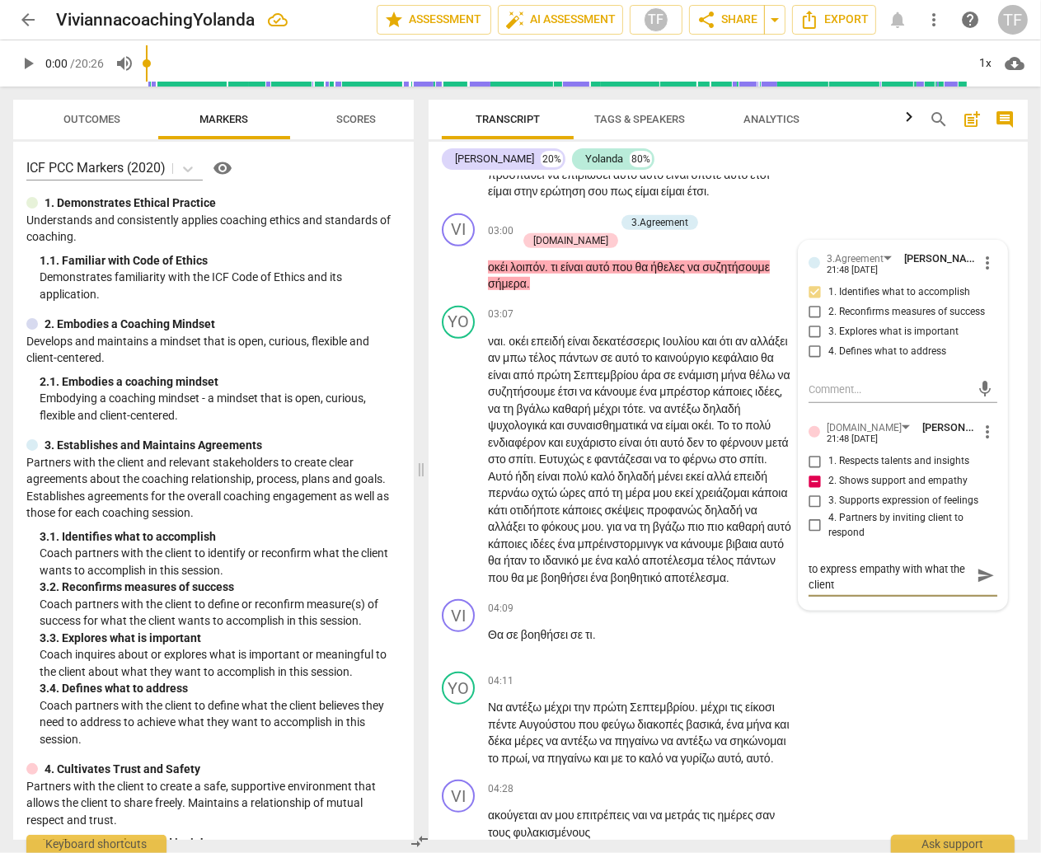
type textarea "Suggest the coach take a moment to express empathy with what the client"
type textarea "Suggest the coach take a moment to express empathy with what the client h"
type textarea "Suggest the coach take a moment to express empathy with what the client ha"
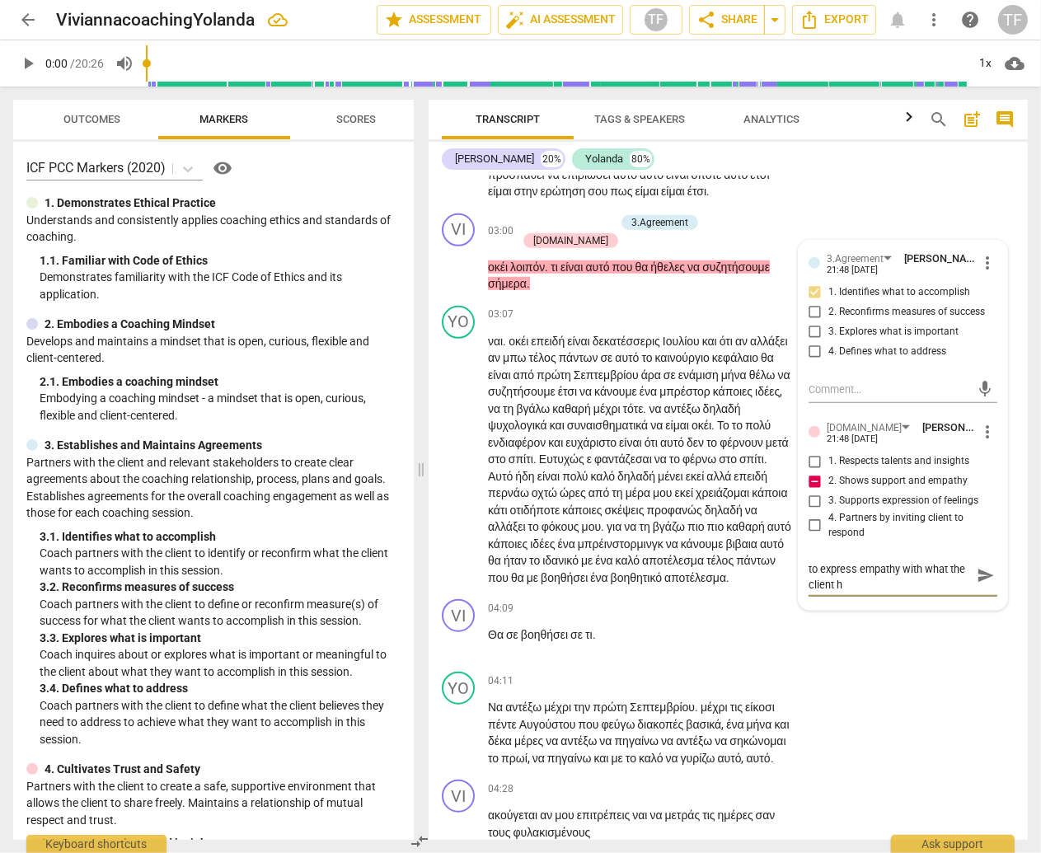
type textarea "Suggest the coach take a moment to express empathy with what the client ha"
type textarea "Suggest the coach take a moment to express empathy with what the client has"
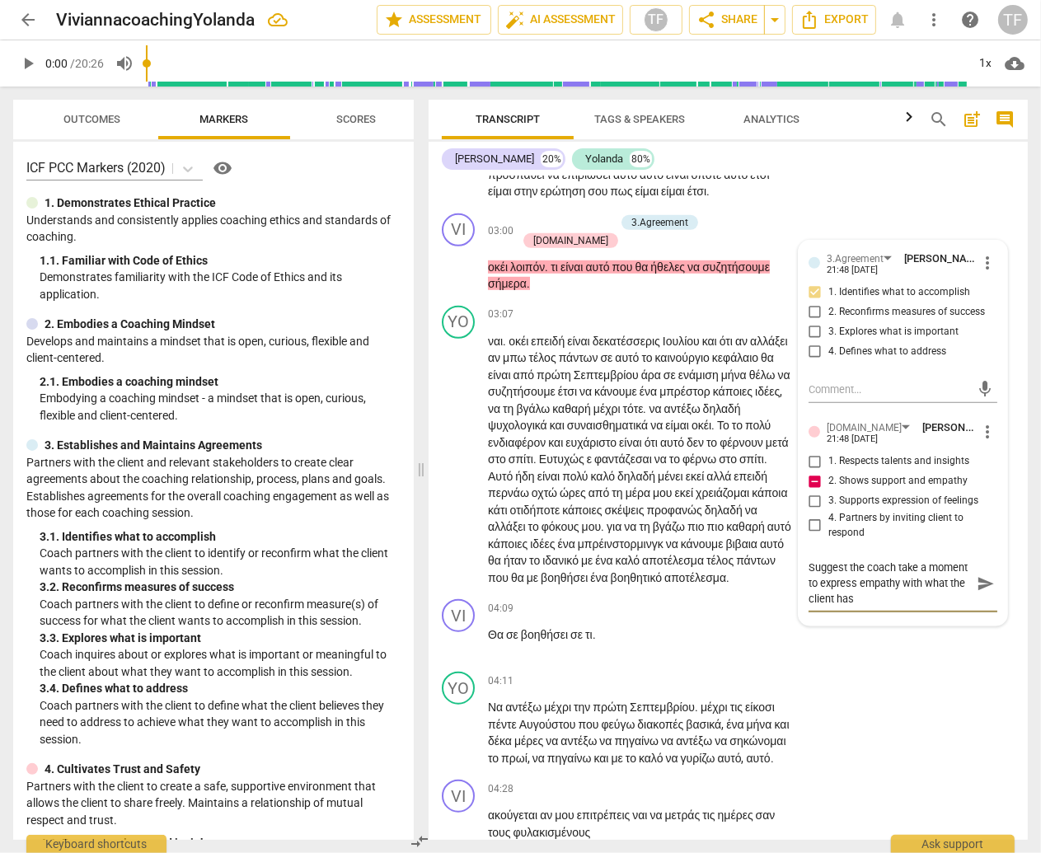
type textarea "Suggest the coach take a moment to express empathy with what the client has"
type textarea "Suggest the coach take a moment to express empathy with what the client has j"
type textarea "Suggest the coach take a moment to express empathy with what the client has ju"
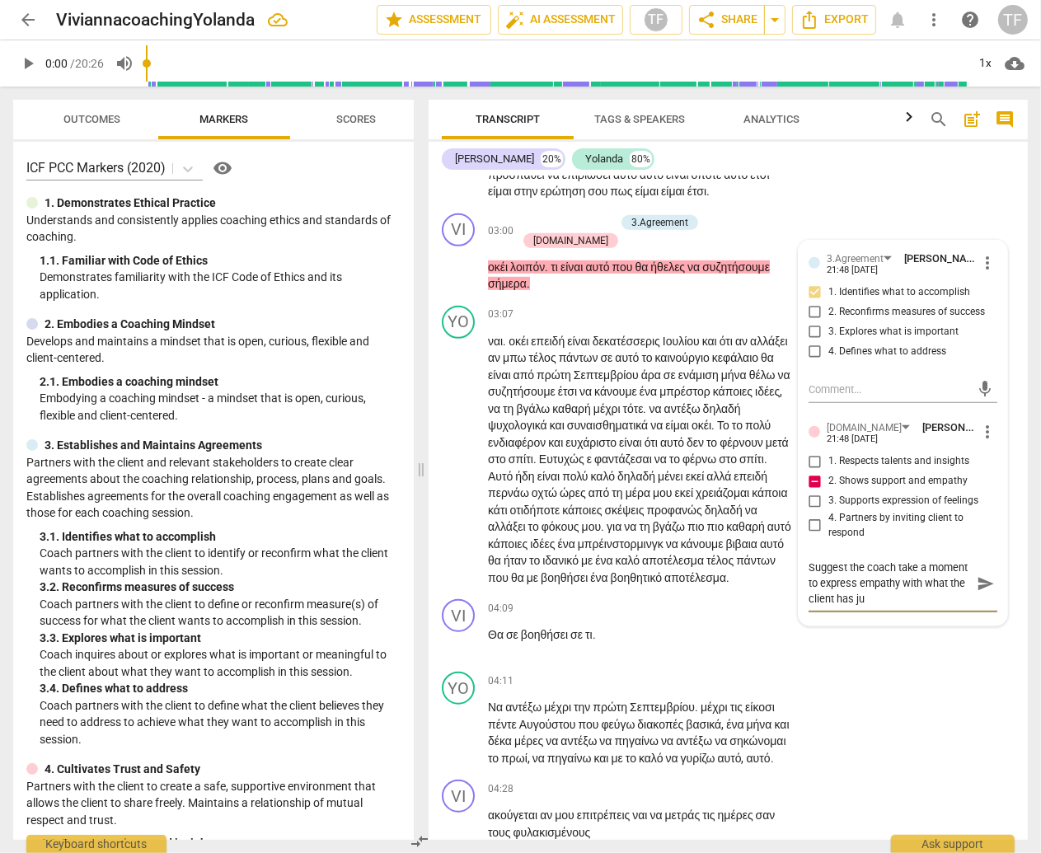
type textarea "Suggest the coach take a moment to express empathy with what the client has jus"
click at [981, 608] on span "send" at bounding box center [985, 599] width 18 height 18
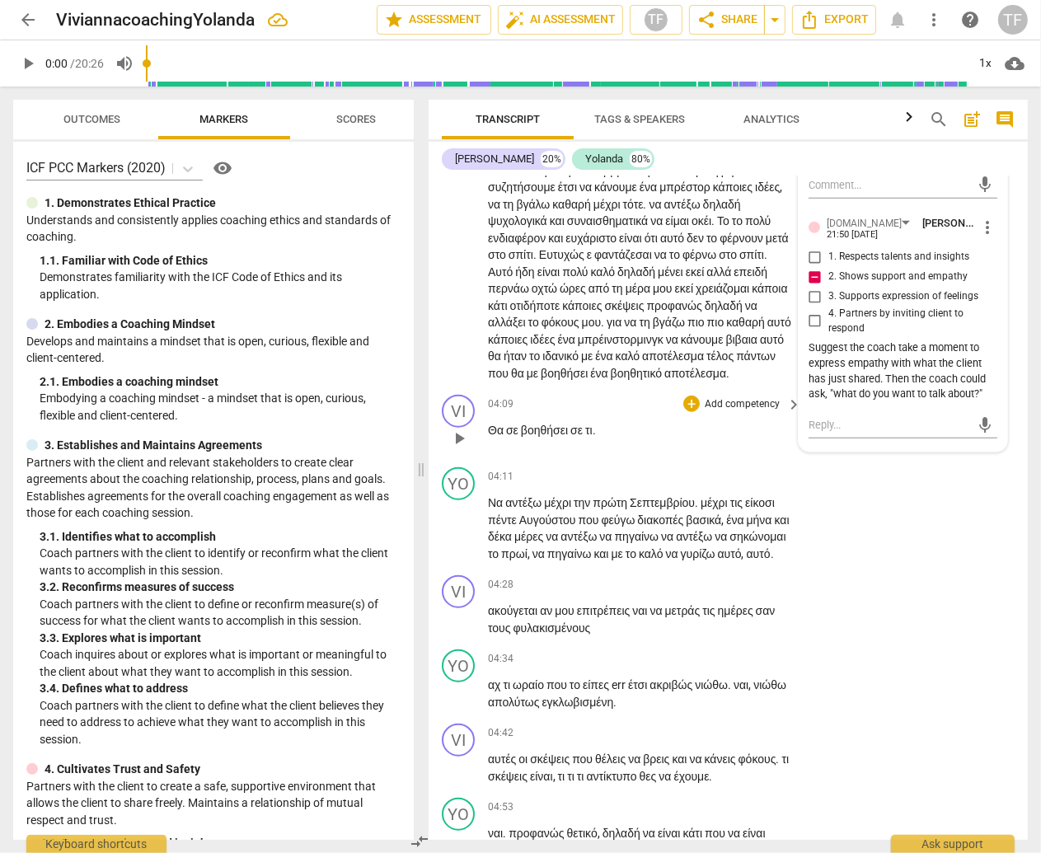
scroll to position [1179, 0]
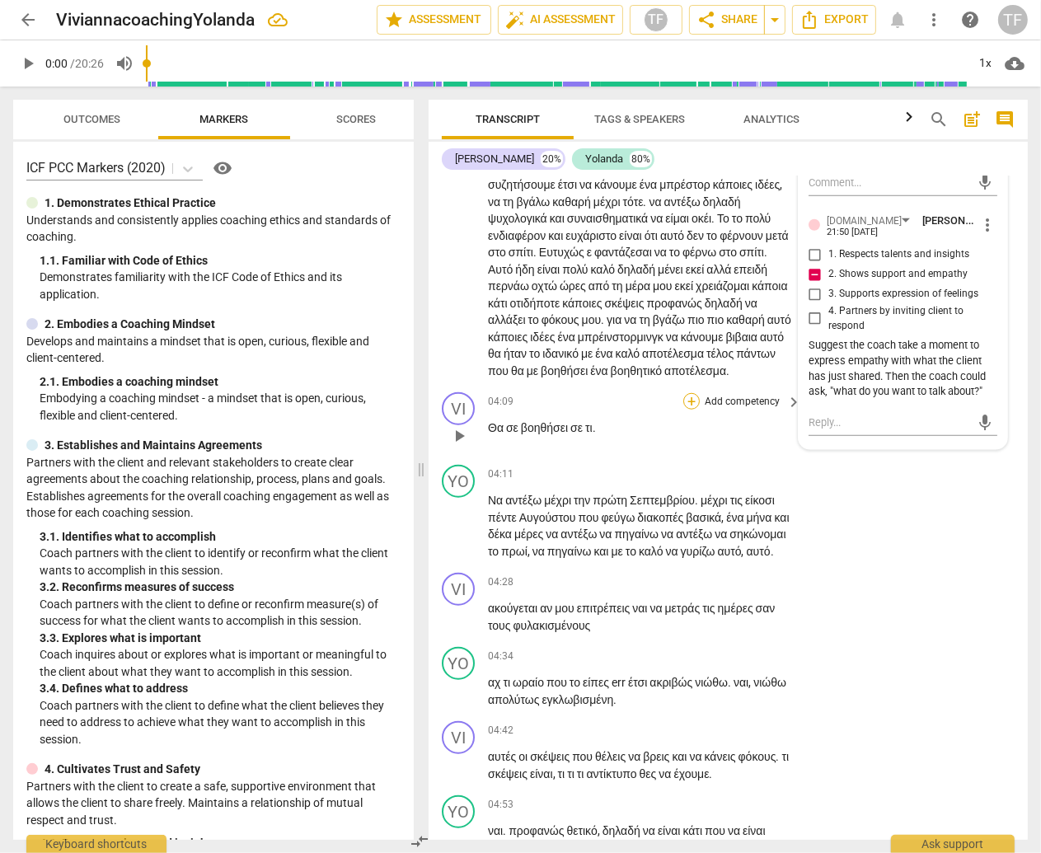
click at [688, 410] on div "+" at bounding box center [691, 401] width 16 height 16
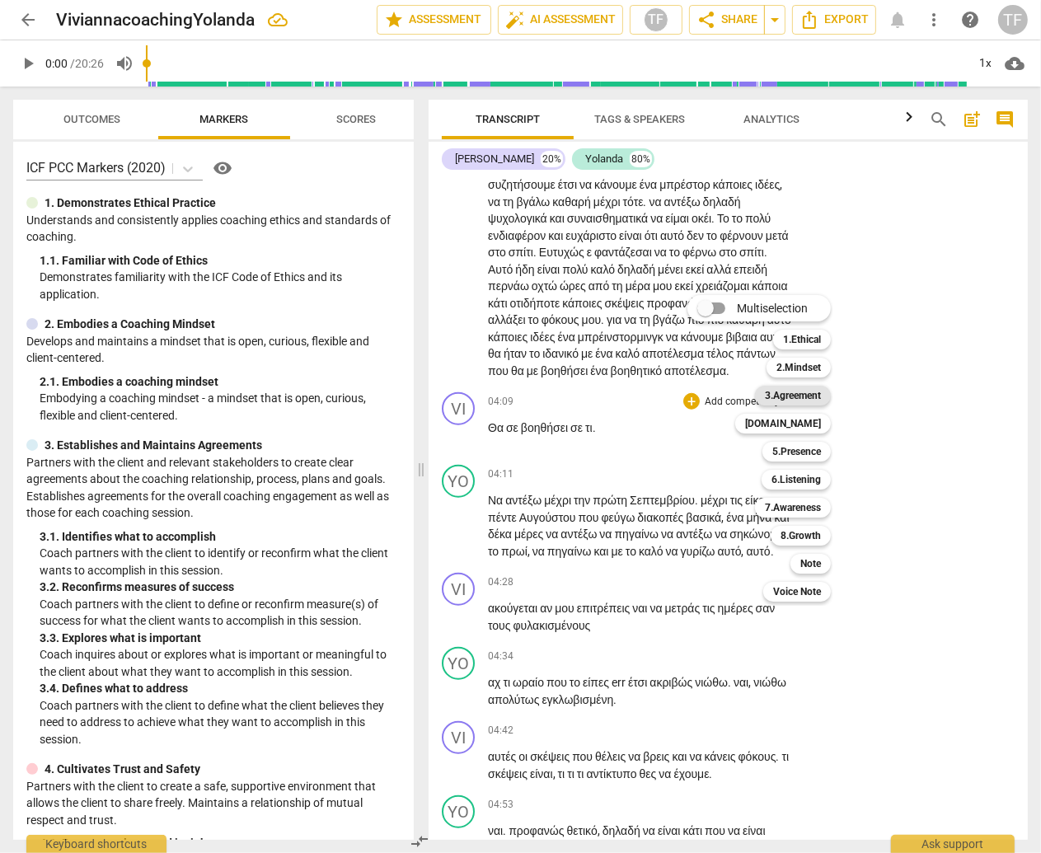
click at [806, 390] on b "3.Agreement" at bounding box center [793, 396] width 56 height 20
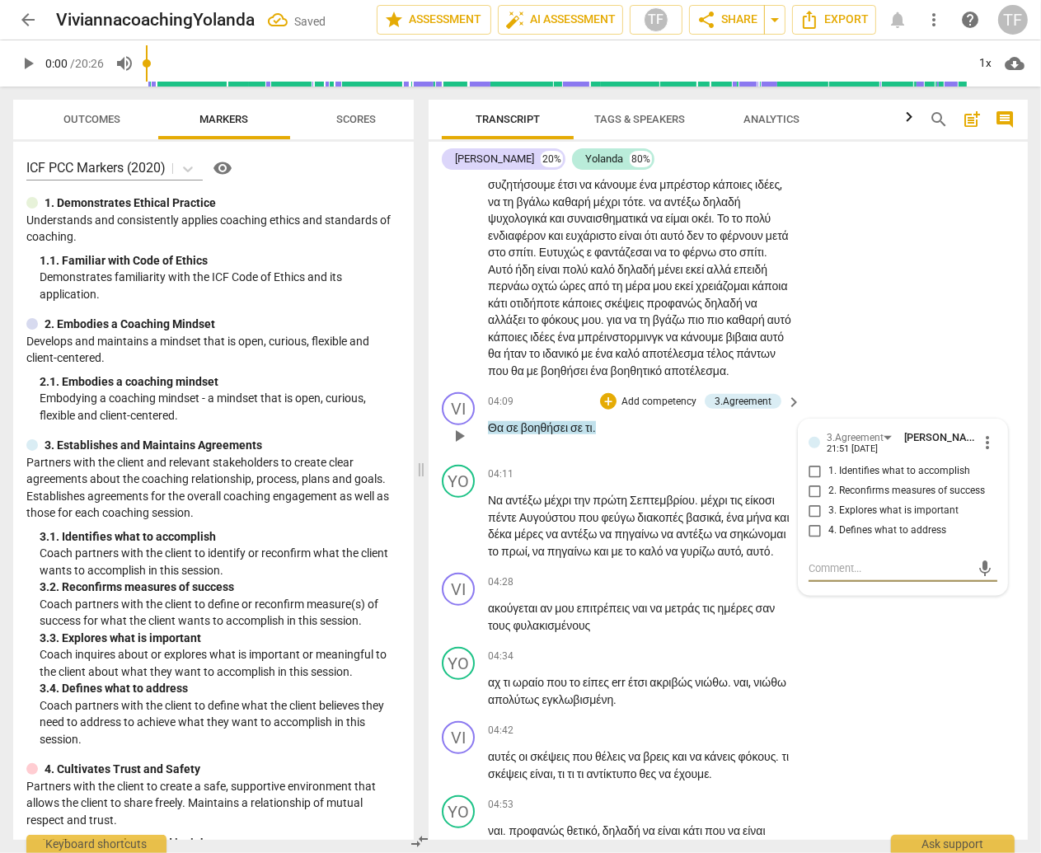
click at [809, 521] on input "3. Explores what is important" at bounding box center [815, 511] width 26 height 20
click at [719, 507] on span "μέχρι" at bounding box center [715, 500] width 30 height 13
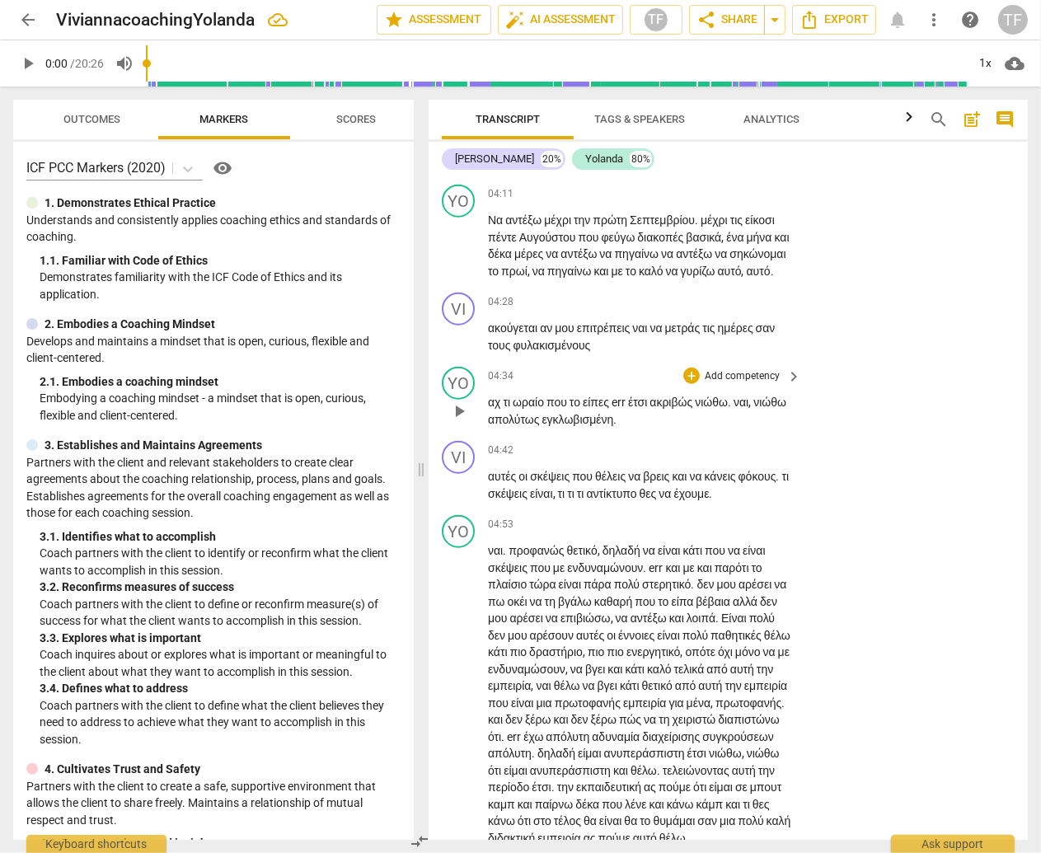
scroll to position [1468, 0]
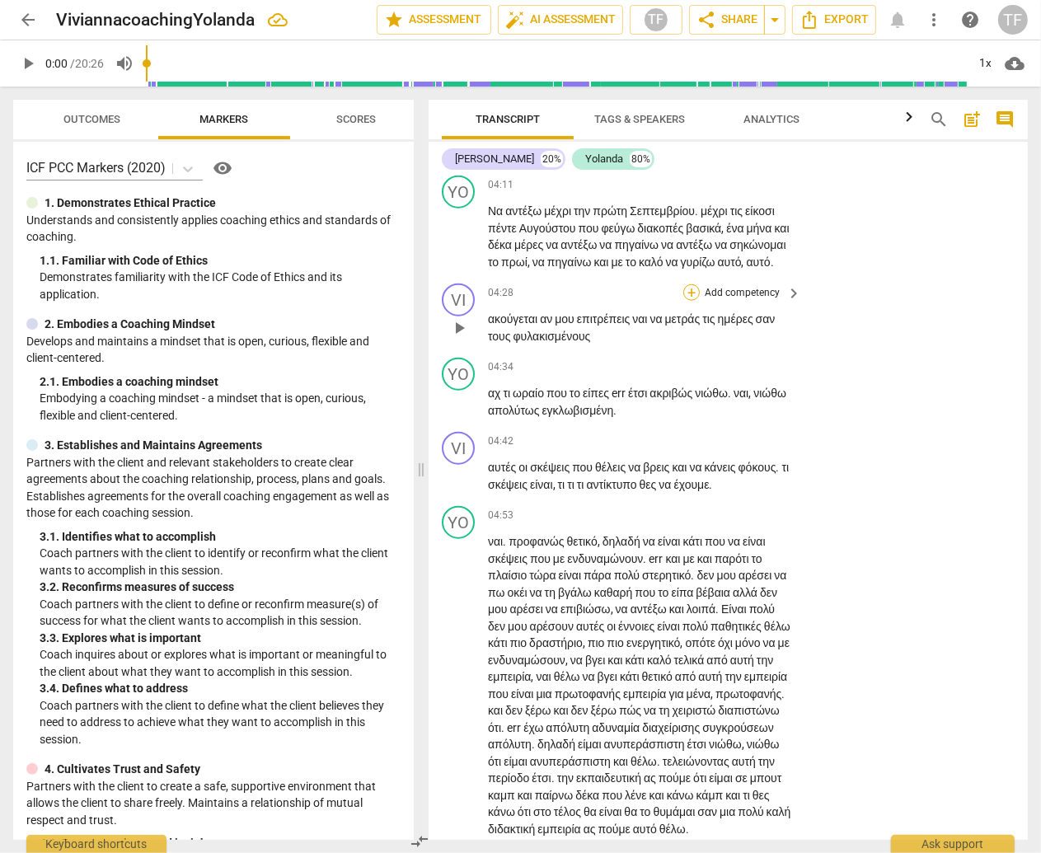
click at [689, 301] on div "+" at bounding box center [691, 292] width 16 height 16
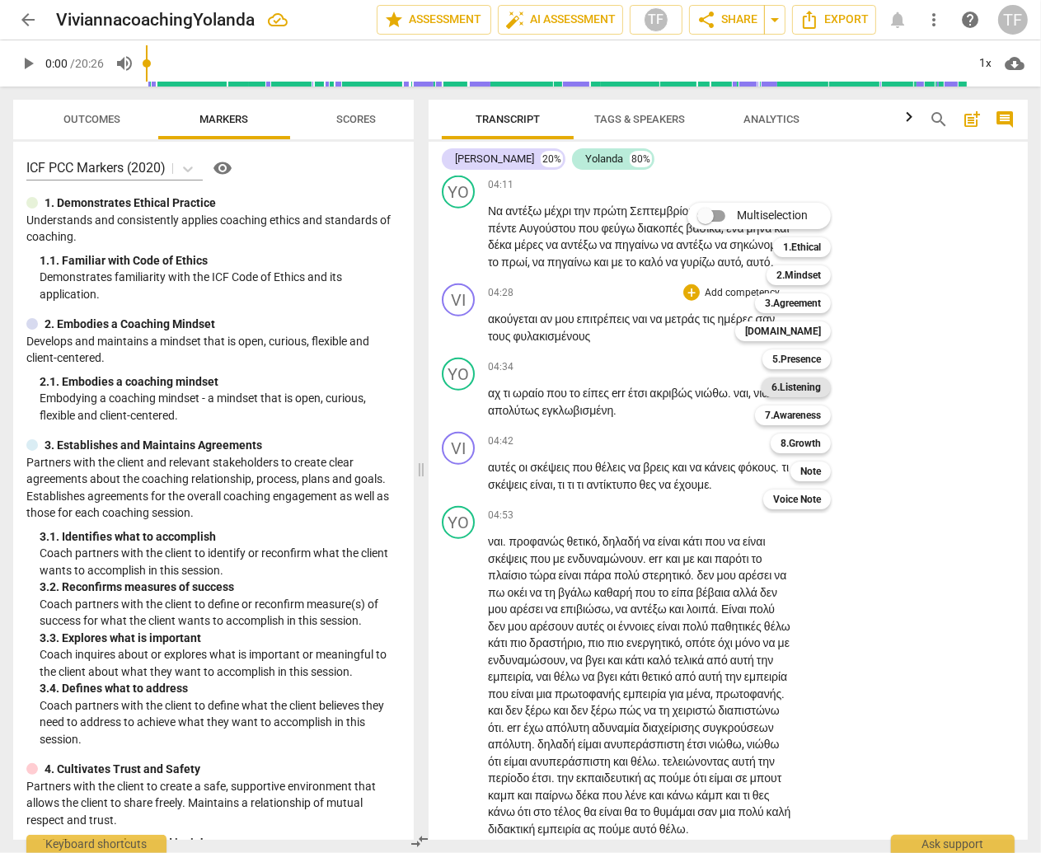
click at [823, 391] on div "6.Listening" at bounding box center [795, 387] width 69 height 20
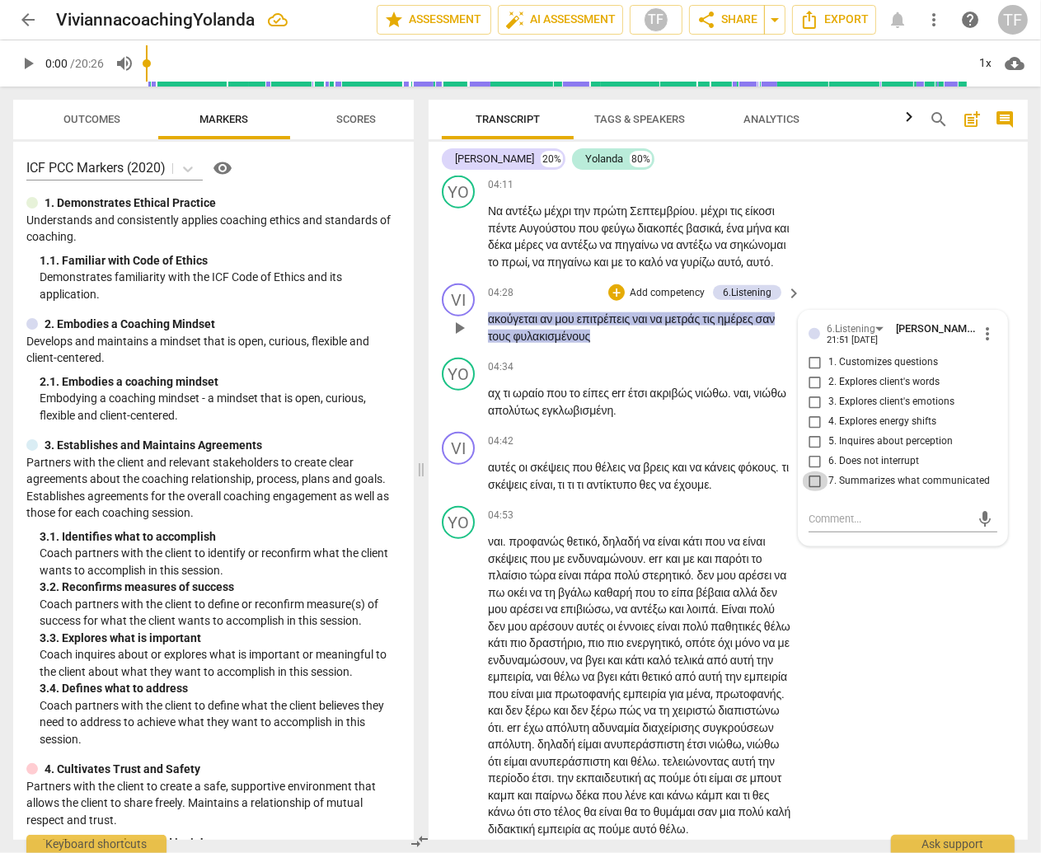
click at [817, 491] on input "7. Summarizes what communicated" at bounding box center [815, 481] width 26 height 20
click at [700, 419] on p "αχ τι ωραίο που το είπες err έτσι ακριβώς νιώθω . ναι , νιώθω απολύτως εγκλωβισ…" at bounding box center [640, 402] width 305 height 34
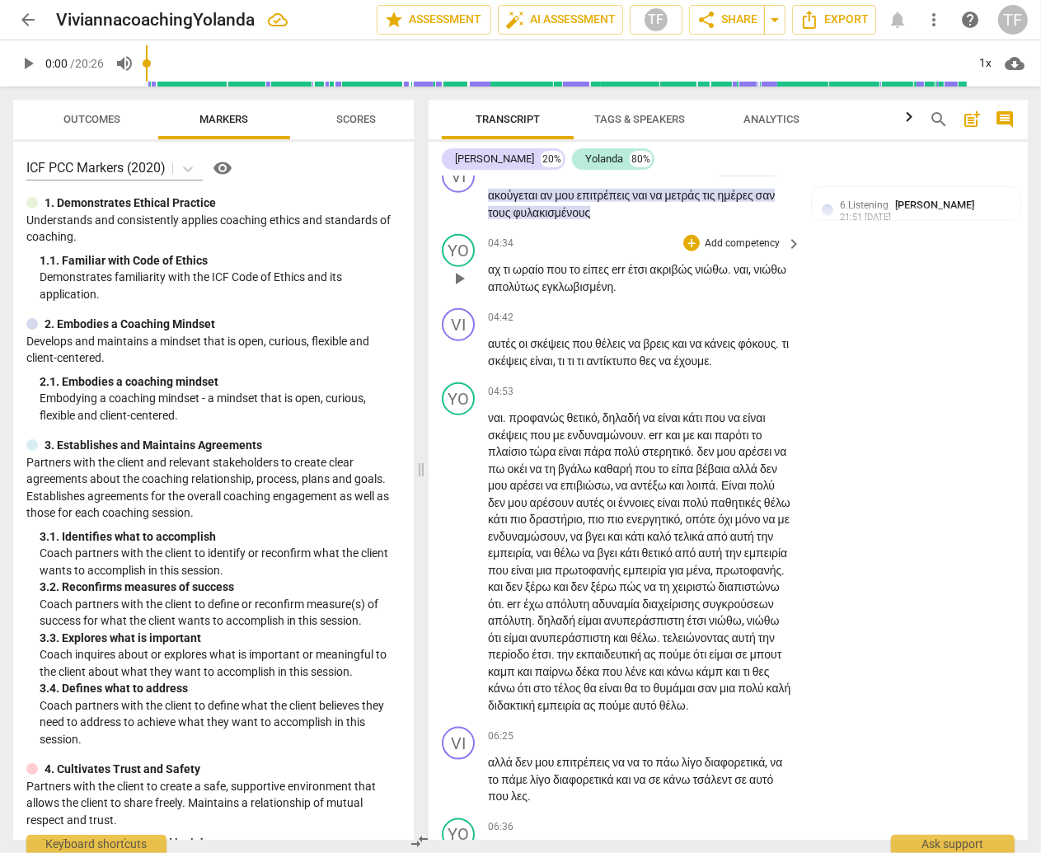
scroll to position [1594, 0]
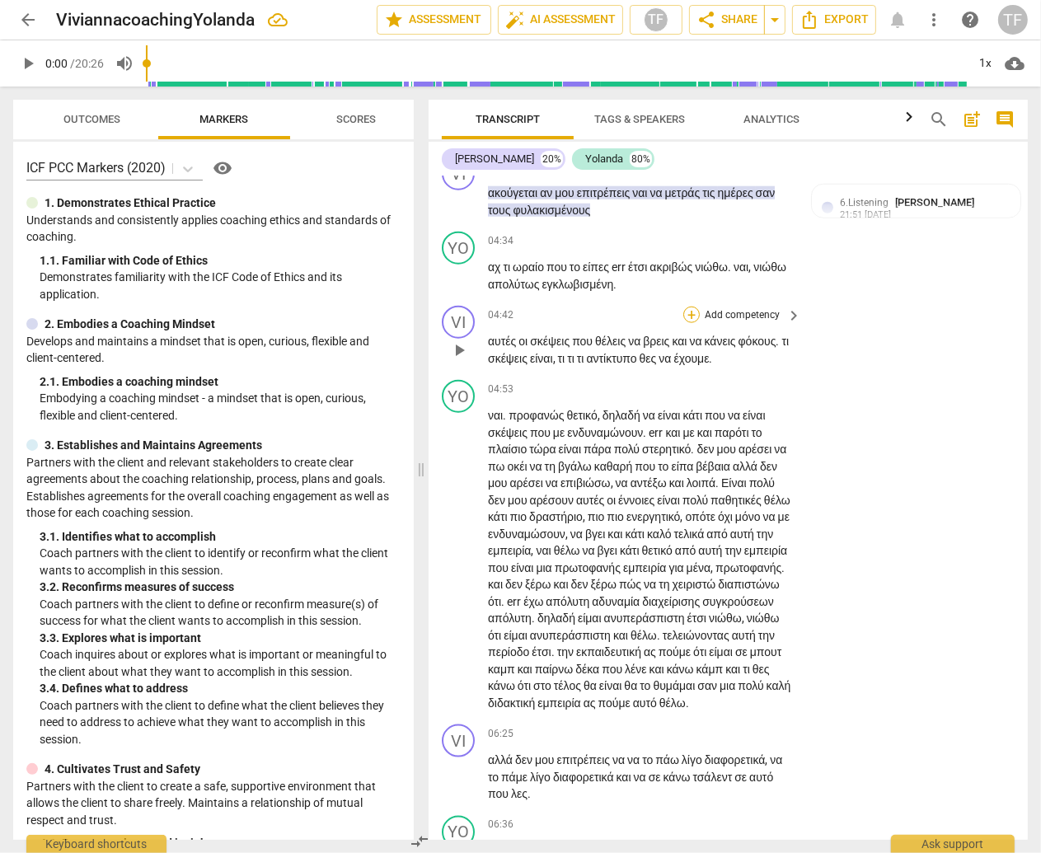
click at [693, 323] on div "+" at bounding box center [691, 315] width 16 height 16
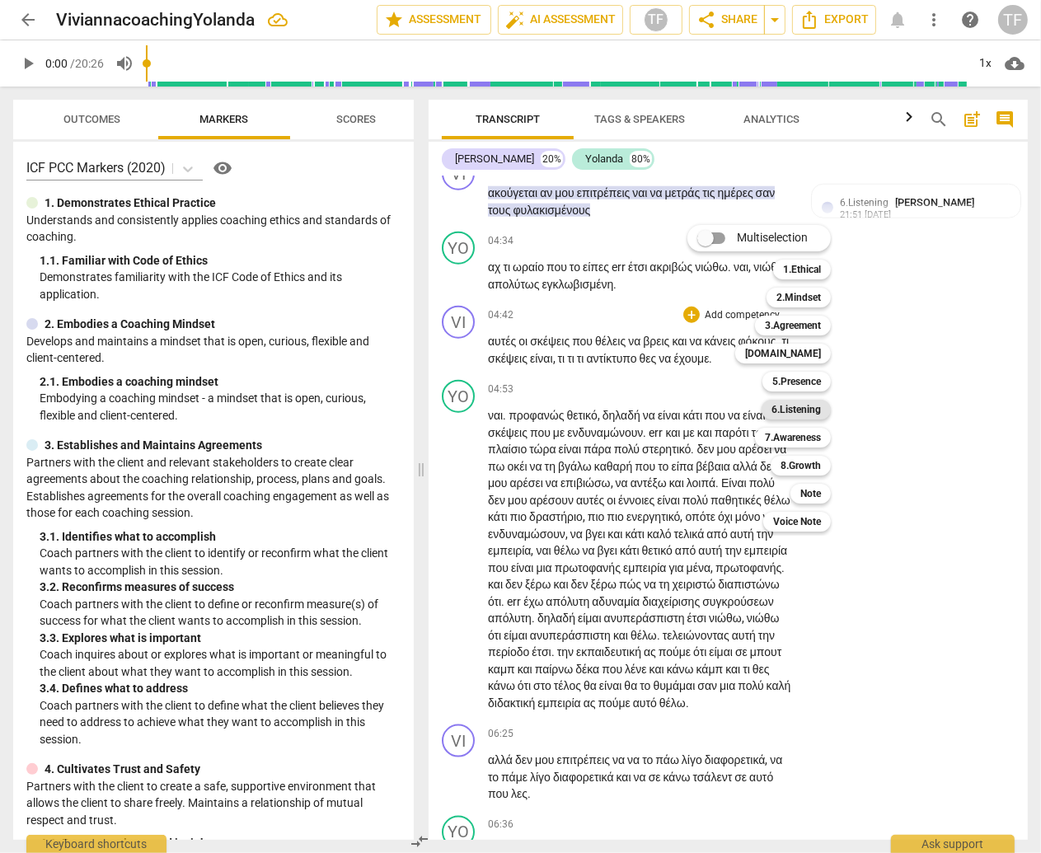
click at [807, 411] on b "6.Listening" at bounding box center [795, 410] width 49 height 20
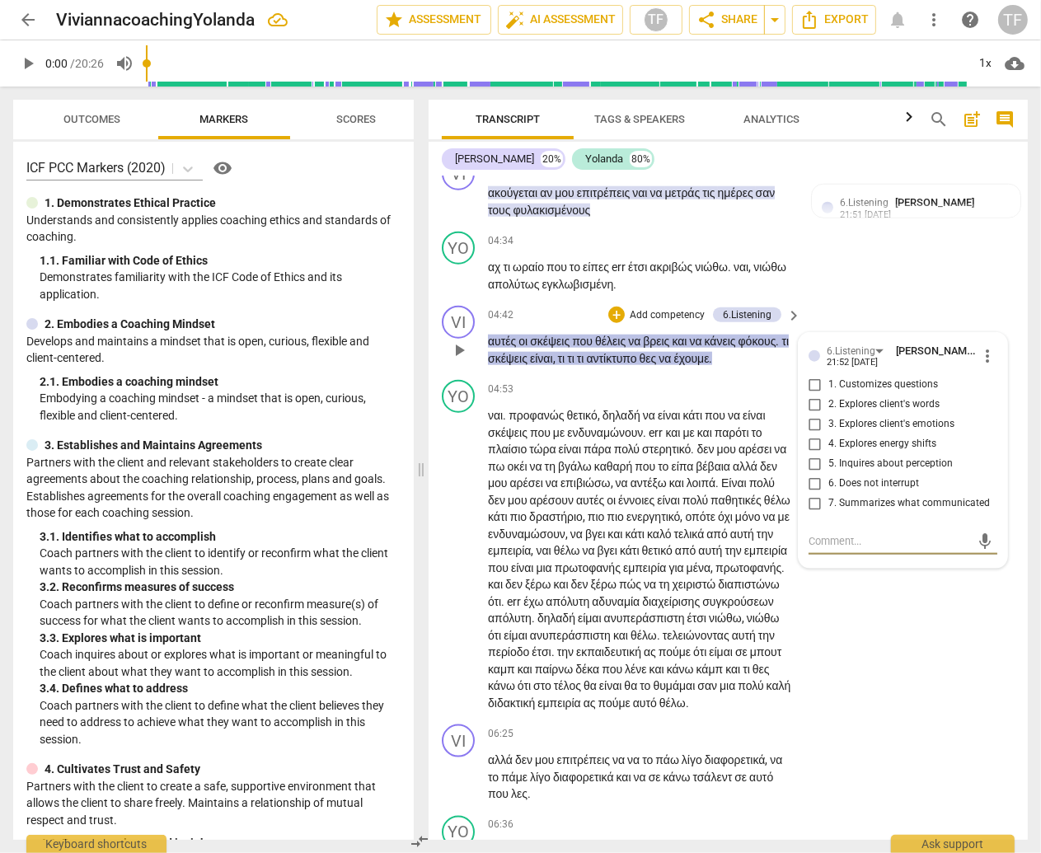
click at [978, 366] on span "more_vert" at bounding box center [987, 356] width 20 height 20
click at [978, 452] on li "Delete" at bounding box center [998, 449] width 57 height 31
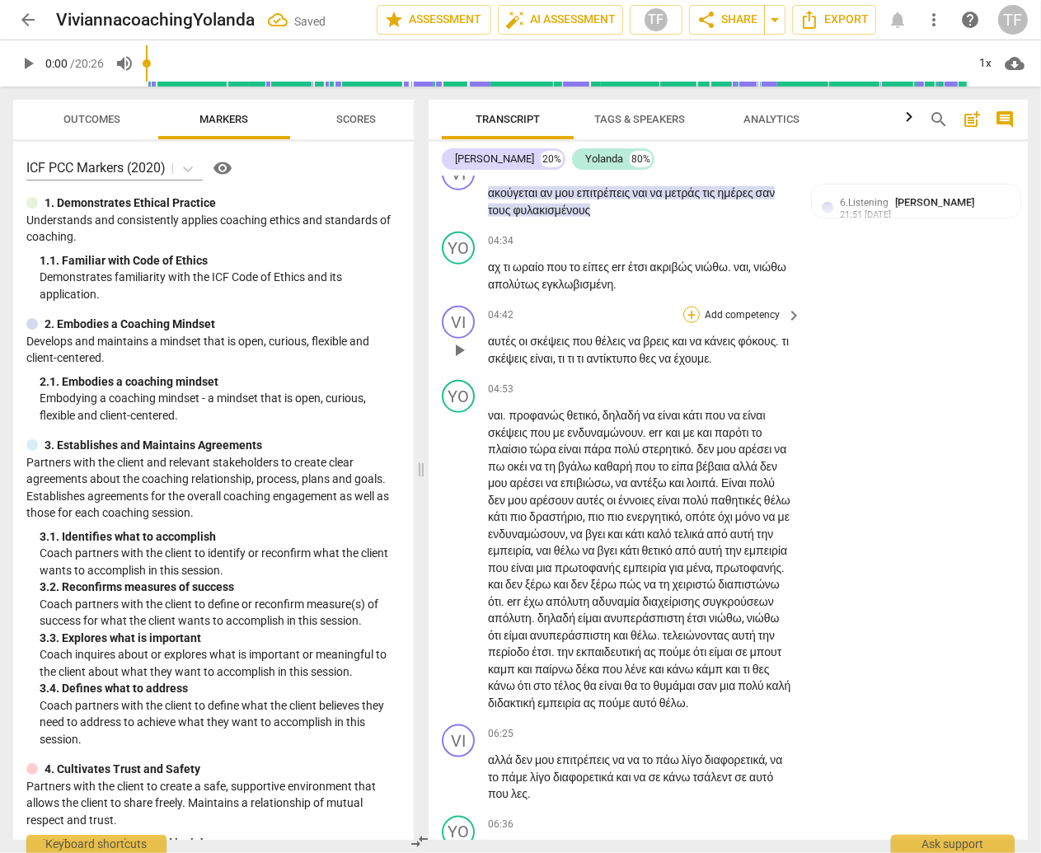
click at [695, 323] on div "+" at bounding box center [691, 315] width 16 height 16
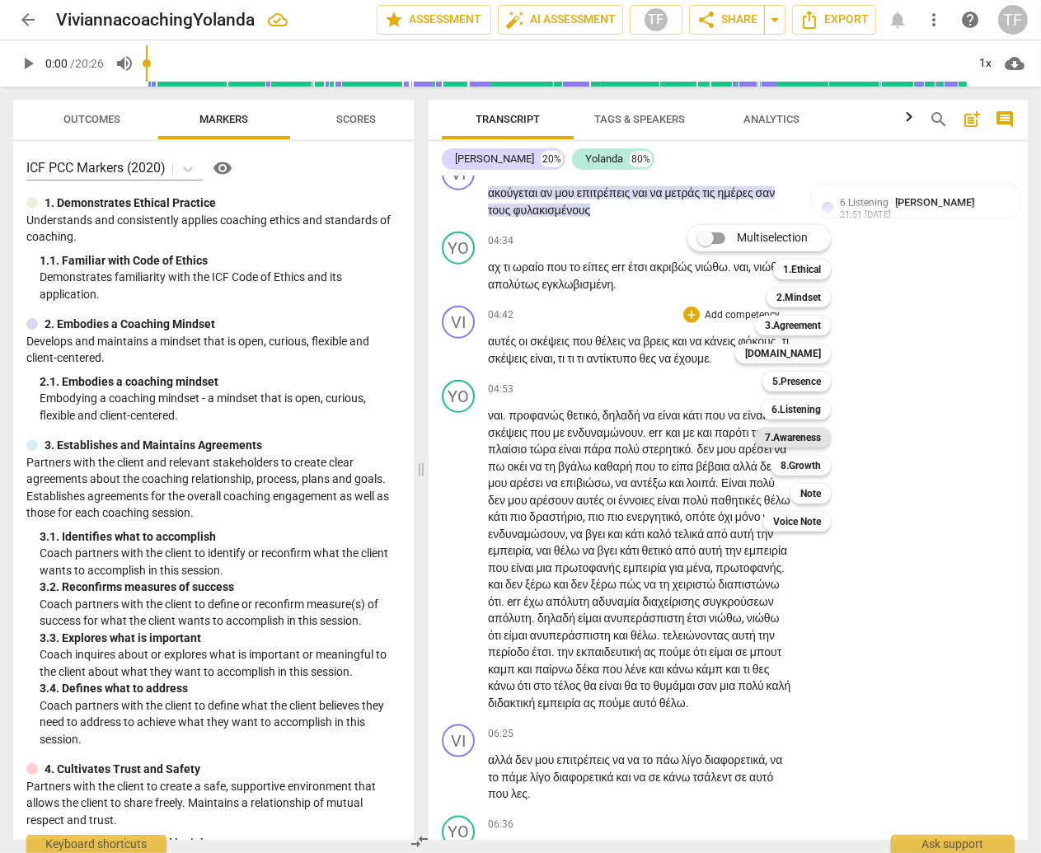
click at [788, 439] on b "7.Awareness" at bounding box center [793, 438] width 56 height 20
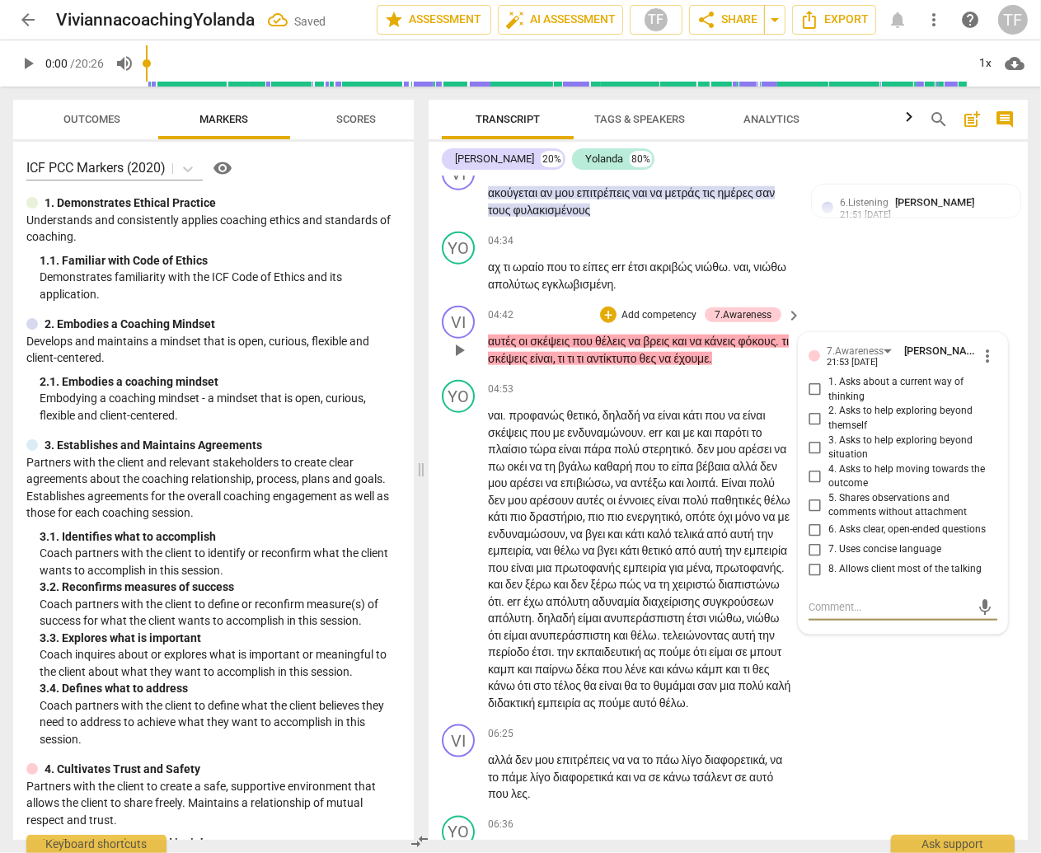
scroll to position [1595, 0]
click at [807, 457] on input "3. Asks to help exploring beyond situation" at bounding box center [815, 447] width 26 height 20
click at [841, 717] on div "YO play_arrow pause 04:53 + Add competency keyboard_arrow_right ναι . προφανώς …" at bounding box center [727, 544] width 599 height 344
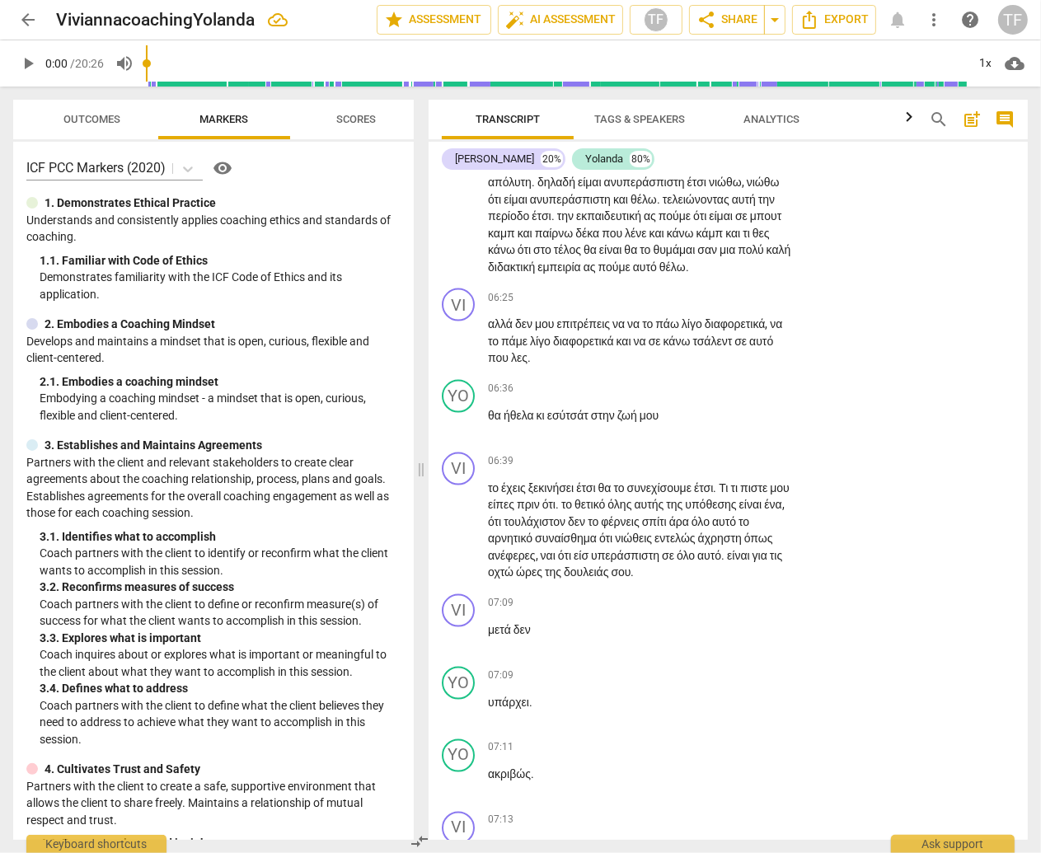
scroll to position [2036, 0]
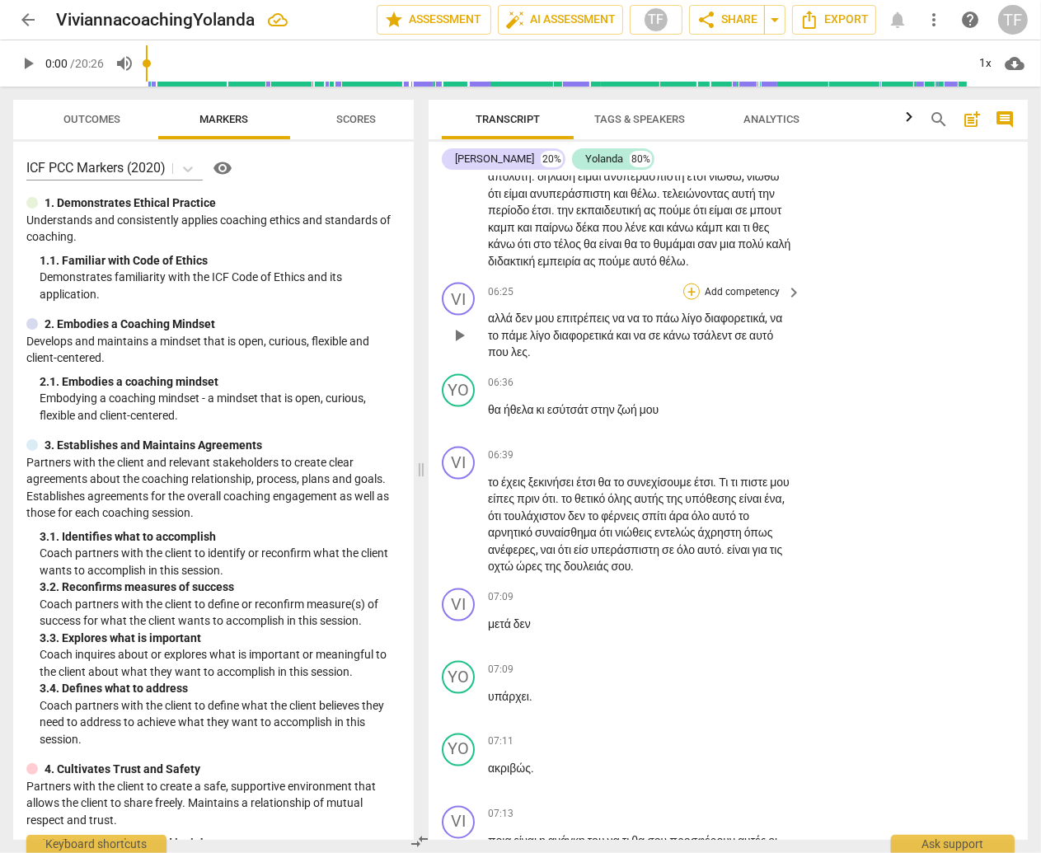
click at [693, 300] on div "+" at bounding box center [691, 291] width 16 height 16
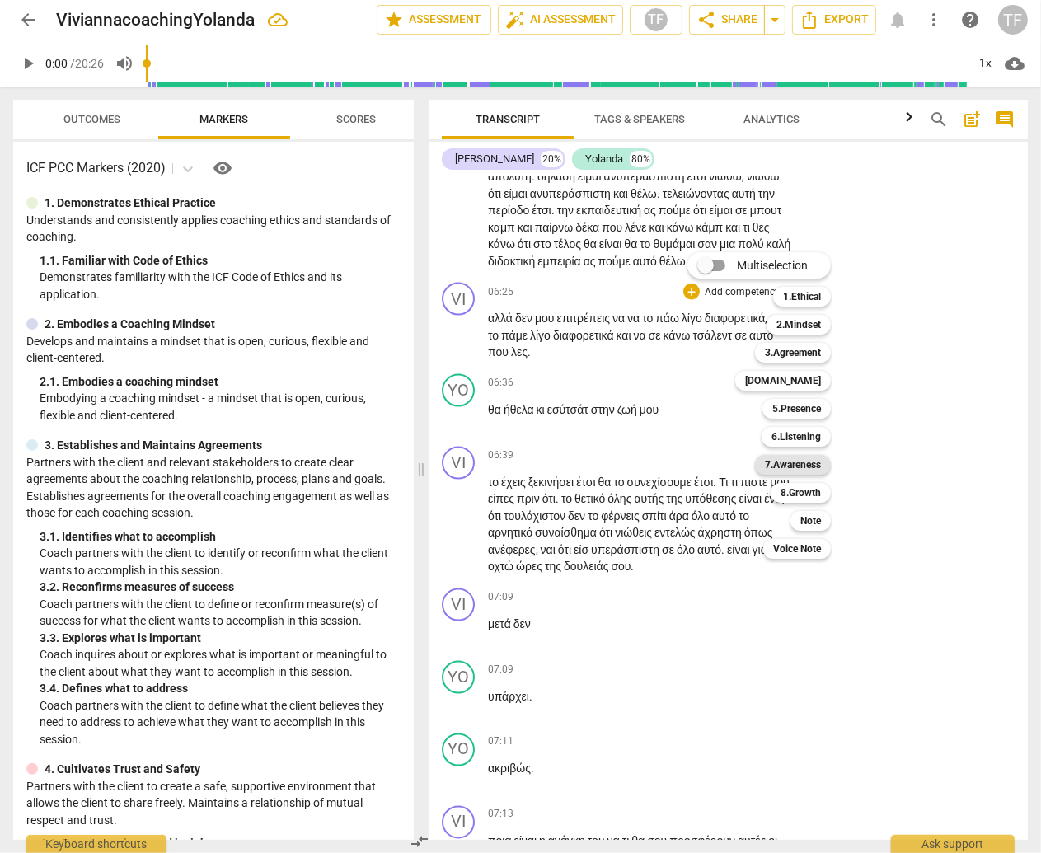
click at [808, 464] on b "7.Awareness" at bounding box center [793, 465] width 56 height 20
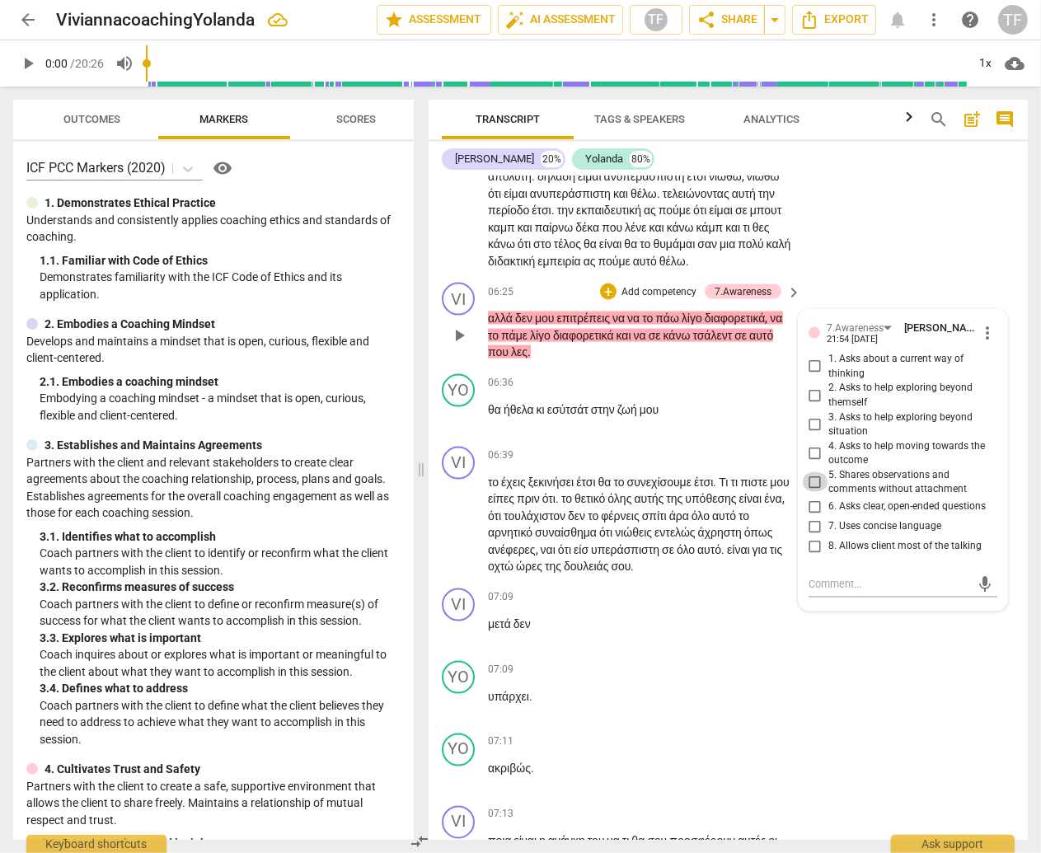
click at [812, 492] on input "5. Shares observations and comments without attachment" at bounding box center [815, 482] width 26 height 20
click at [710, 440] on div "YO play_arrow pause 06:36 + Add competency keyboard_arrow_right θα ήθελα κι εσύ…" at bounding box center [727, 404] width 599 height 73
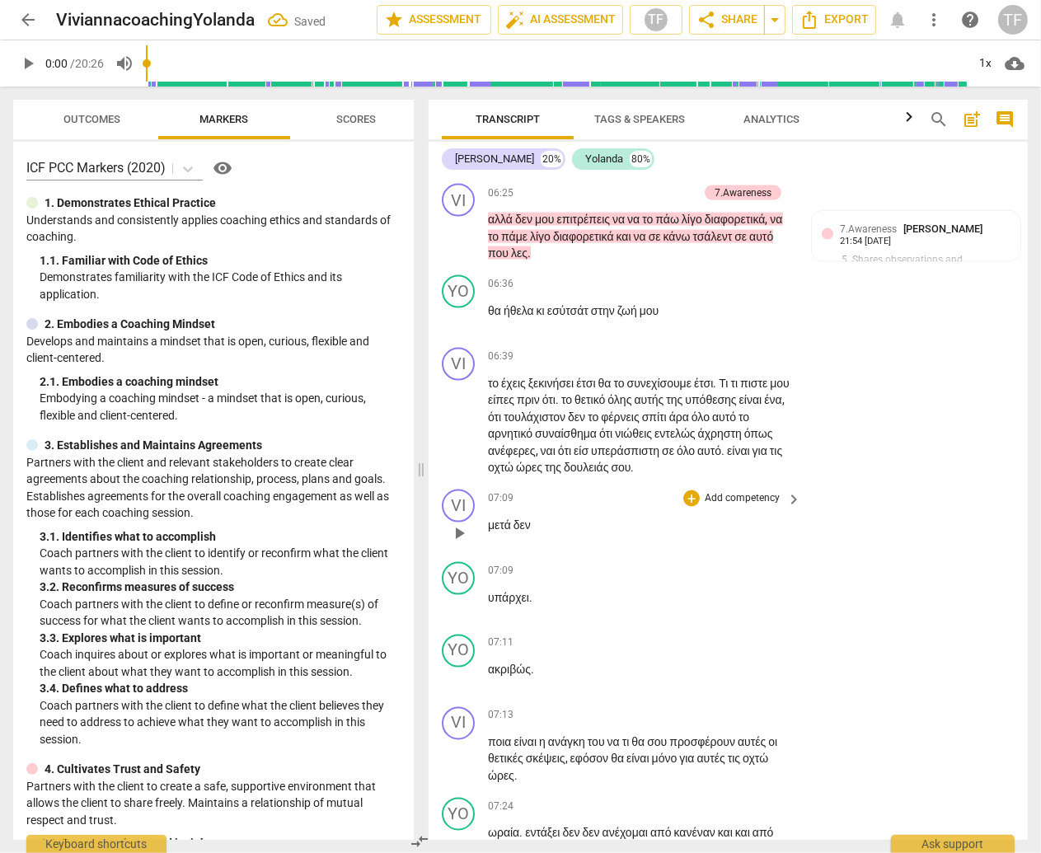
scroll to position [2139, 0]
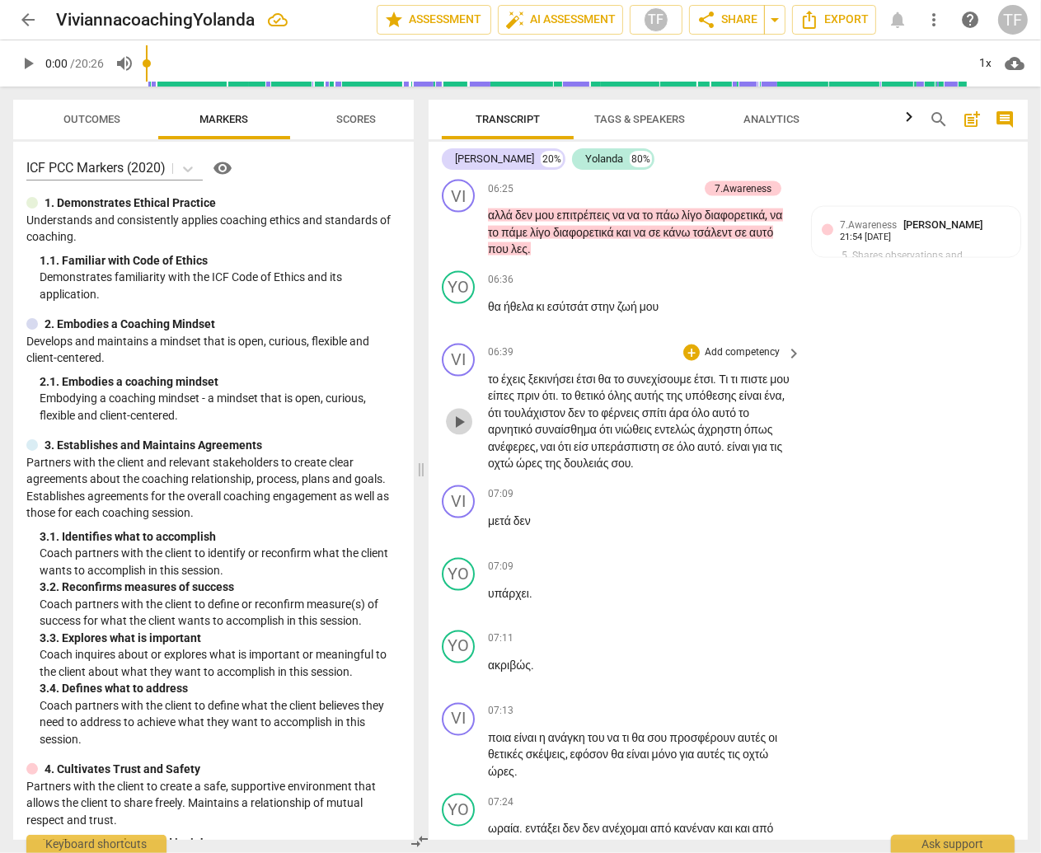
click at [464, 432] on span "play_arrow" at bounding box center [459, 422] width 20 height 20
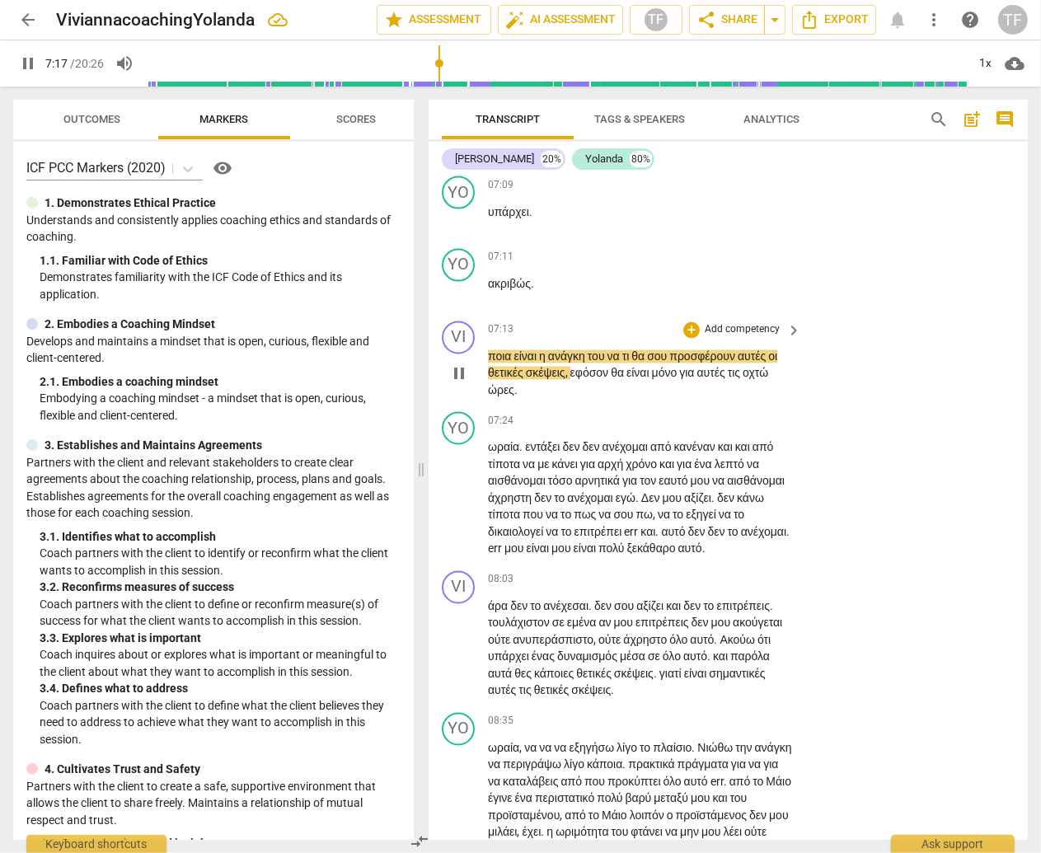
scroll to position [2523, 0]
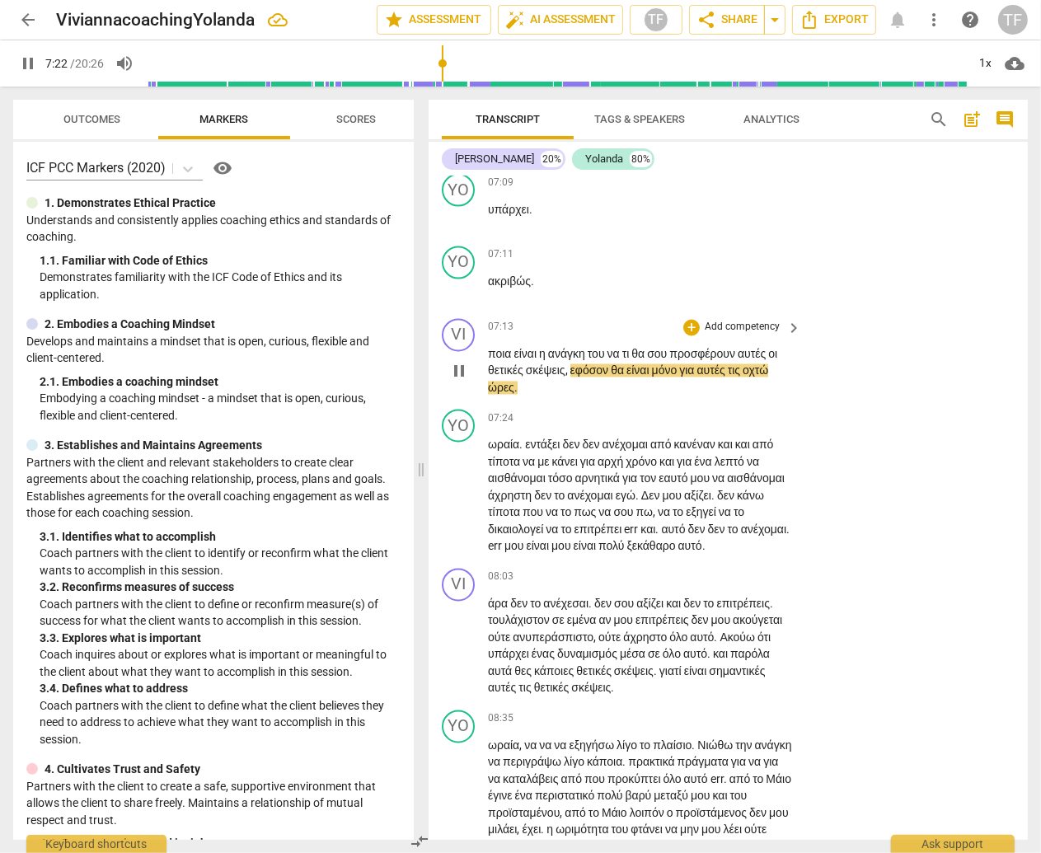
click at [462, 382] on span "pause" at bounding box center [459, 372] width 20 height 20
click at [691, 336] on div "+" at bounding box center [691, 328] width 16 height 16
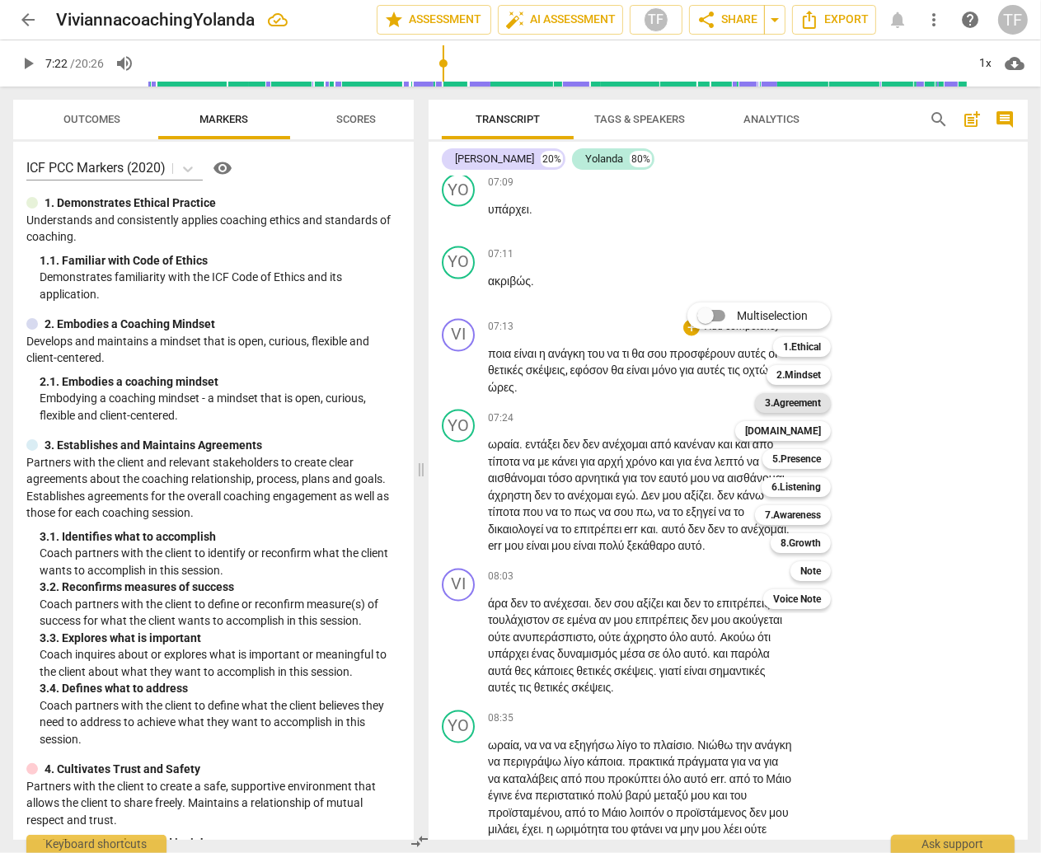
click at [807, 403] on b "3.Agreement" at bounding box center [793, 403] width 56 height 20
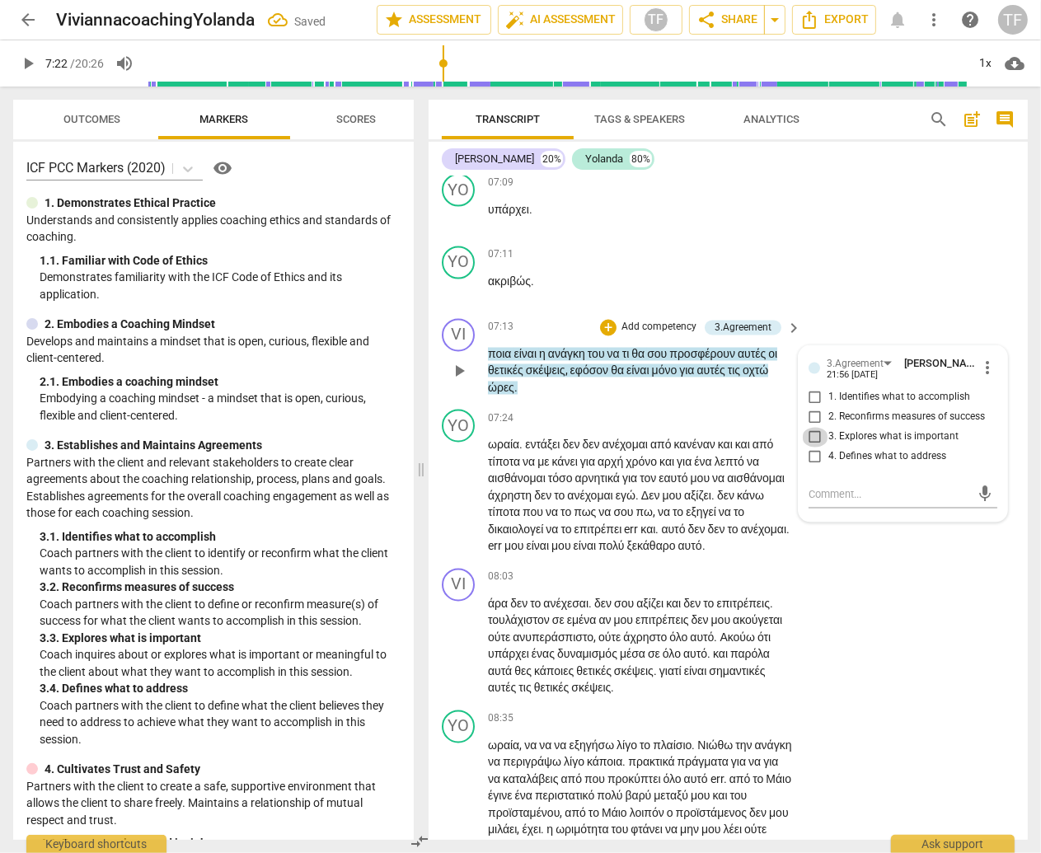
click at [814, 447] on input "3. Explores what is important" at bounding box center [815, 438] width 26 height 20
click at [815, 312] on div "YO play_arrow pause 07:11 + Add competency keyboard_arrow_right ακριβώς ." at bounding box center [727, 276] width 599 height 73
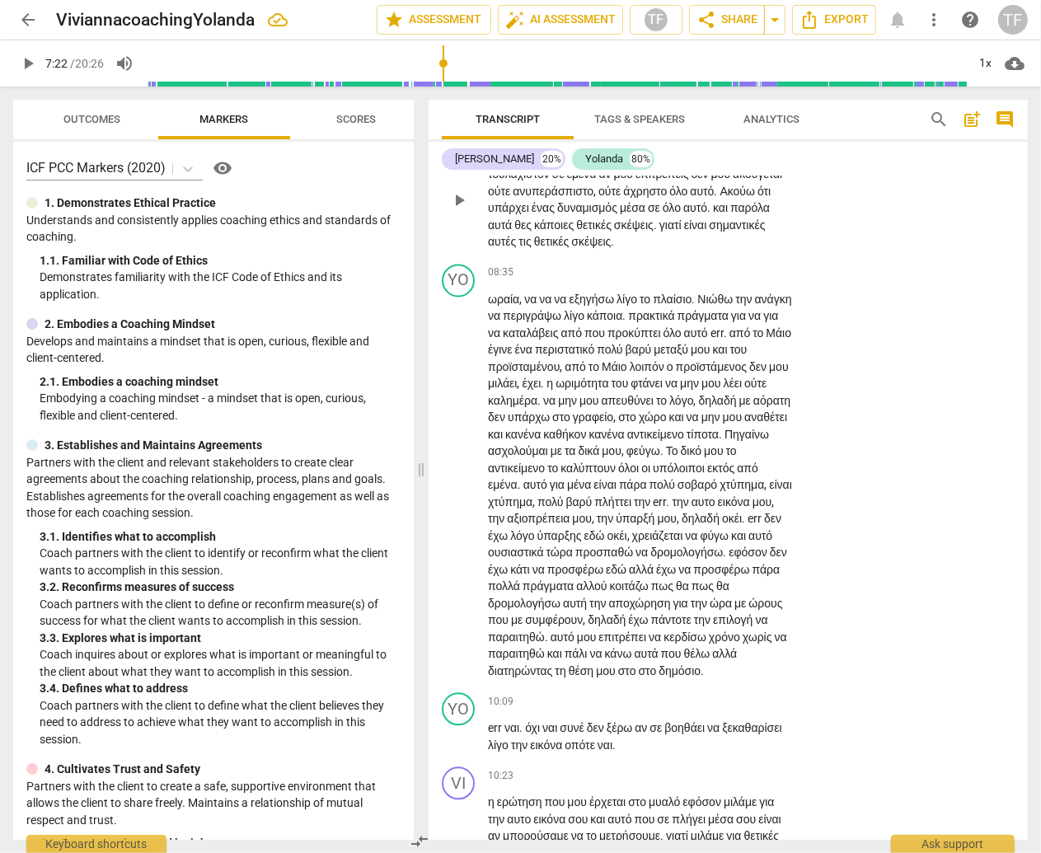
scroll to position [2973, 0]
